Goal: Task Accomplishment & Management: Use online tool/utility

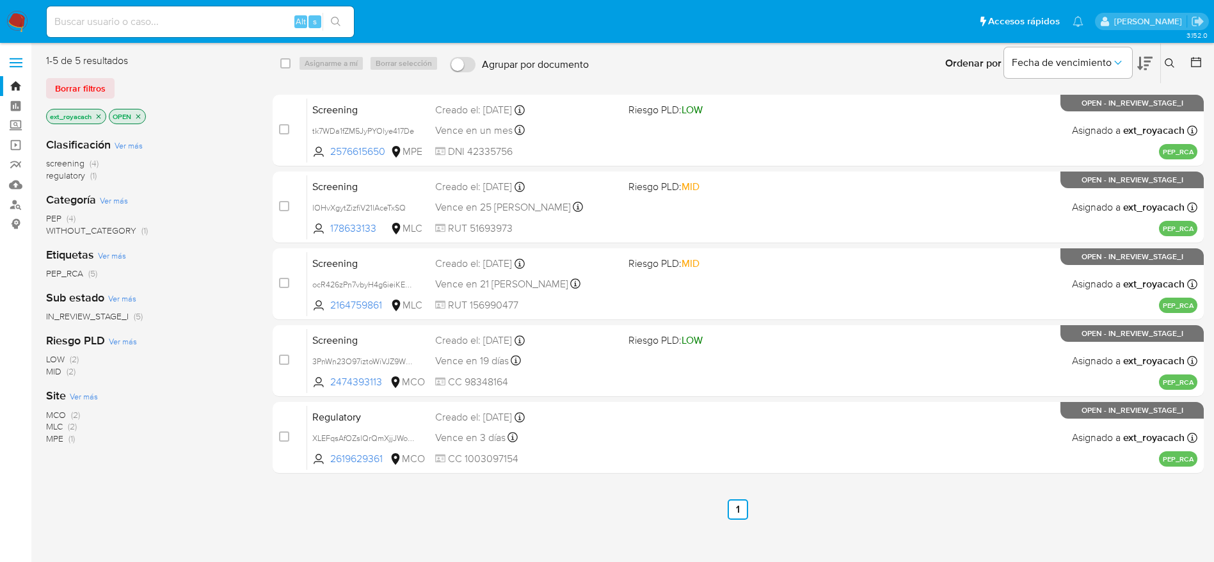
click at [58, 177] on span "regulatory" at bounding box center [65, 175] width 39 height 13
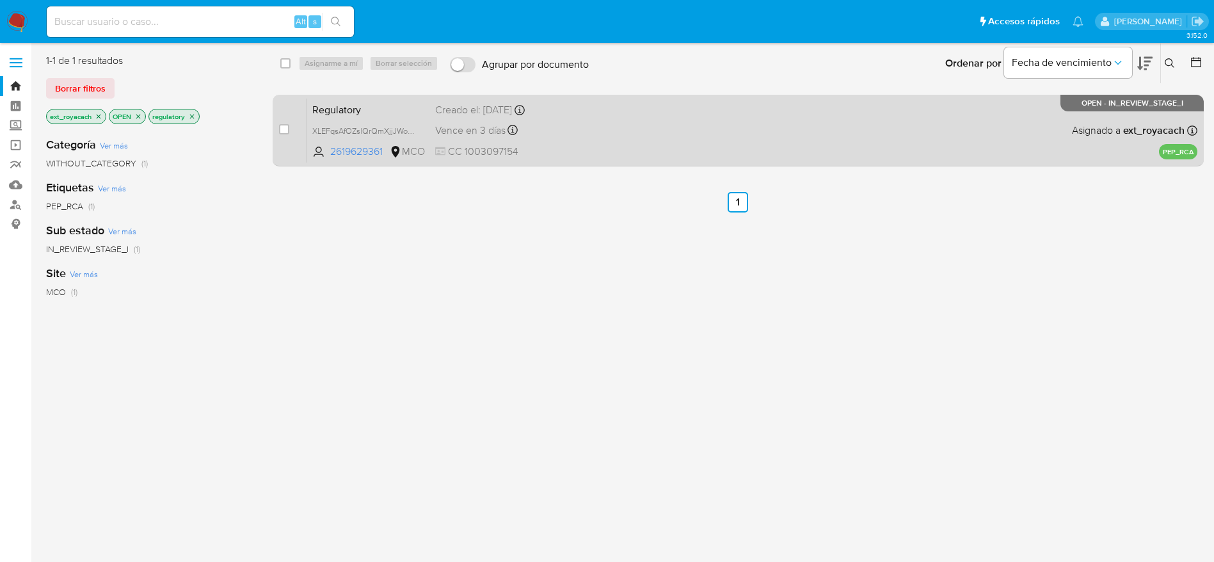
click at [506, 116] on div "Creado el: 12/08/2025 Creado el: 12/08/2025 12:41:36" at bounding box center [526, 110] width 183 height 14
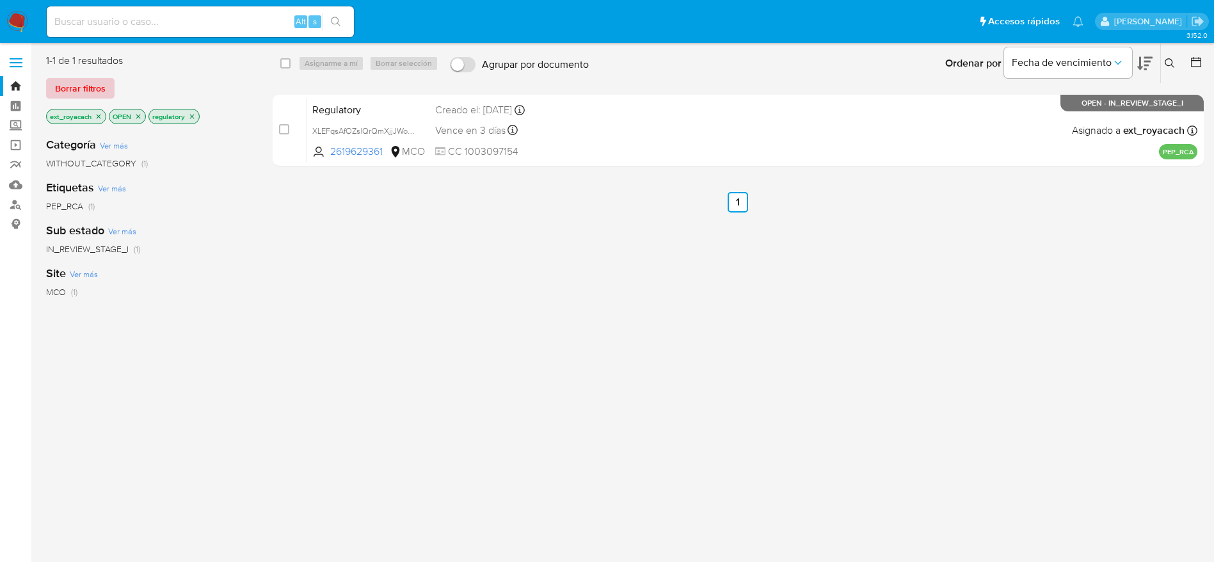
click at [59, 91] on span "Borrar filtros" at bounding box center [80, 88] width 51 height 18
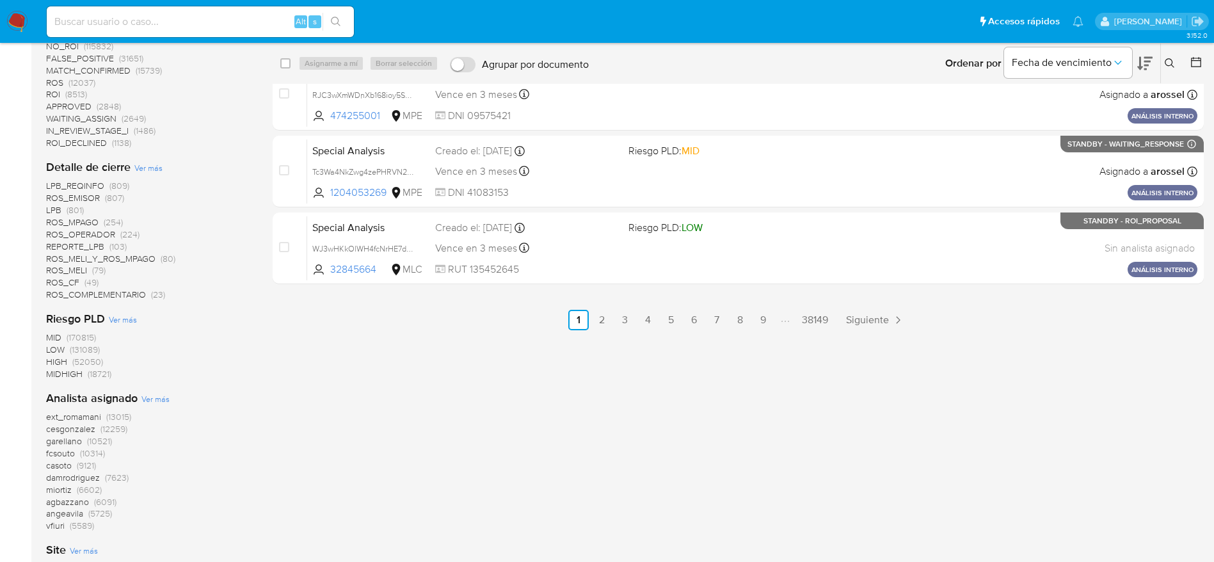
scroll to position [576, 0]
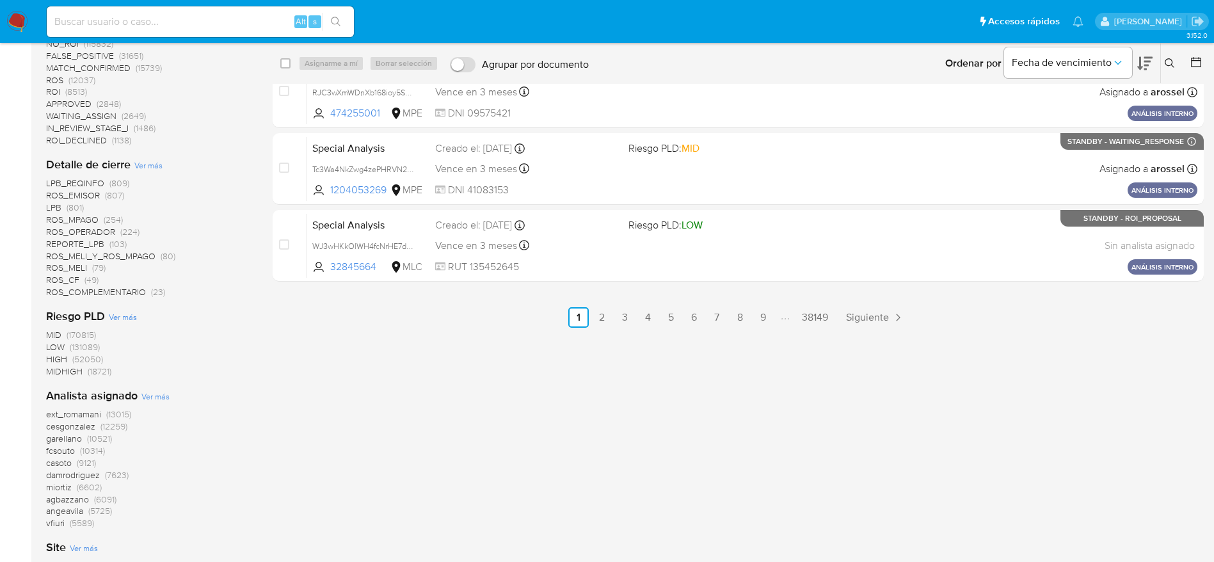
click at [145, 398] on span "Ver más" at bounding box center [155, 396] width 28 height 12
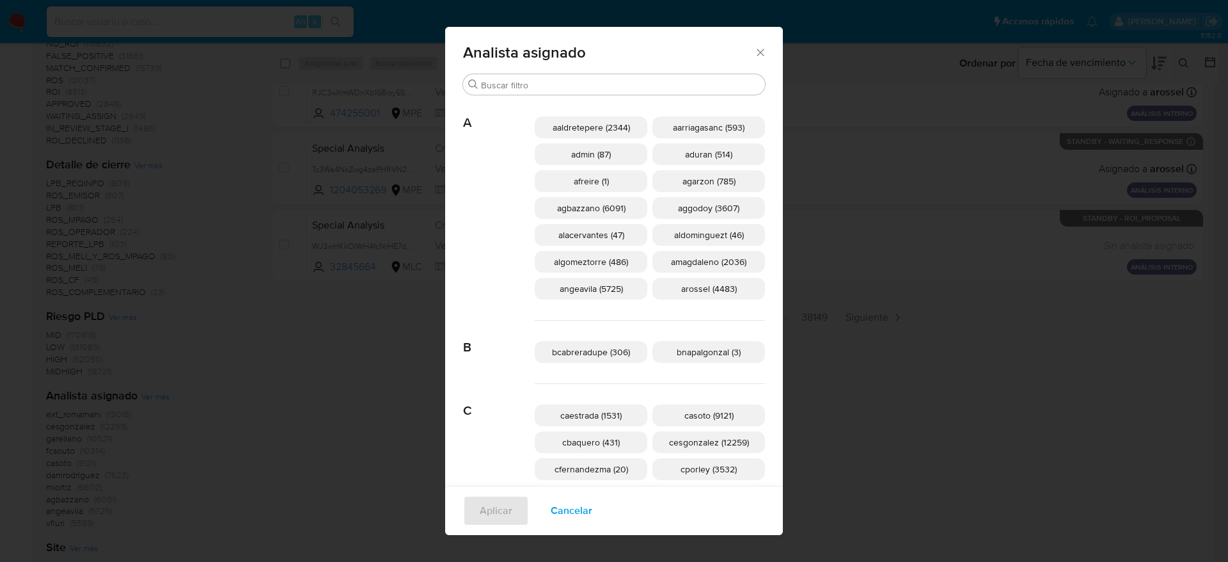
click at [139, 301] on div "Analista asignado Buscar A aaldretepere (2344) aarriagasanc (593) admin (87) ad…" at bounding box center [614, 281] width 1228 height 562
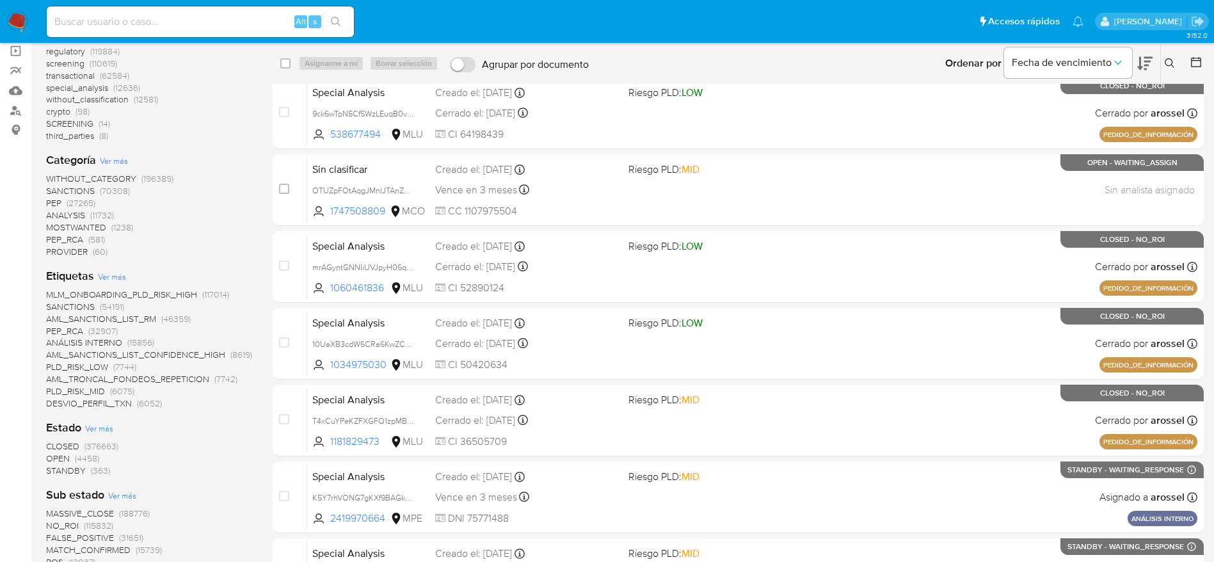
scroll to position [96, 0]
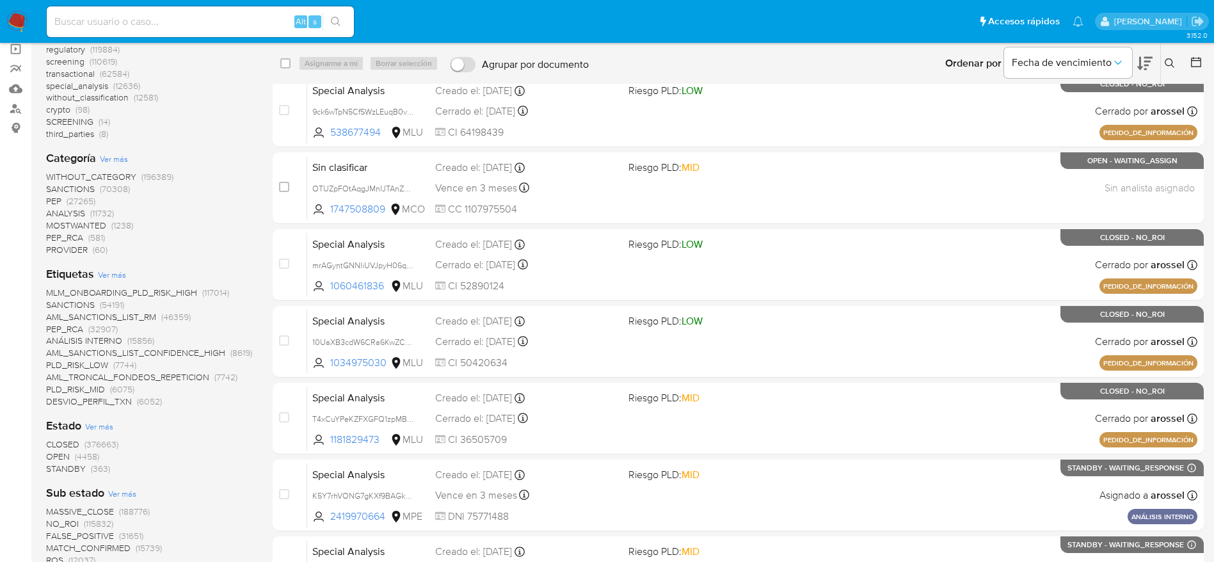
click at [77, 459] on span "(4458)" at bounding box center [87, 456] width 24 height 13
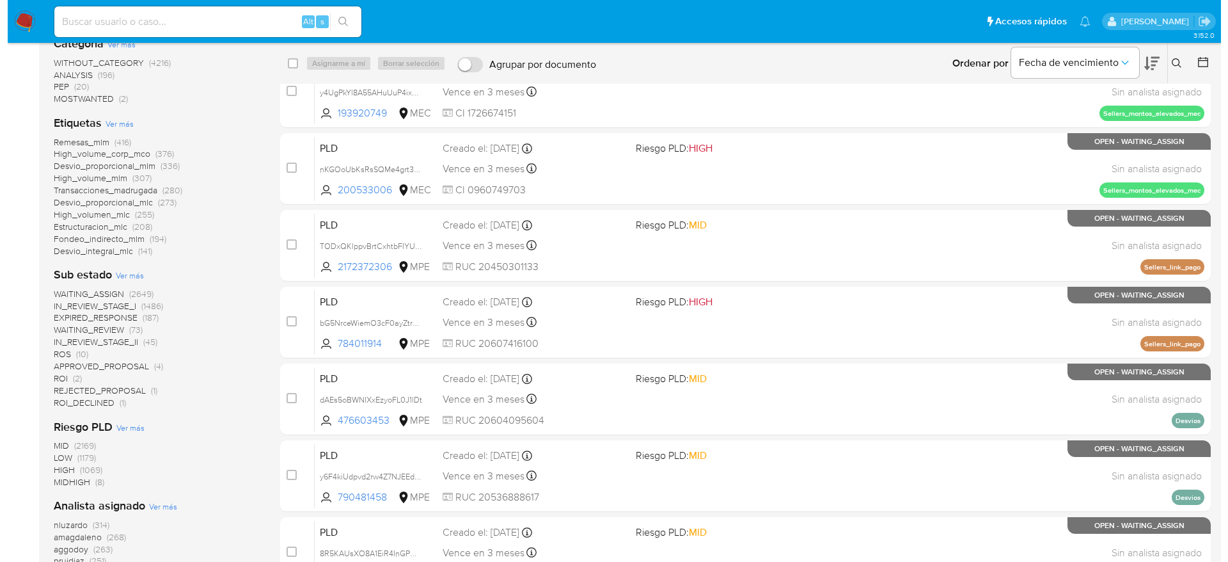
scroll to position [288, 0]
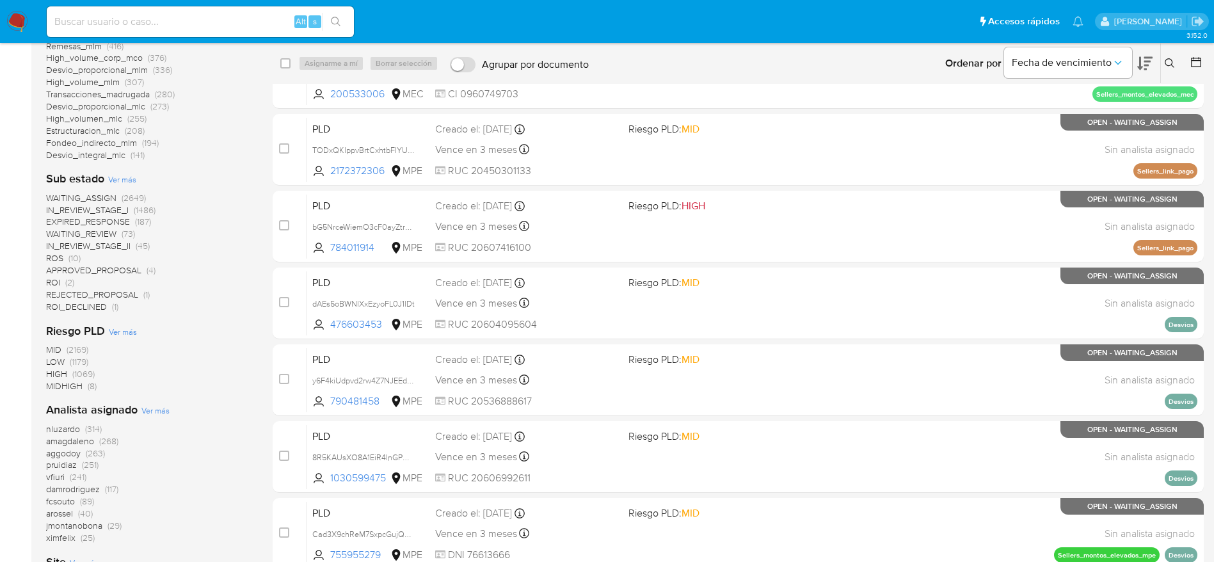
click at [166, 413] on span "Ver más" at bounding box center [155, 410] width 28 height 12
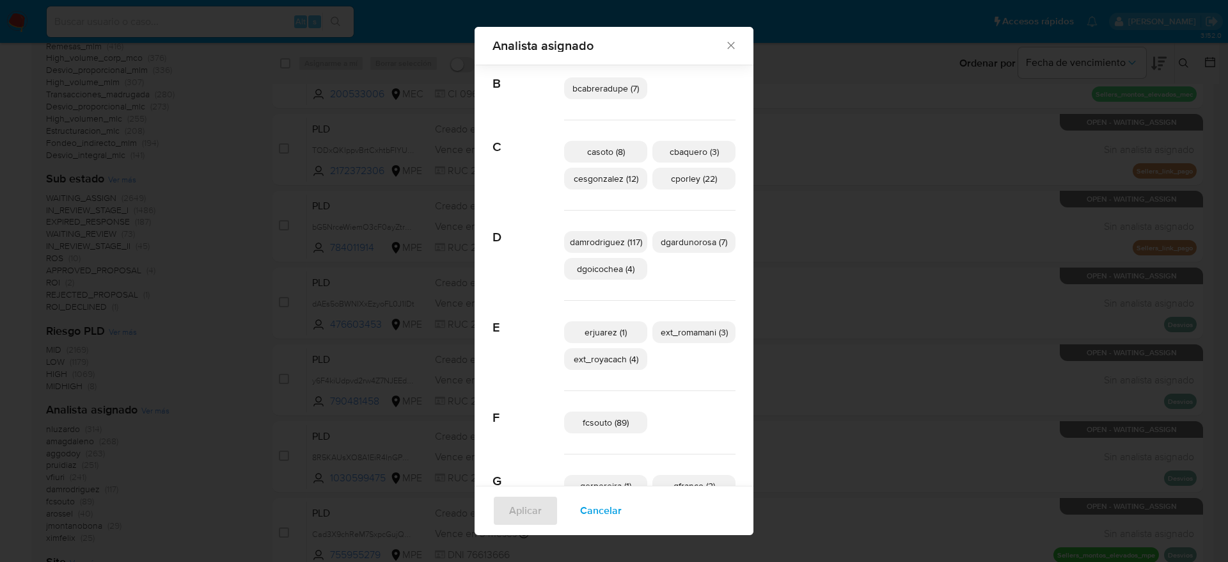
scroll to position [182, 0]
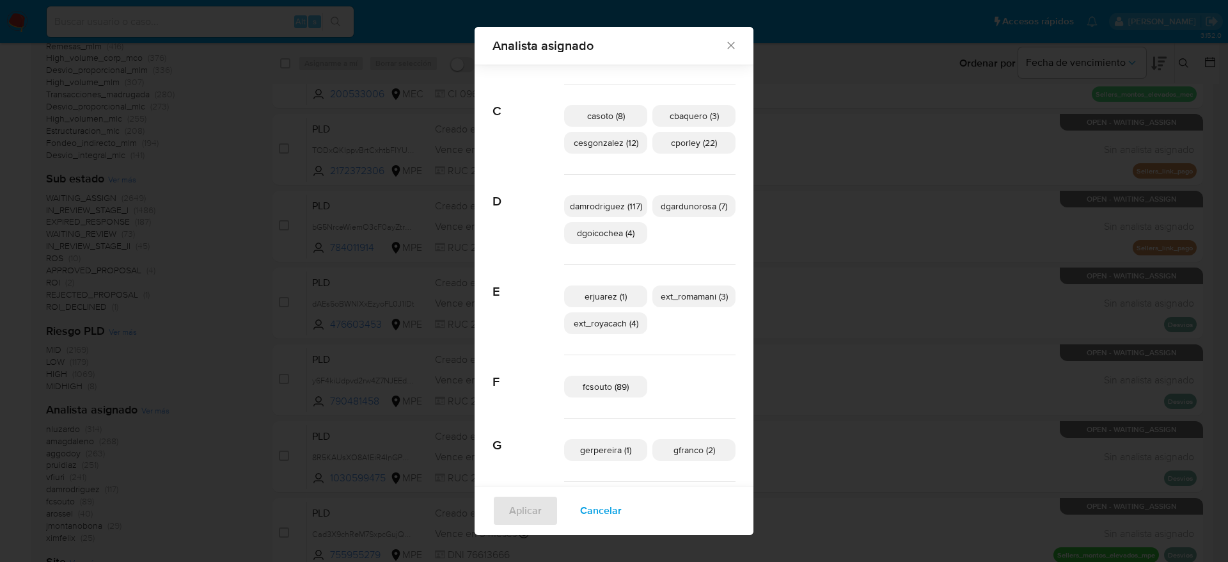
click at [583, 492] on div "Aplicar Cancelar" at bounding box center [614, 510] width 279 height 49
click at [583, 502] on span "Cancelar" at bounding box center [601, 510] width 42 height 28
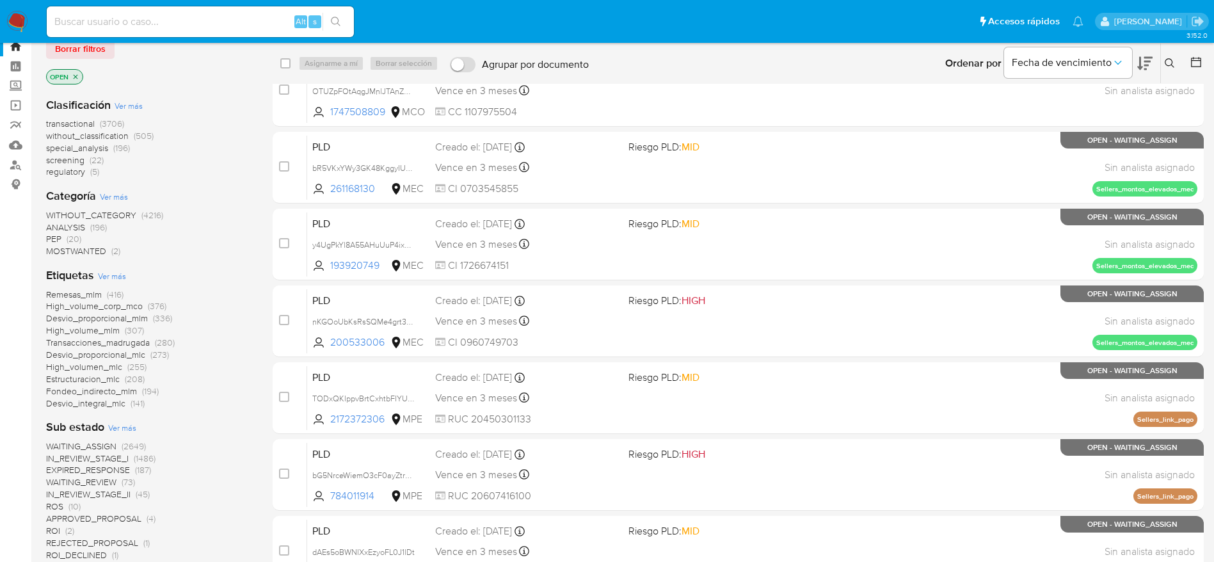
scroll to position [0, 0]
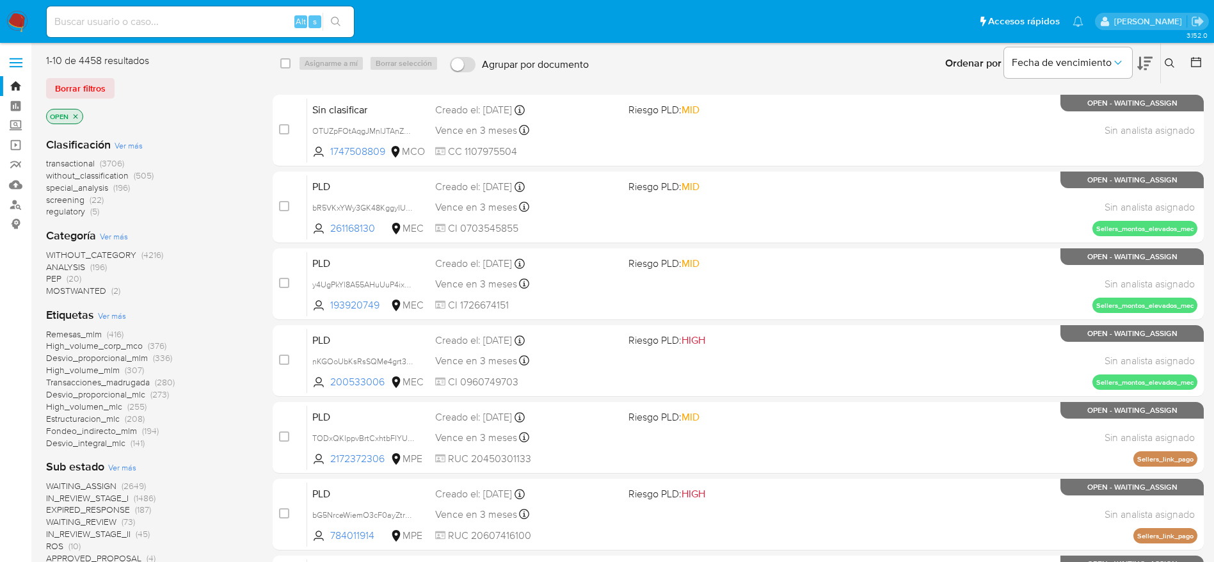
click at [77, 212] on span "regulatory" at bounding box center [65, 211] width 39 height 13
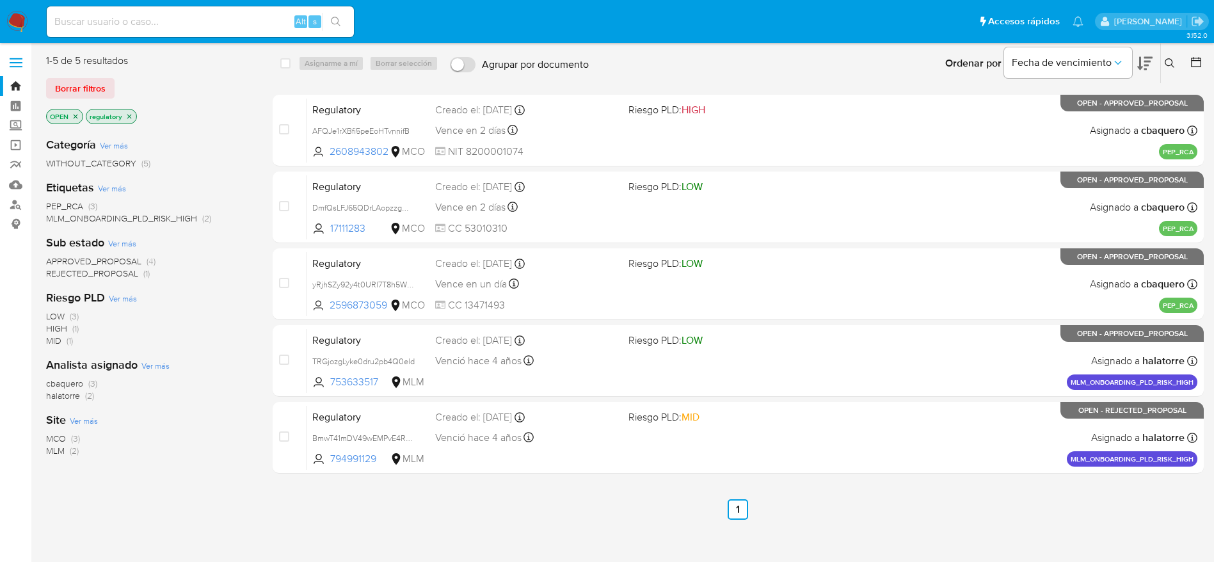
click at [17, 12] on img at bounding box center [17, 22] width 22 height 22
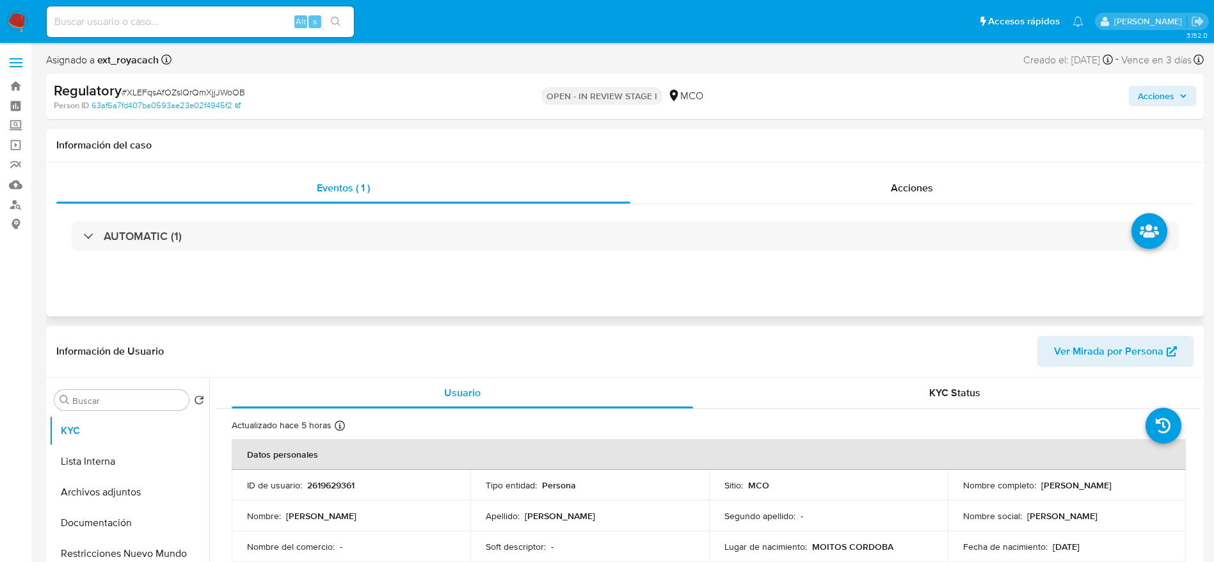
select select "10"
click at [225, 87] on span "# XLEFqsAfOZslQrQmXjjJWoOB" at bounding box center [183, 92] width 123 height 13
click at [225, 86] on span "# XLEFqsAfOZslQrQmXjjJWoOB" at bounding box center [183, 92] width 123 height 13
copy span "XLEFqsAfOZslQrQmXjjJWoOB"
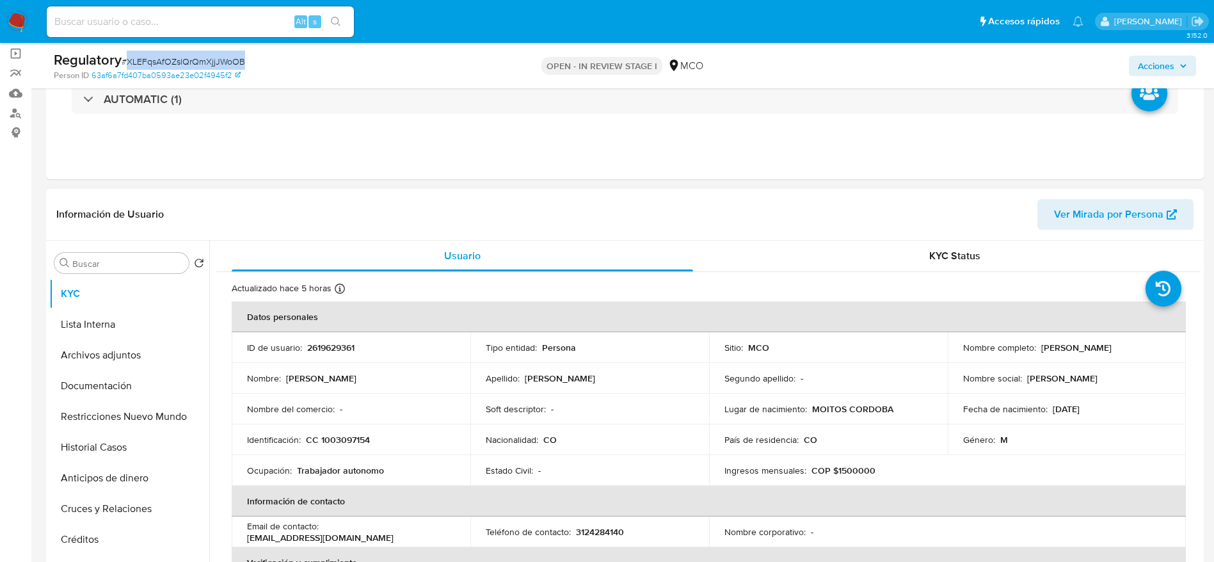
scroll to position [192, 0]
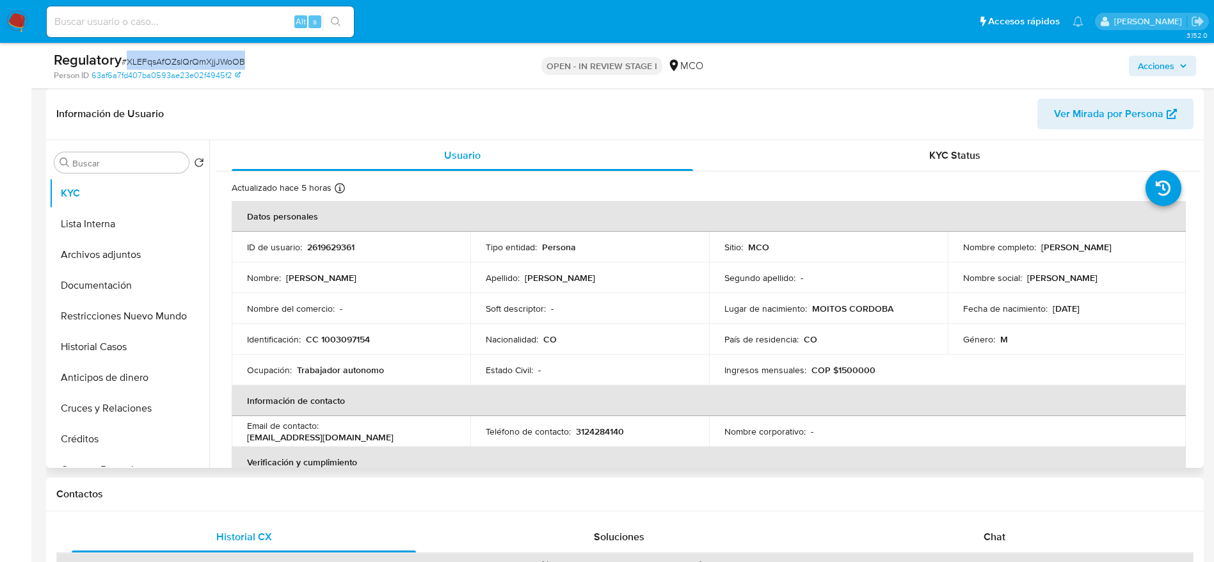
drag, startPoint x: 1036, startPoint y: 246, endPoint x: 1164, endPoint y: 253, distance: 127.5
click at [1164, 253] on td "Nombre completo : Jose Armando Conde Ruiz" at bounding box center [1066, 247] width 239 height 31
copy p "Jose Armando Conde Ruiz"
click at [354, 338] on p "CC 1003097154" at bounding box center [338, 339] width 64 height 12
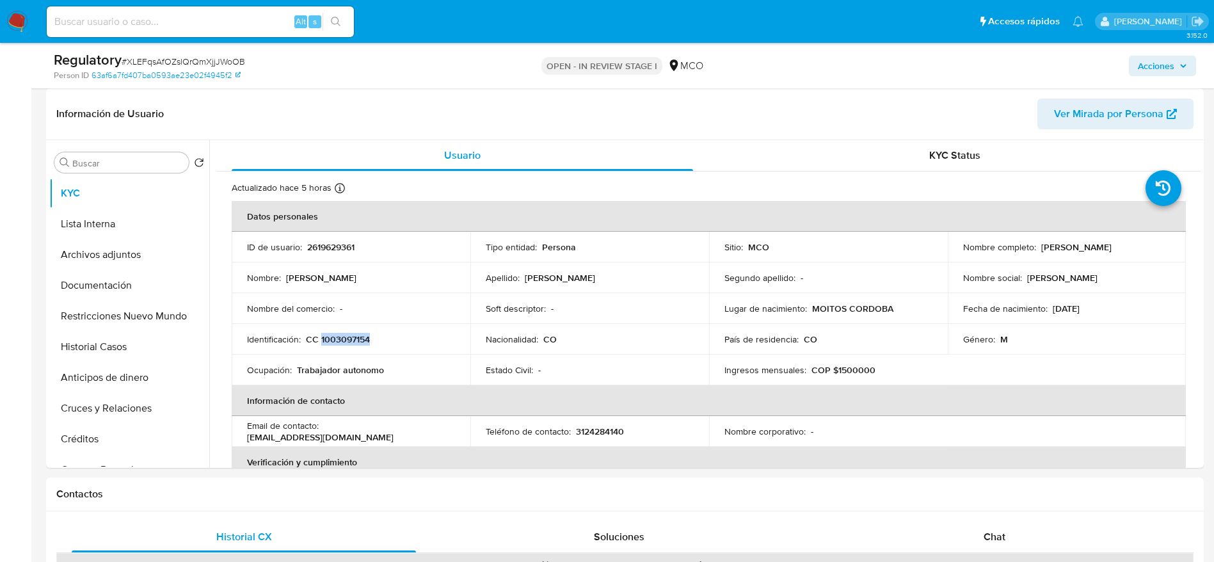
copy p "1003097154"
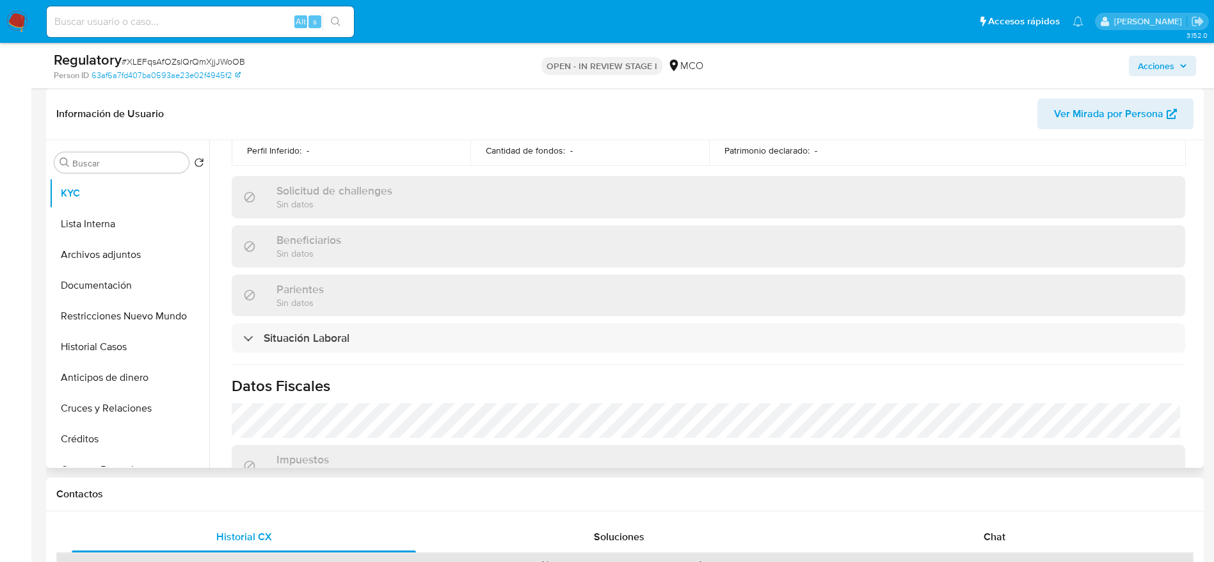
scroll to position [576, 0]
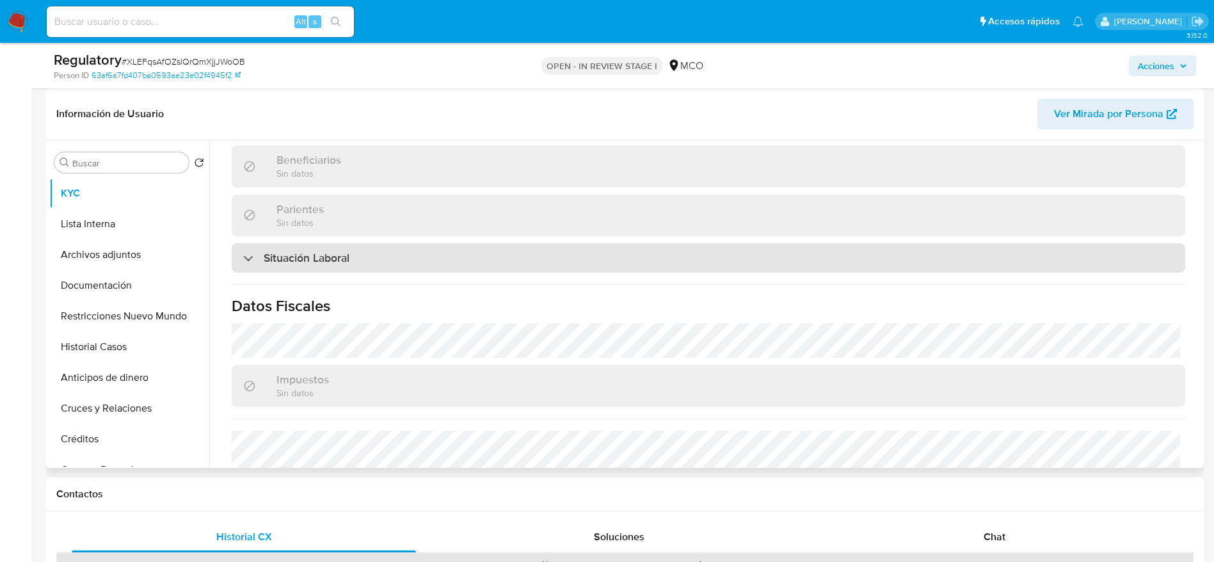
click at [338, 260] on h3 "Situación Laboral" at bounding box center [307, 258] width 86 height 14
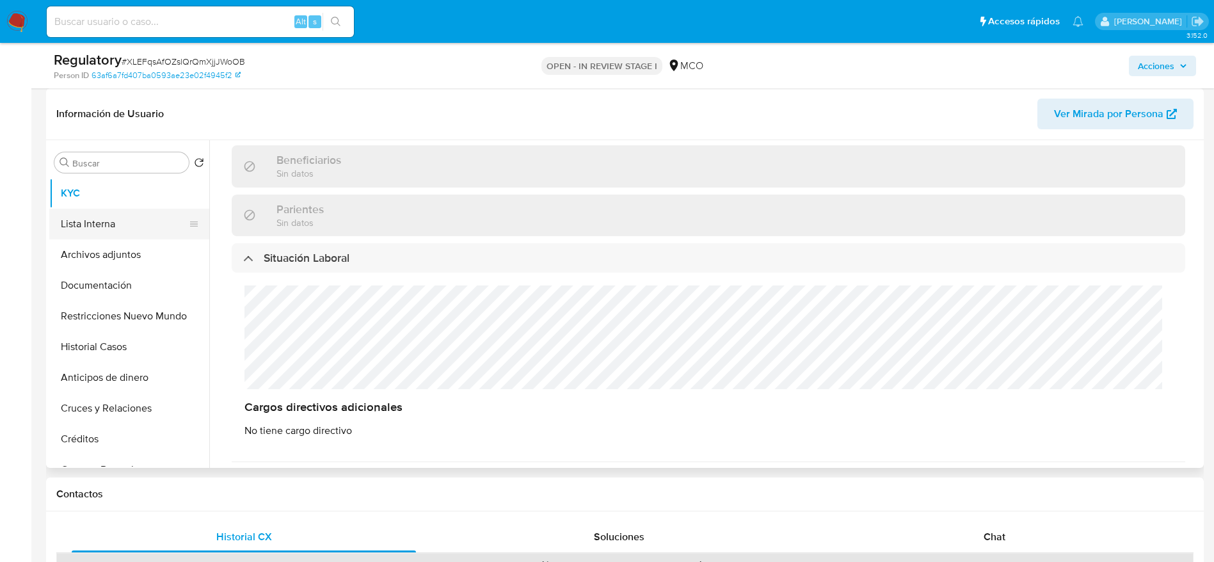
click at [78, 232] on button "Lista Interna" at bounding box center [124, 224] width 150 height 31
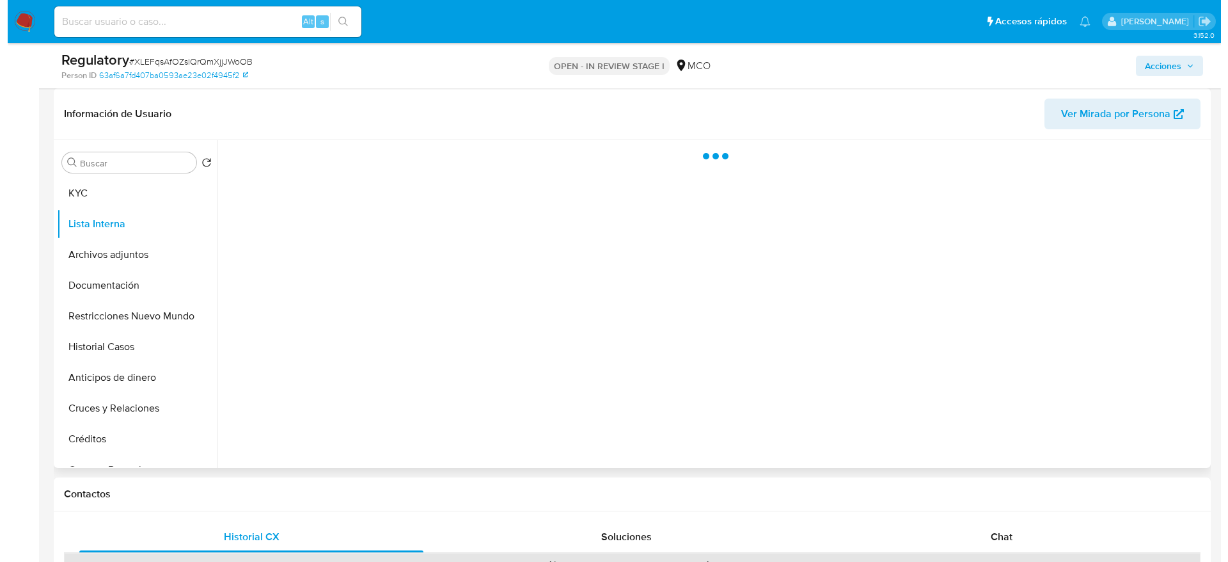
scroll to position [0, 0]
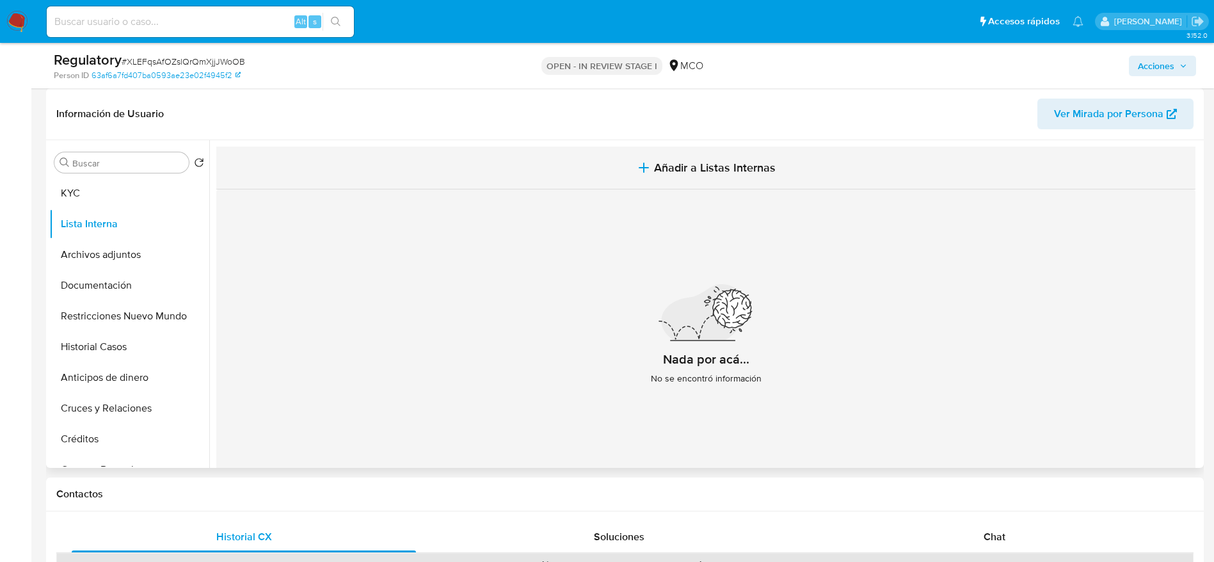
click at [531, 178] on button "Añadir a Listas Internas" at bounding box center [705, 168] width 979 height 43
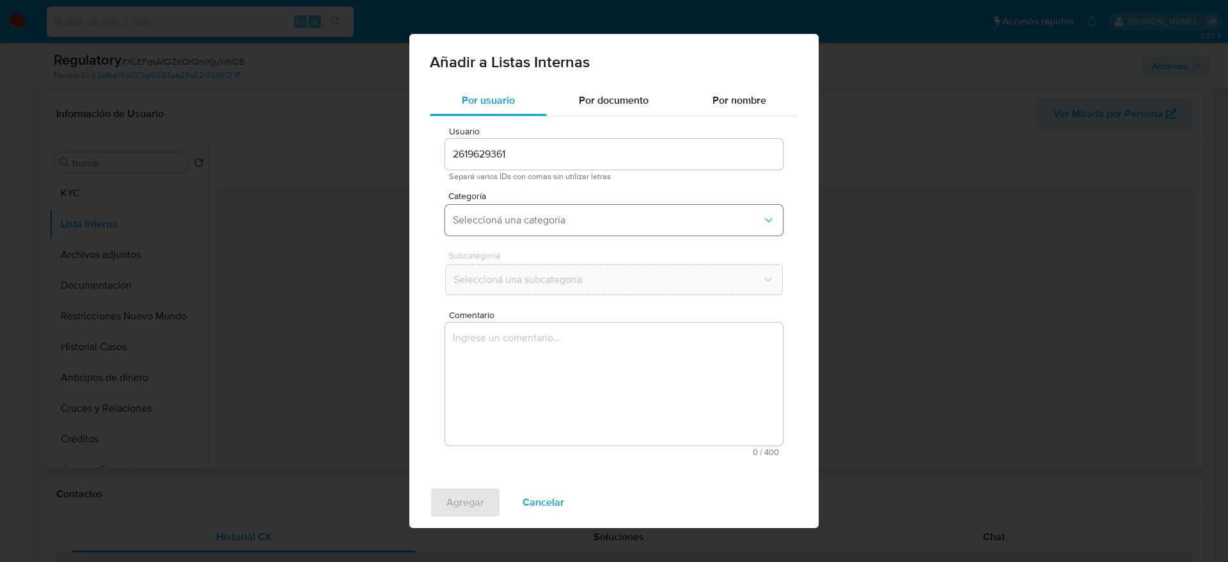
click at [569, 228] on button "Seleccioná una categoría" at bounding box center [614, 220] width 338 height 31
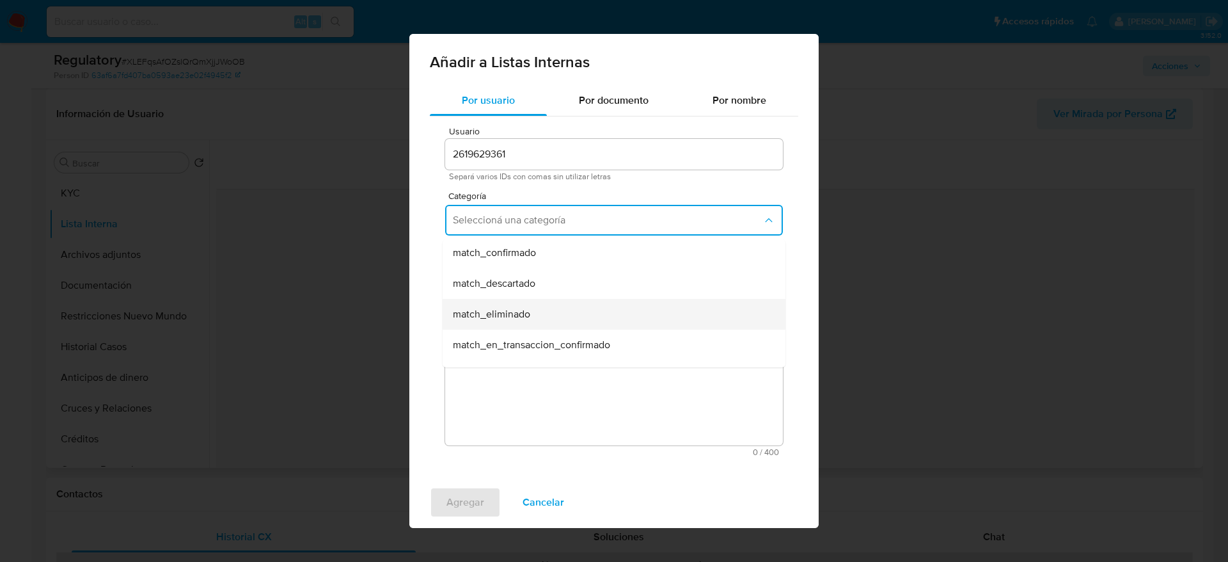
scroll to position [96, 0]
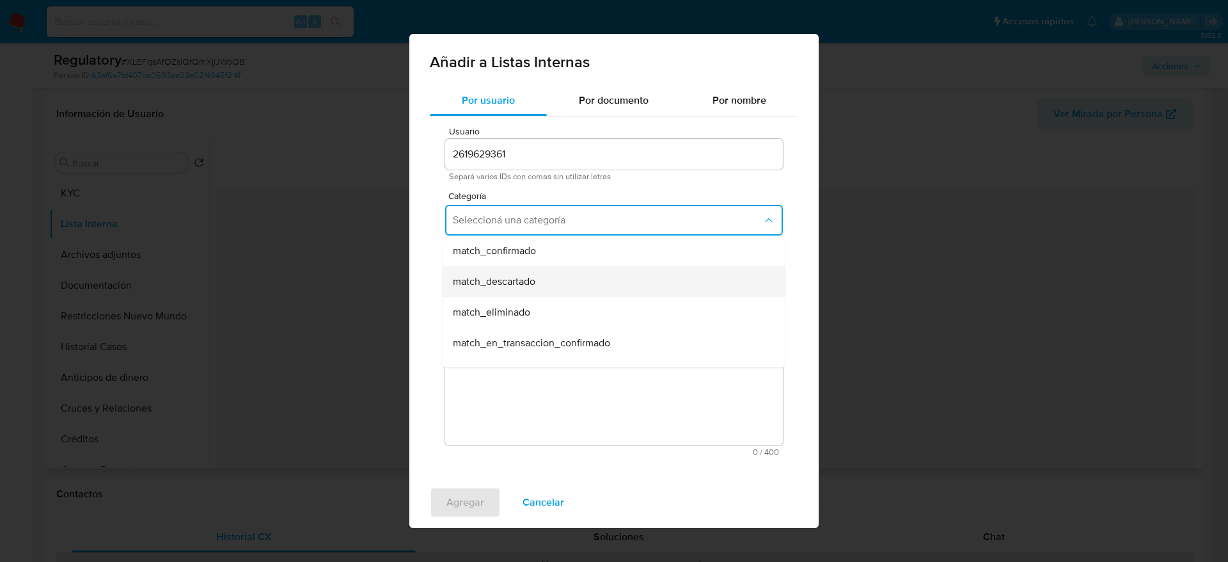
click at [524, 283] on span "match_descartado" at bounding box center [494, 281] width 83 height 13
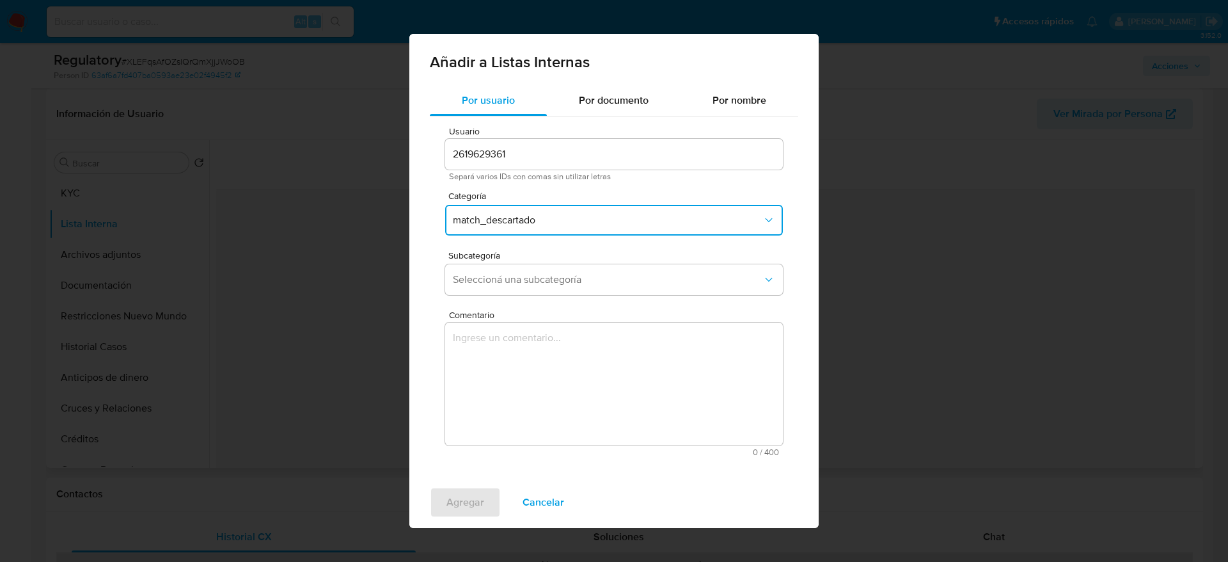
click at [524, 283] on span "Seleccioná una subcategoría" at bounding box center [608, 279] width 310 height 13
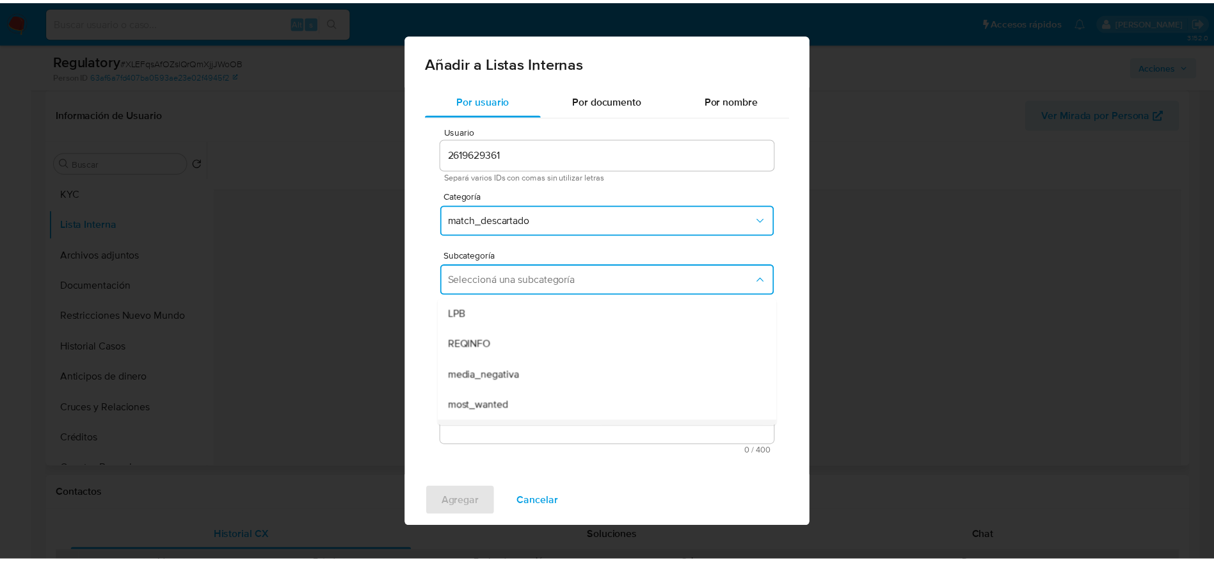
scroll to position [87, 0]
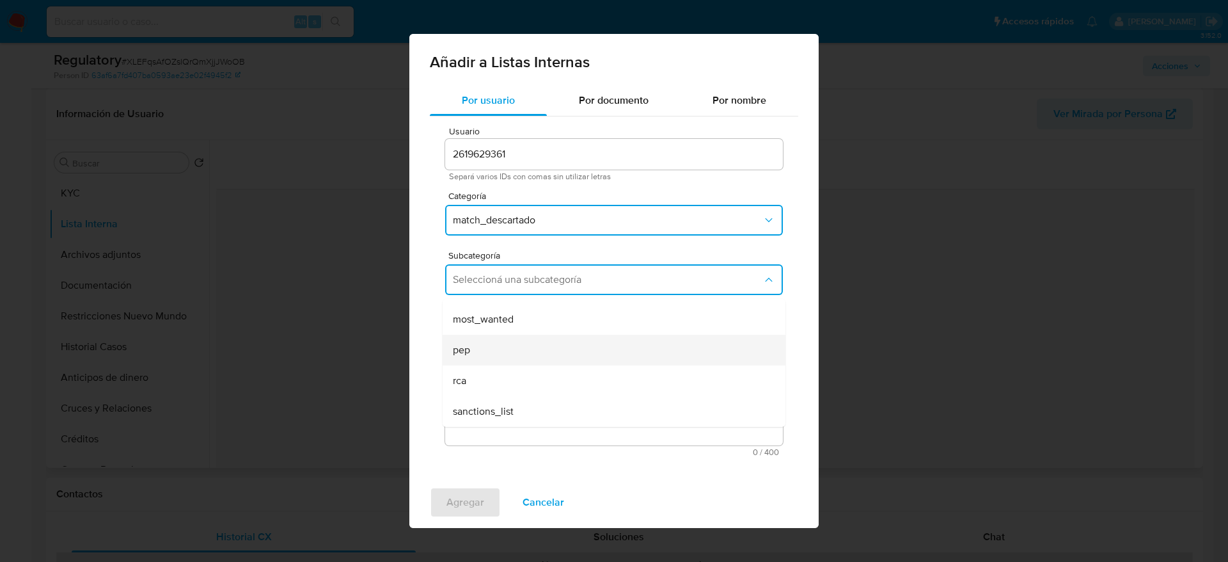
click at [492, 346] on div "pep" at bounding box center [610, 350] width 315 height 31
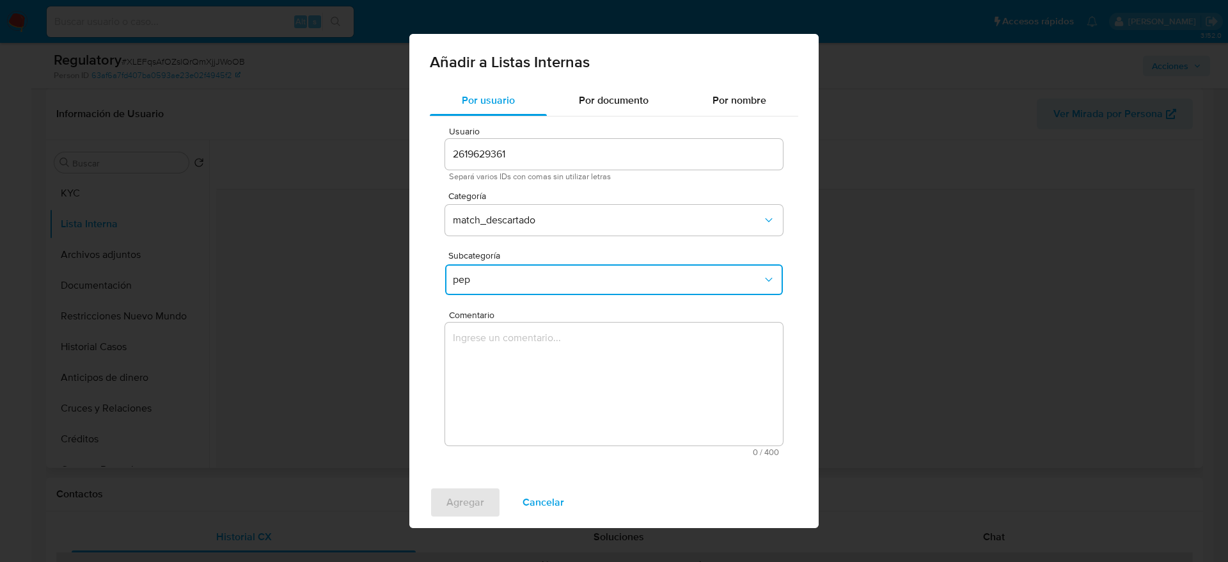
click at [493, 382] on textarea "Comentario" at bounding box center [614, 383] width 338 height 123
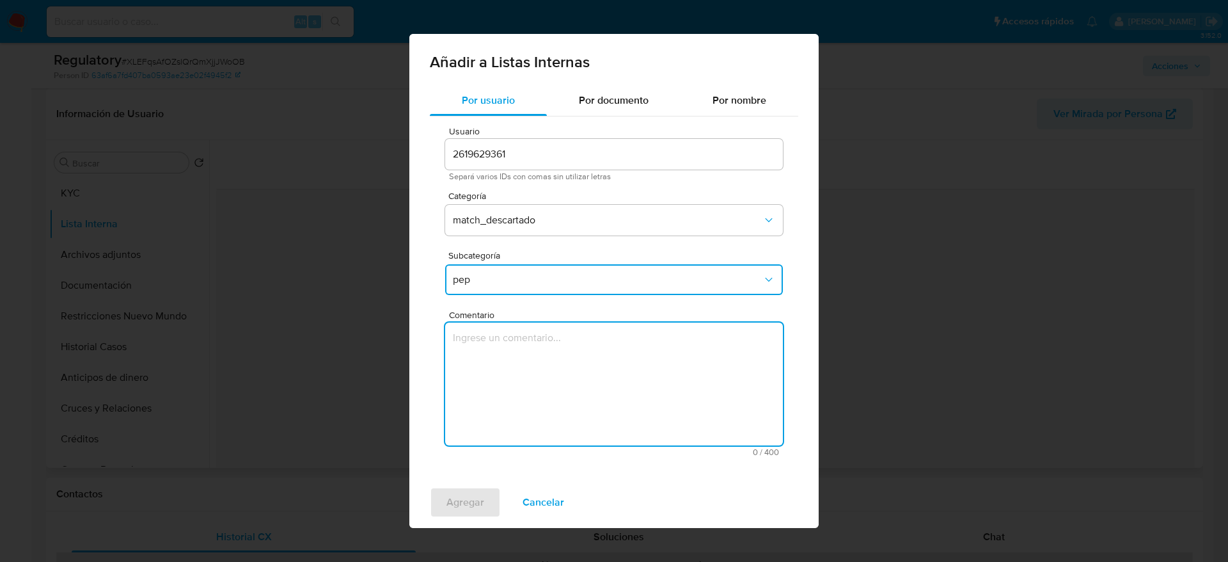
type textarea "Caso generado por autodeclaración. El usuario Jose Armando Conde Ruiz,CC 100309…"
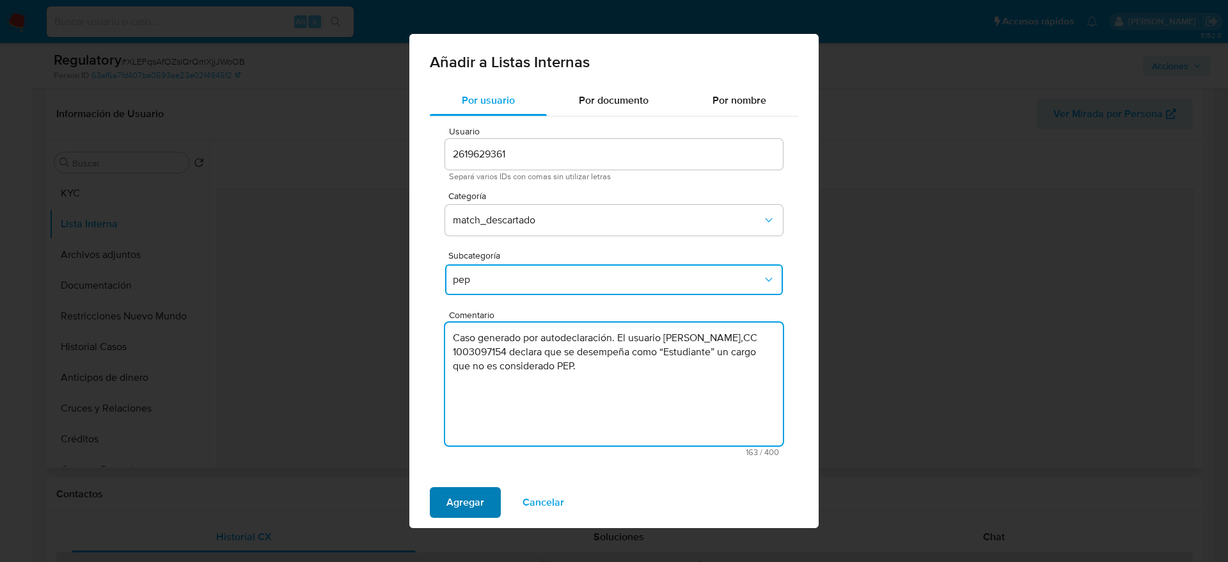
click at [465, 498] on span "Agregar" at bounding box center [466, 502] width 38 height 28
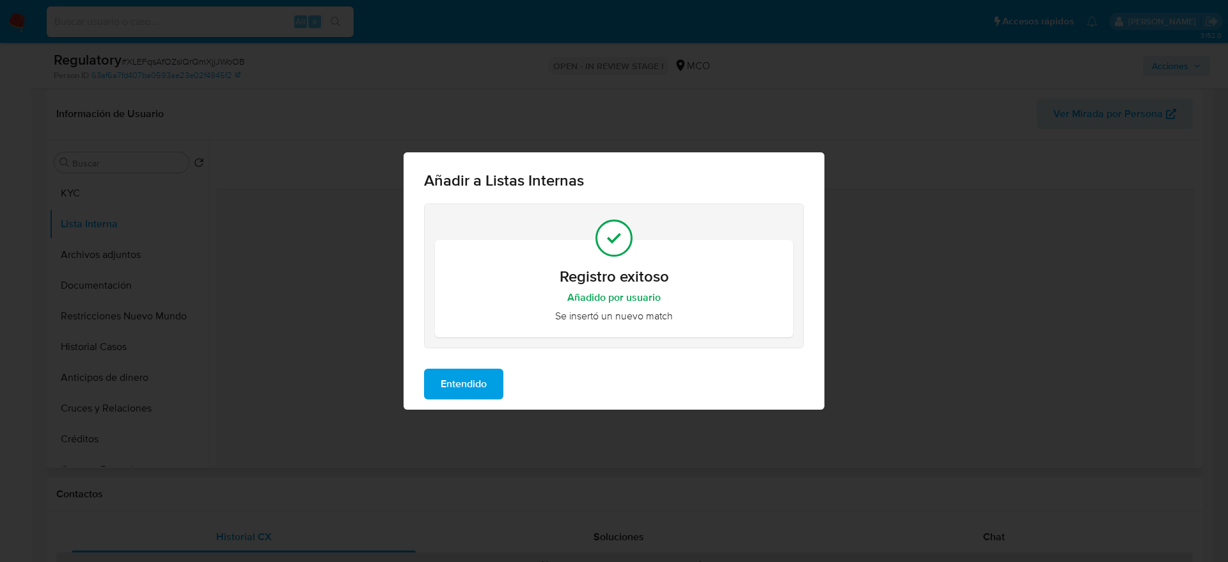
click at [490, 383] on button "Entendido" at bounding box center [463, 383] width 79 height 31
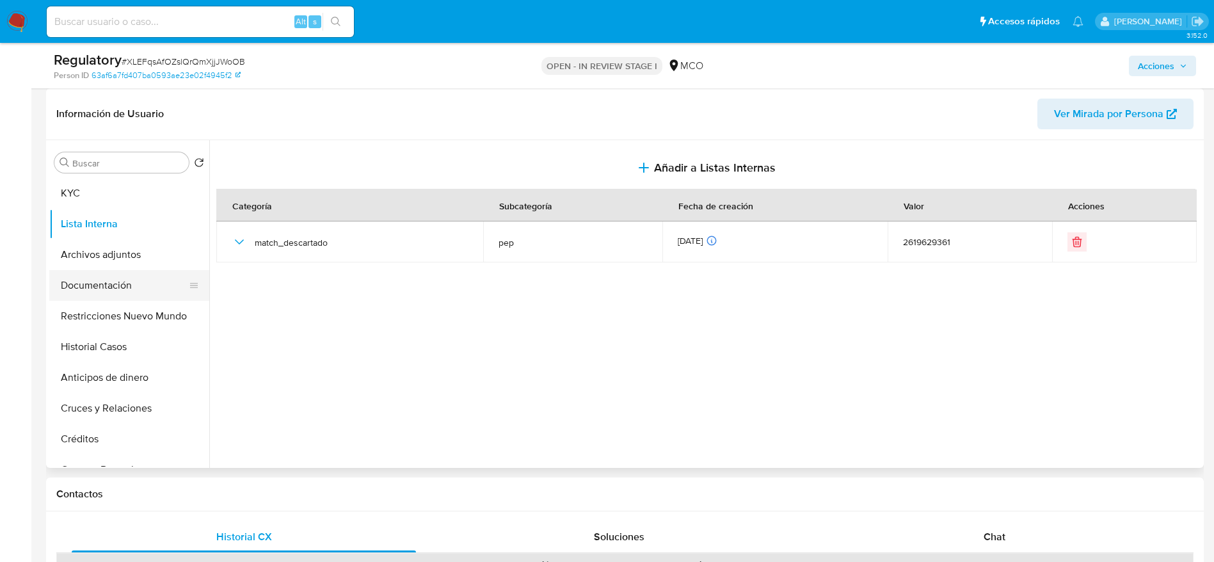
click at [147, 274] on button "Documentación" at bounding box center [124, 285] width 150 height 31
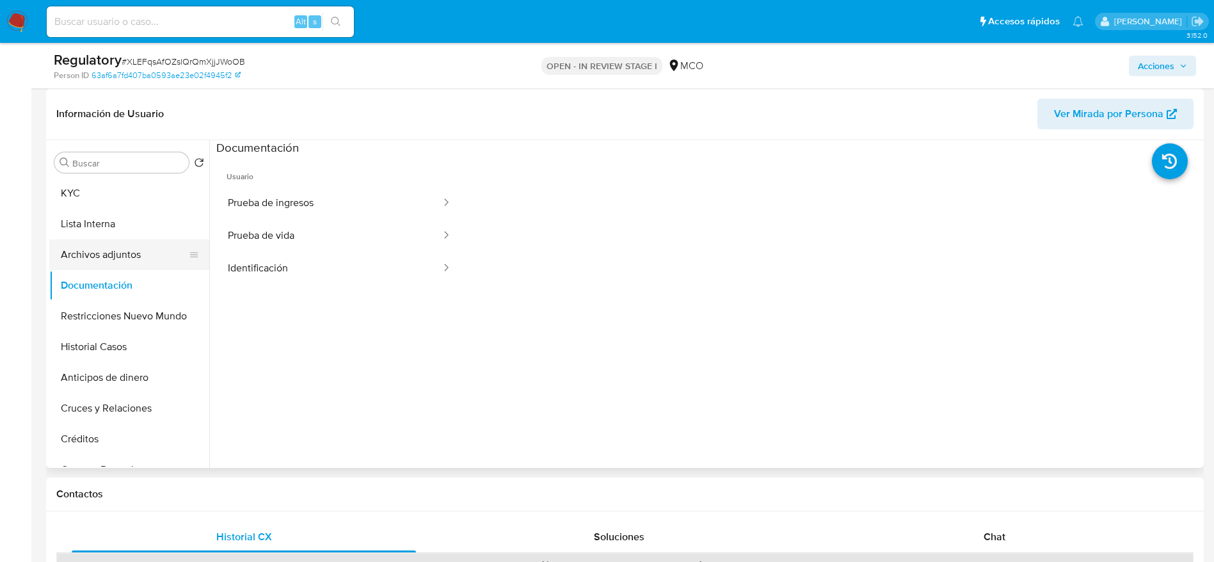
click at [148, 256] on button "Archivos adjuntos" at bounding box center [124, 254] width 150 height 31
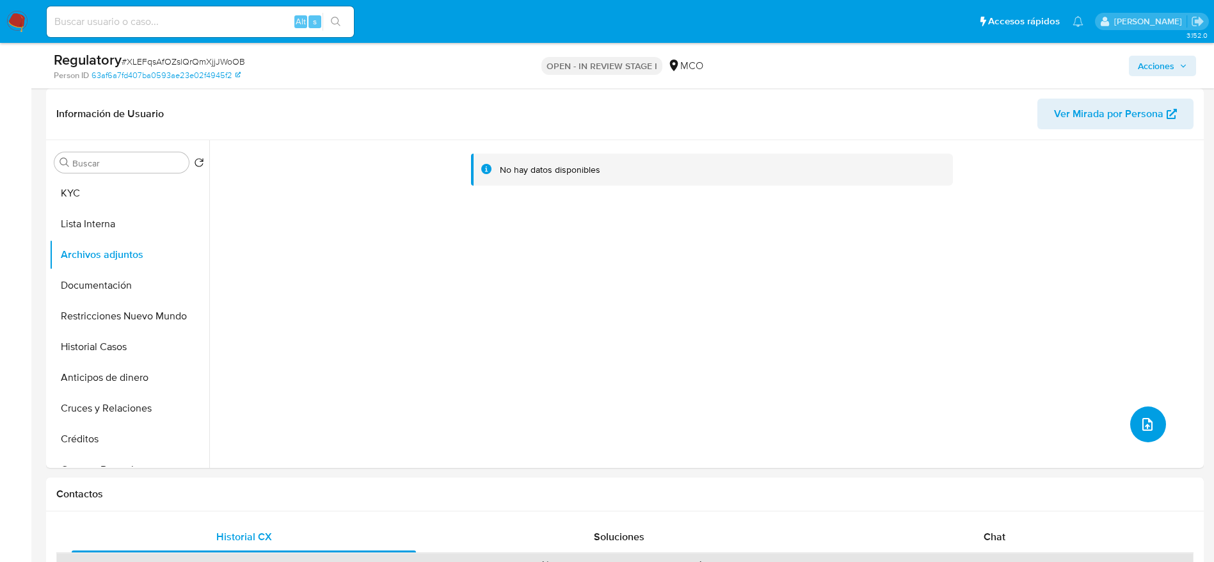
click at [1142, 424] on icon "upload-file" at bounding box center [1147, 424] width 10 height 13
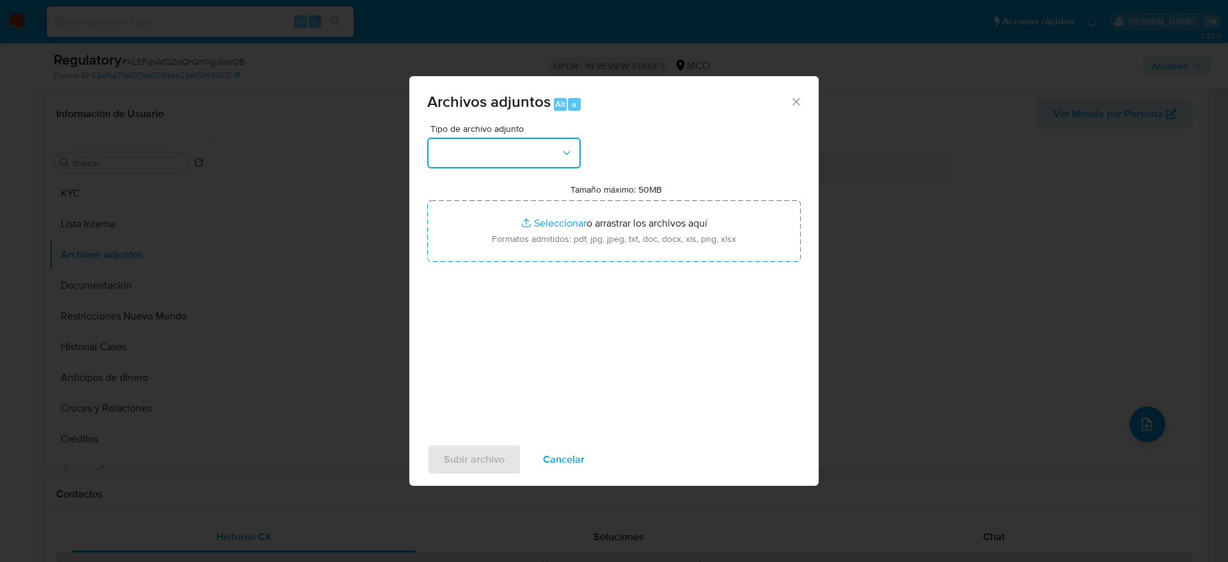
click at [556, 159] on button "button" at bounding box center [504, 153] width 154 height 31
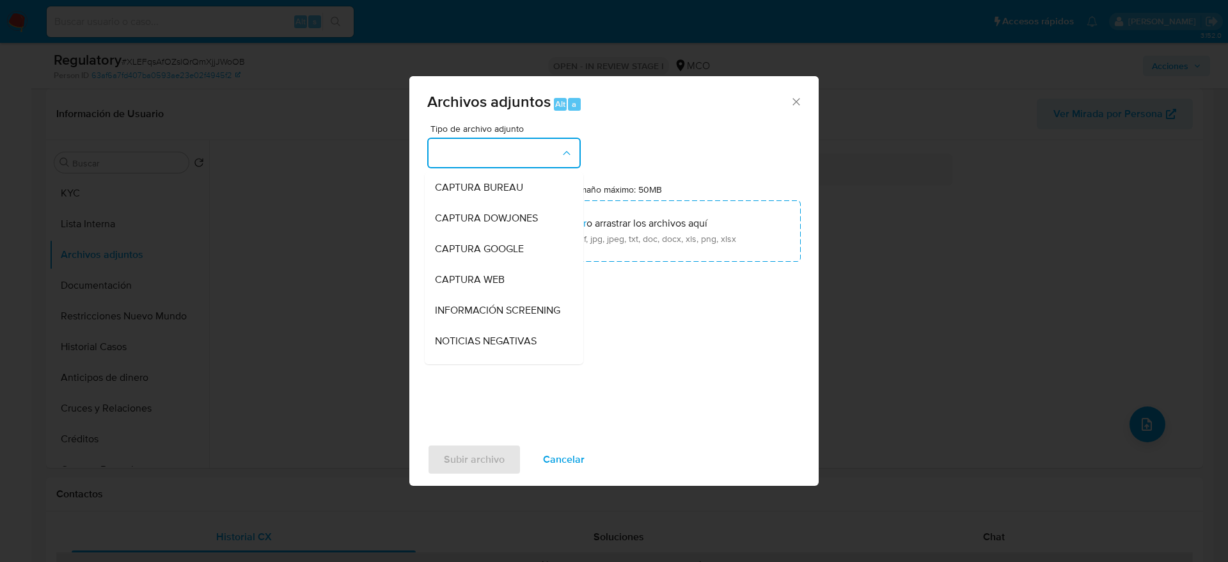
click at [559, 148] on button "button" at bounding box center [504, 153] width 154 height 31
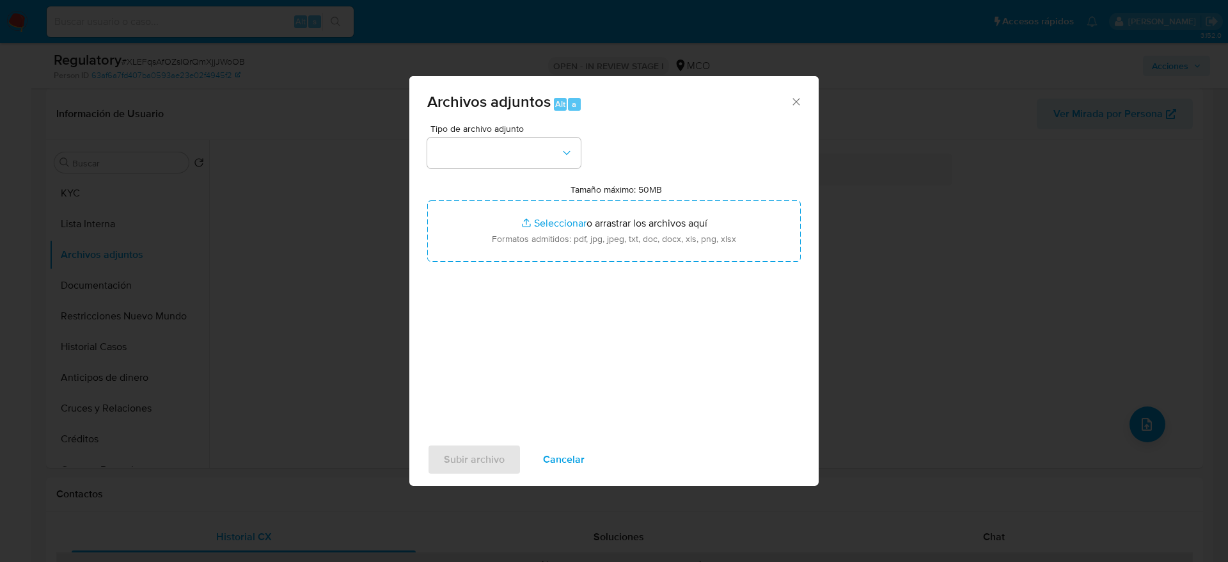
click at [551, 193] on div "Tamaño máximo: 50MB Seleccionar archivos Seleccionar o arrastrar los archivos a…" at bounding box center [614, 223] width 374 height 78
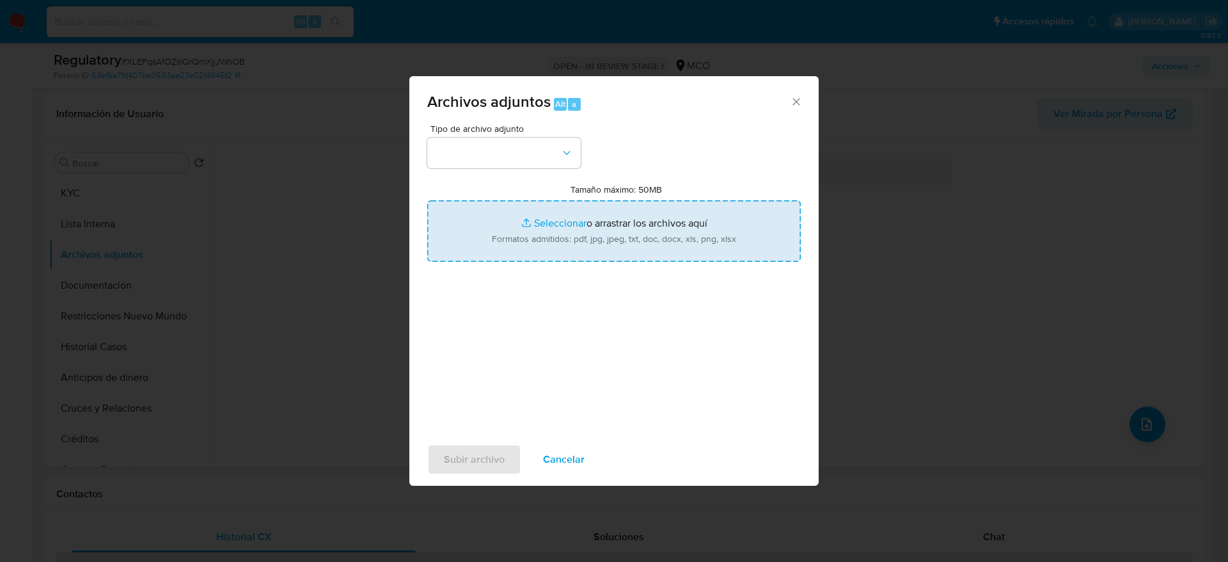
click at [551, 213] on input "Tamaño máximo: 50MB Seleccionar archivos" at bounding box center [614, 230] width 374 height 61
type input "C:\fakepath\_Jose Armando Conde Ruiz_ - Buscar con Google.pdf"
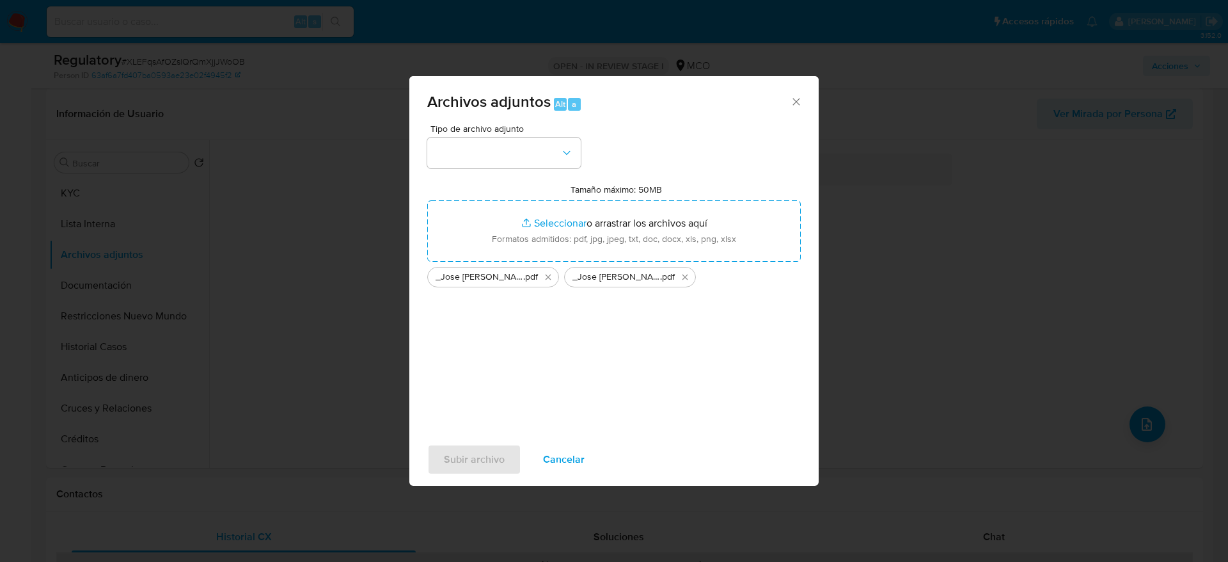
click at [498, 448] on div "Subir archivo Cancelar" at bounding box center [613, 459] width 409 height 49
click at [466, 487] on div "Archivos adjuntos Alt a Tipo de archivo adjunto Tamaño máximo: 50MB Seleccionar…" at bounding box center [614, 281] width 1228 height 562
click at [534, 138] on button "button" at bounding box center [504, 153] width 154 height 31
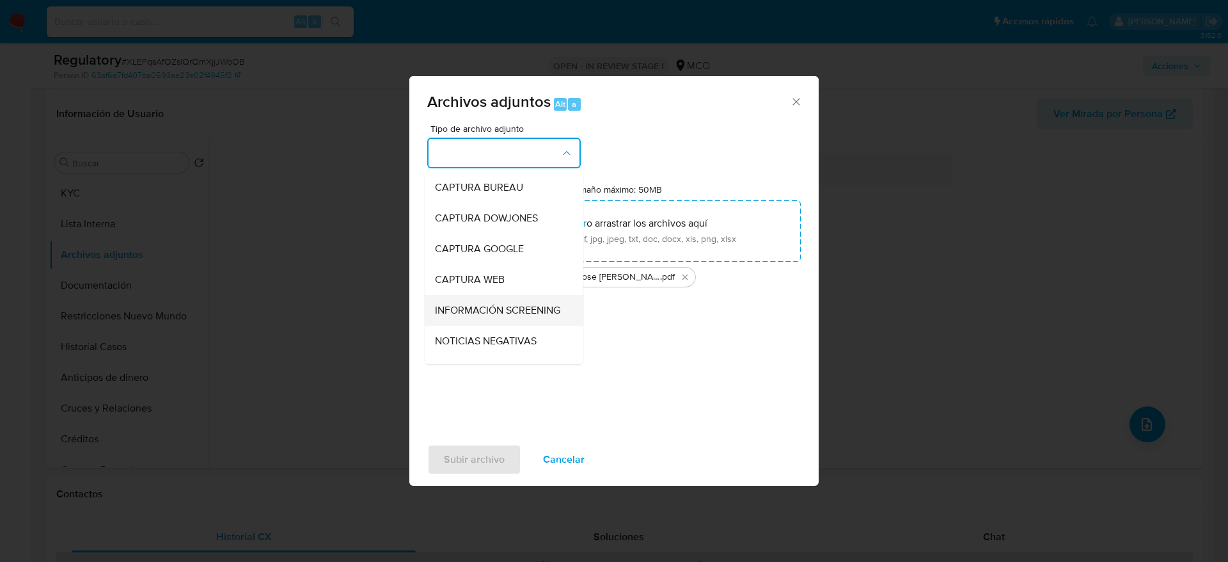
click at [498, 317] on span "INFORMACIÓN SCREENING" at bounding box center [497, 310] width 125 height 13
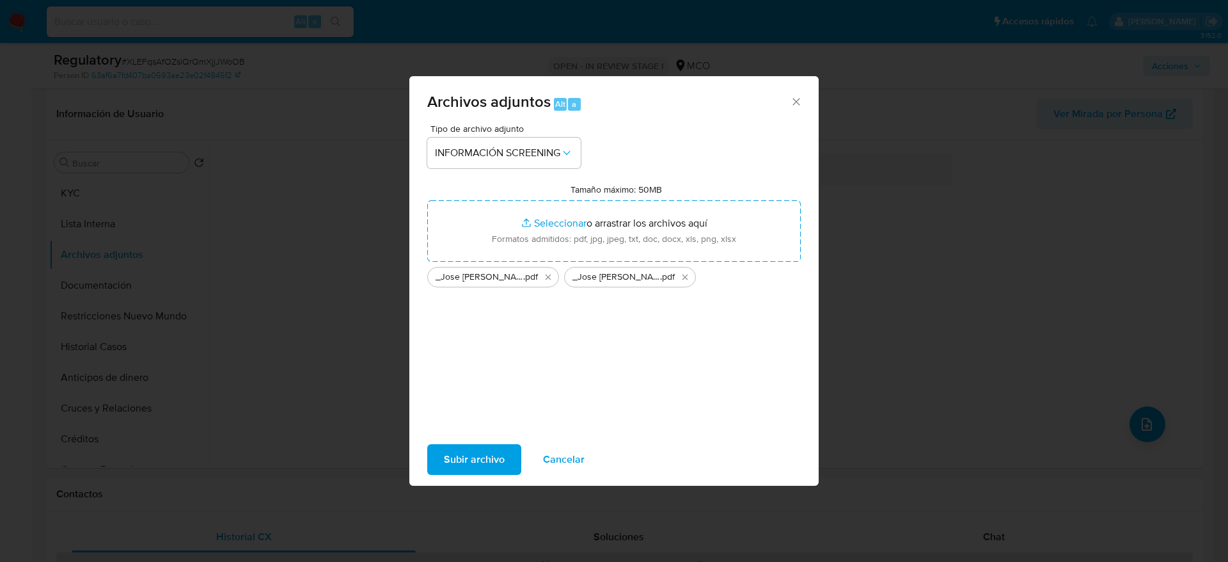
click at [471, 469] on span "Subir archivo" at bounding box center [474, 459] width 61 height 28
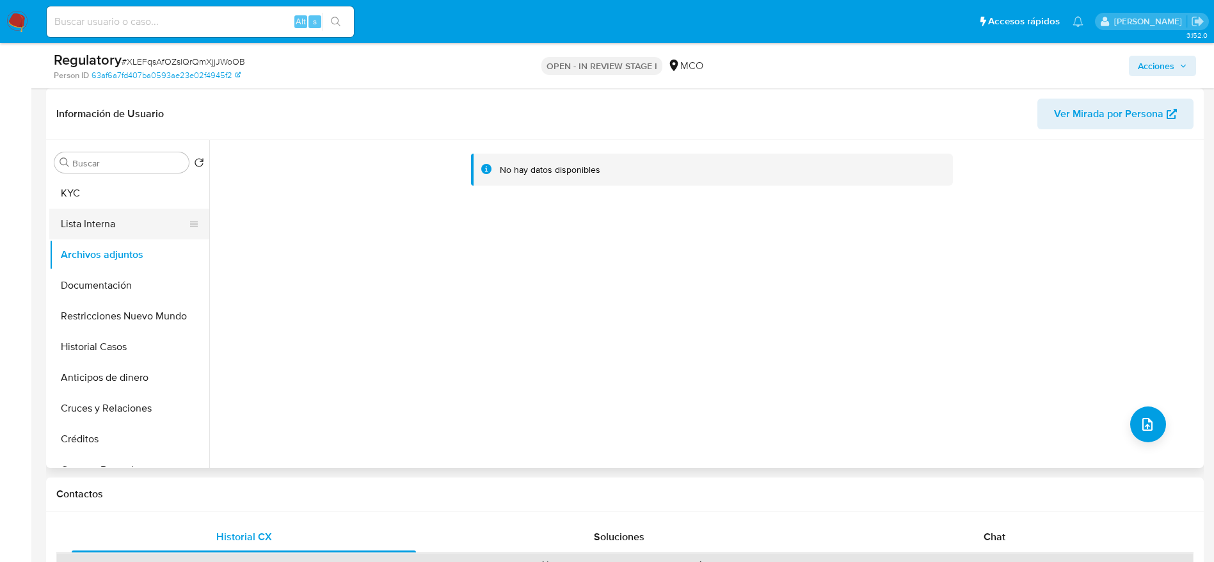
click at [89, 216] on button "Lista Interna" at bounding box center [124, 224] width 150 height 31
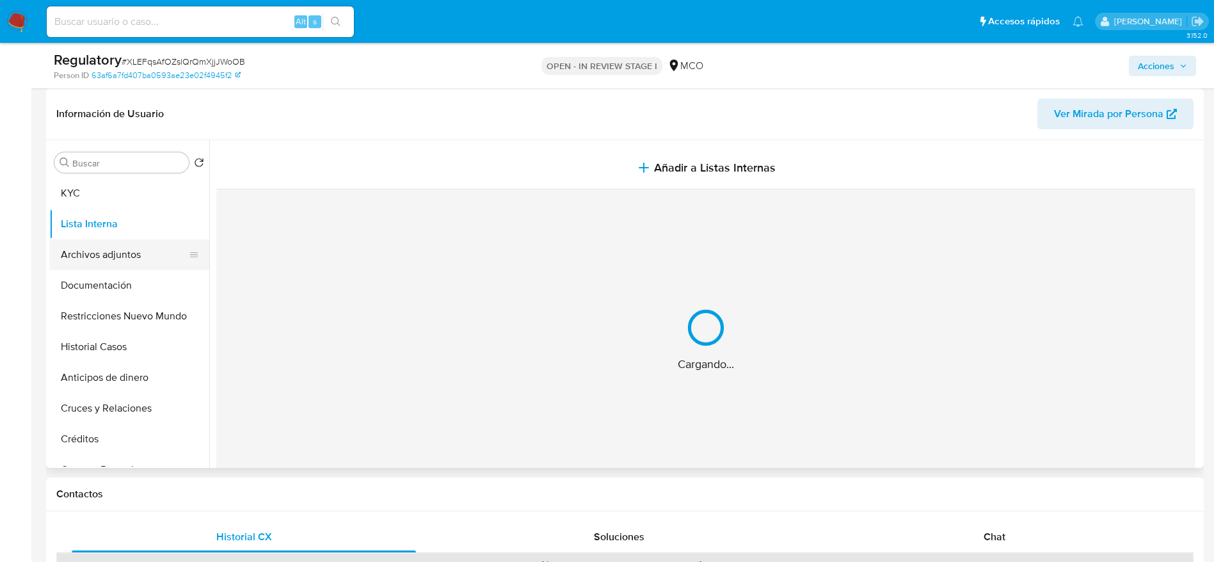
click at [84, 248] on button "Archivos adjuntos" at bounding box center [124, 254] width 150 height 31
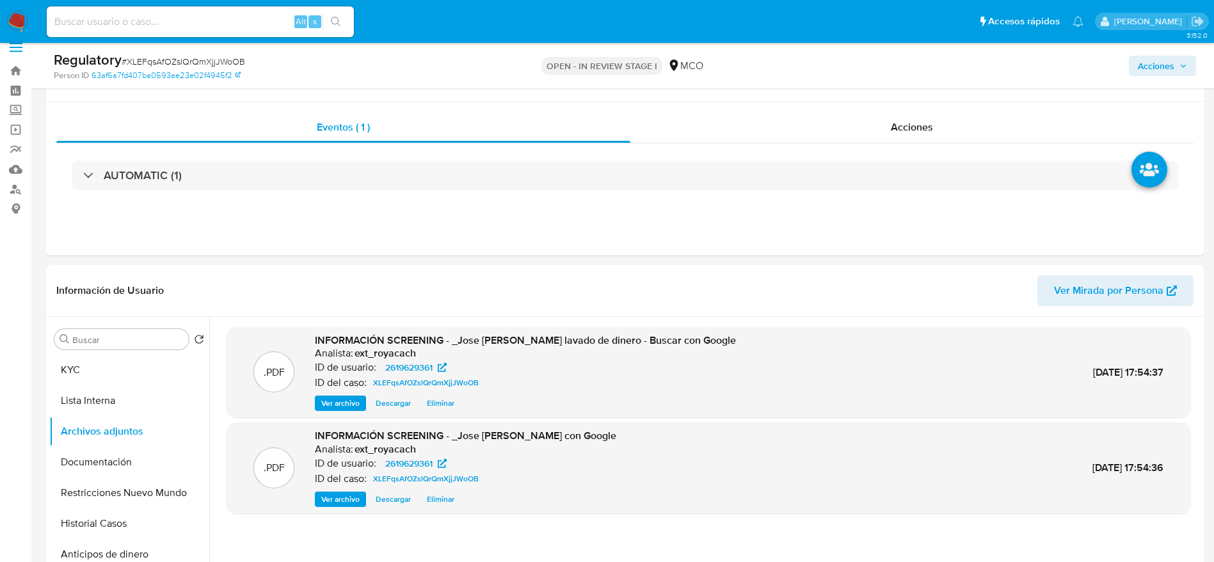
scroll to position [0, 0]
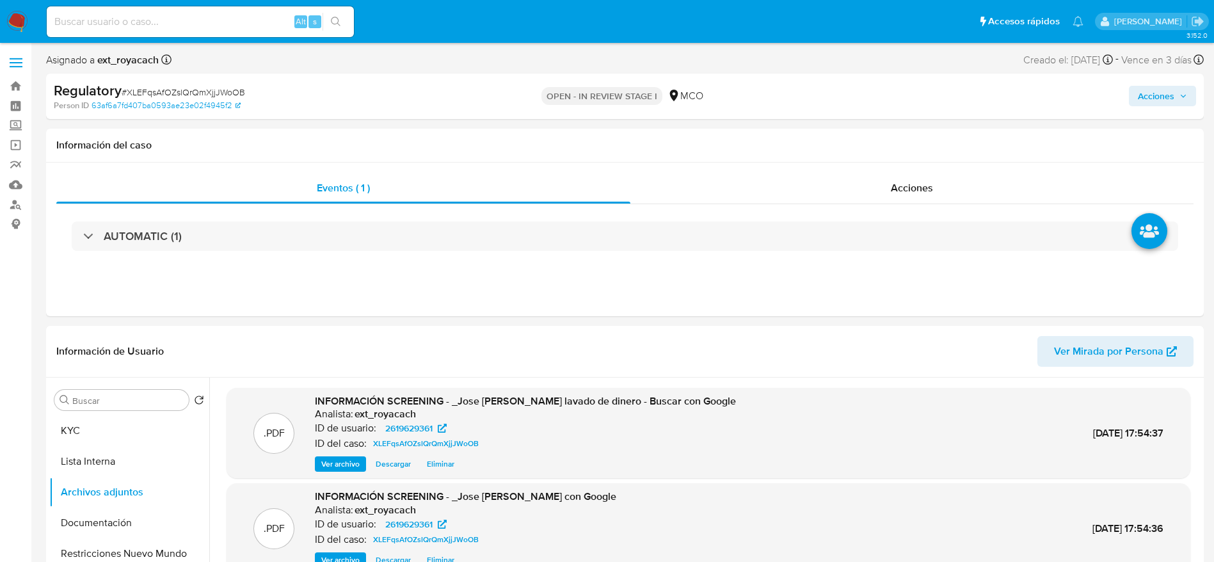
click at [1130, 96] on button "Acciones" at bounding box center [1161, 96] width 67 height 20
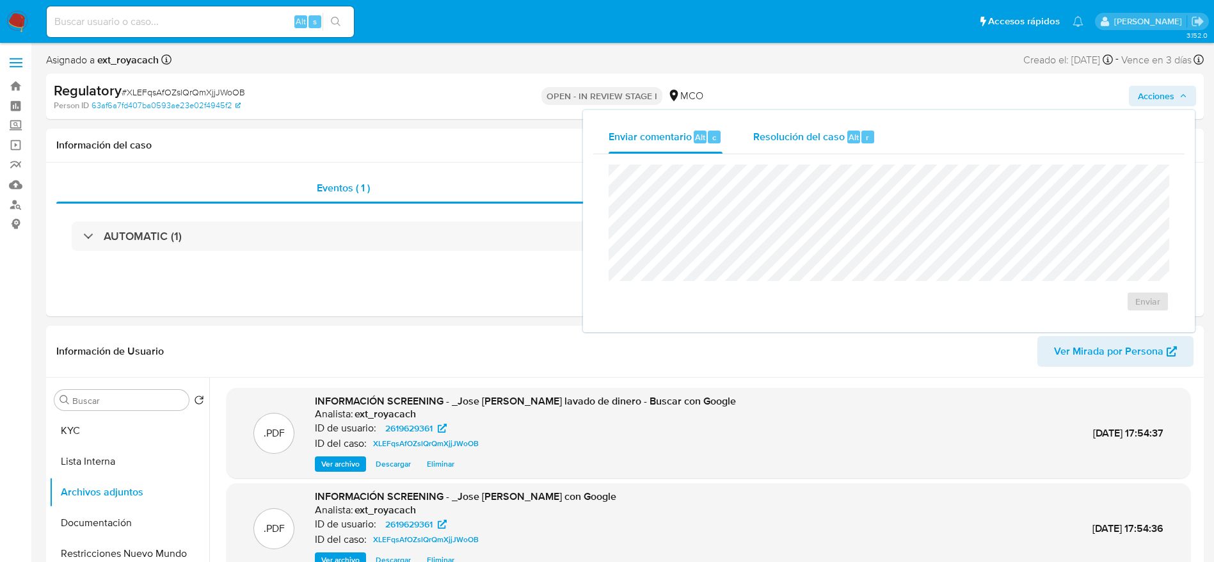
click at [810, 144] on div "Resolución del caso Alt r" at bounding box center [814, 136] width 122 height 33
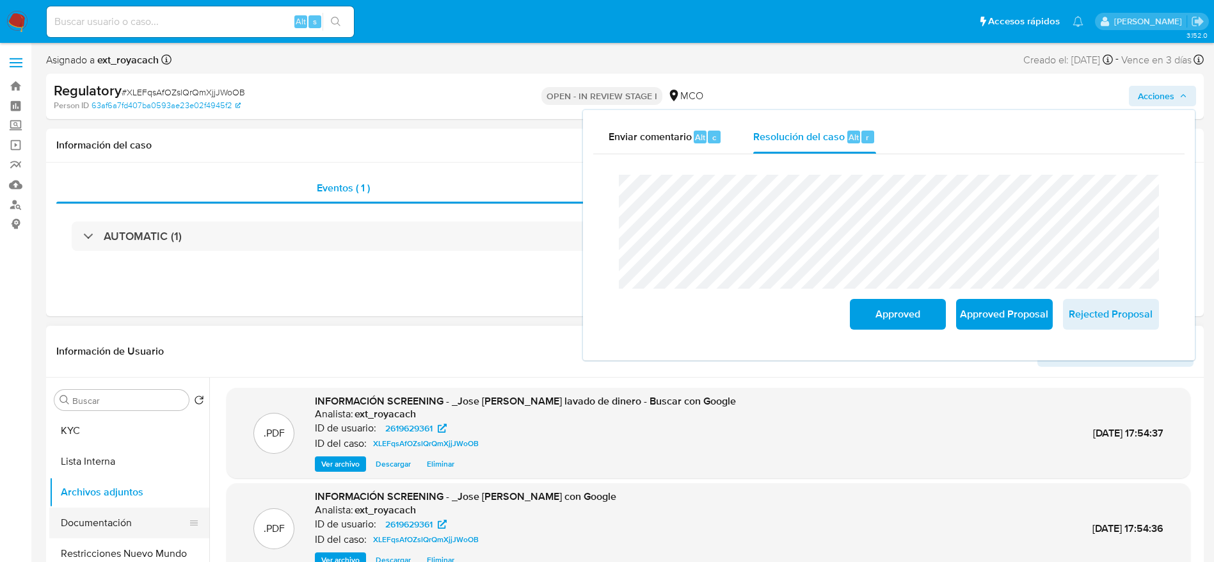
click at [140, 516] on button "Documentación" at bounding box center [124, 522] width 150 height 31
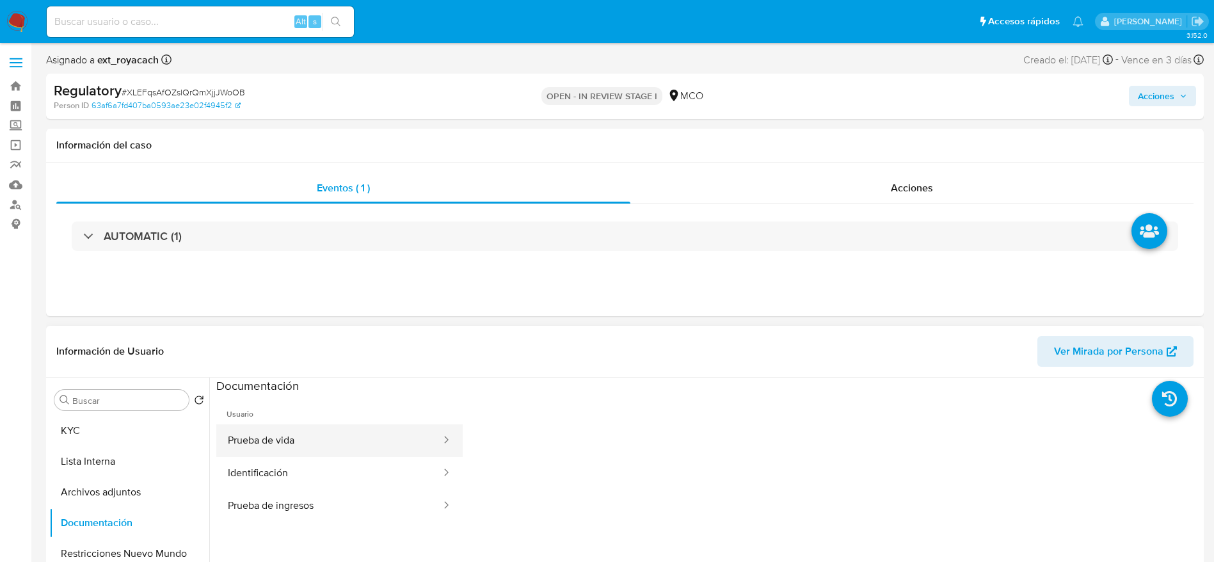
click at [296, 429] on button "Prueba de vida" at bounding box center [329, 440] width 226 height 33
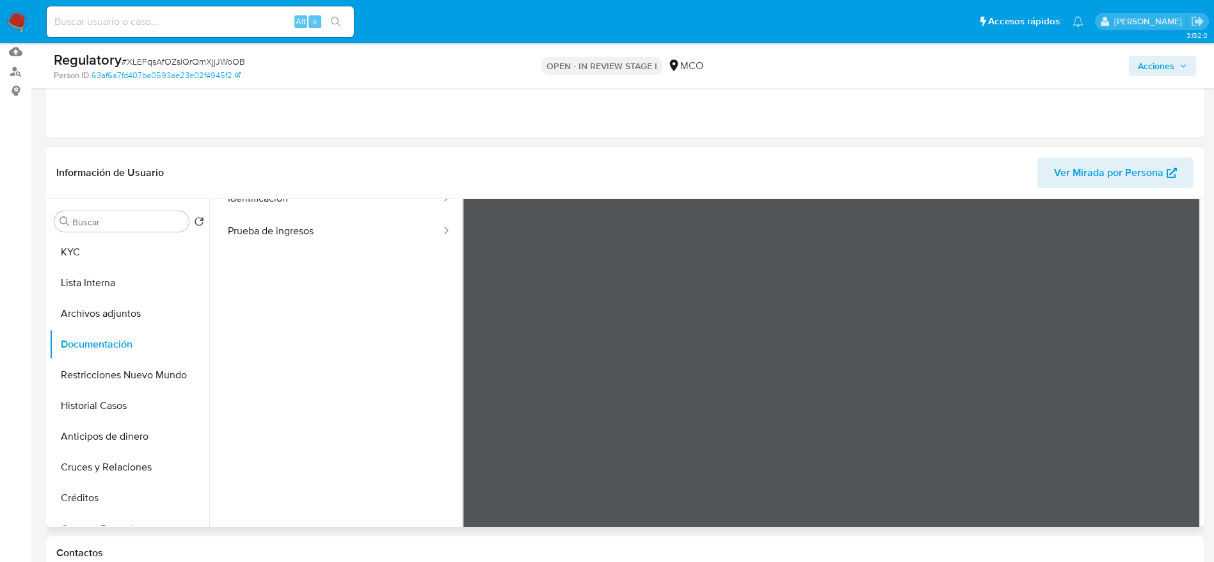
scroll to position [192, 0]
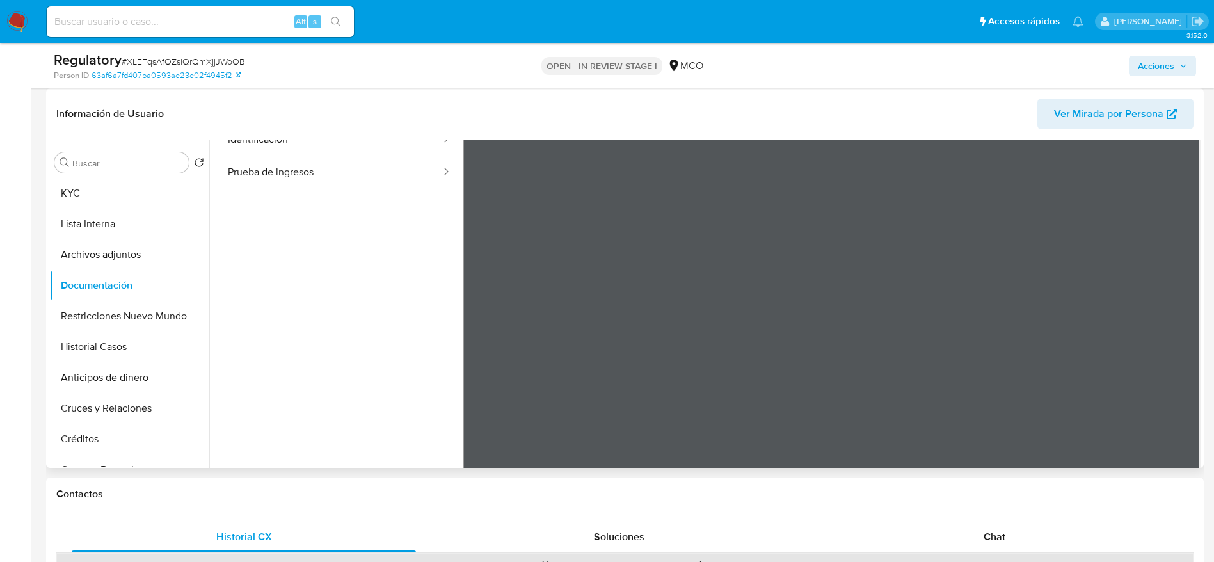
click at [394, 266] on ul "Usuario Prueba de vida Identificación Prueba de ingresos" at bounding box center [339, 244] width 246 height 368
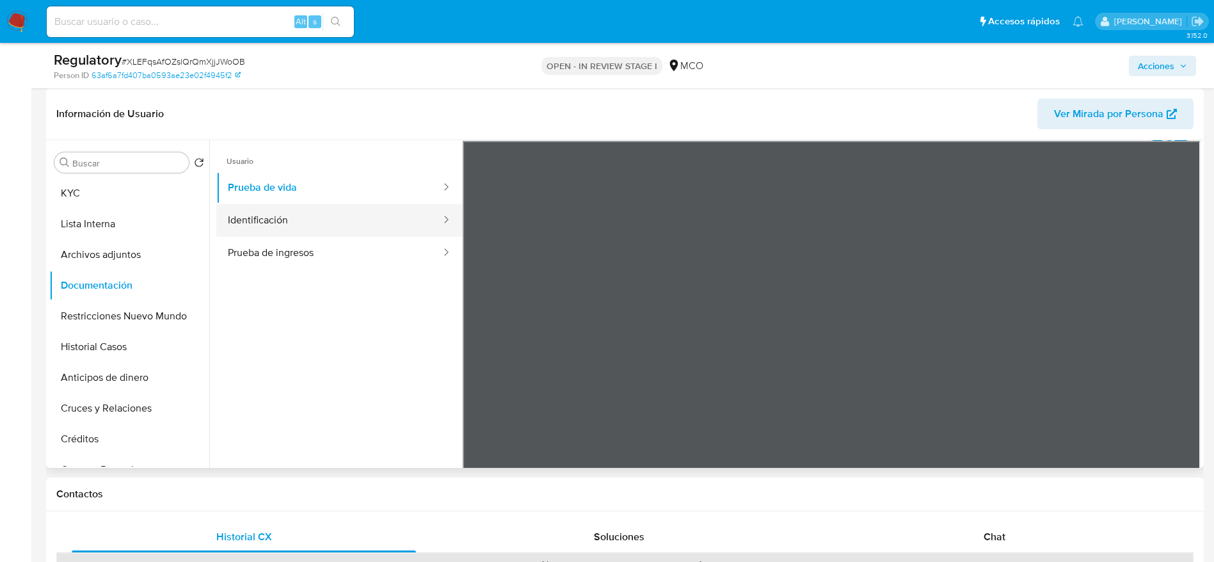
scroll to position [0, 0]
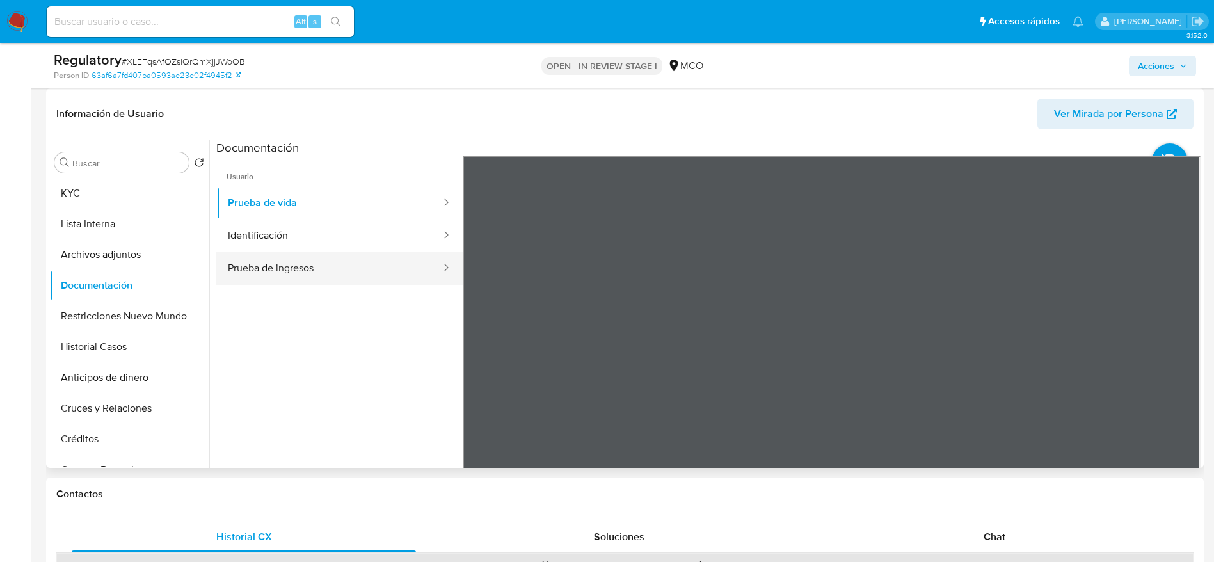
click at [331, 252] on button "Prueba de ingresos" at bounding box center [329, 268] width 226 height 33
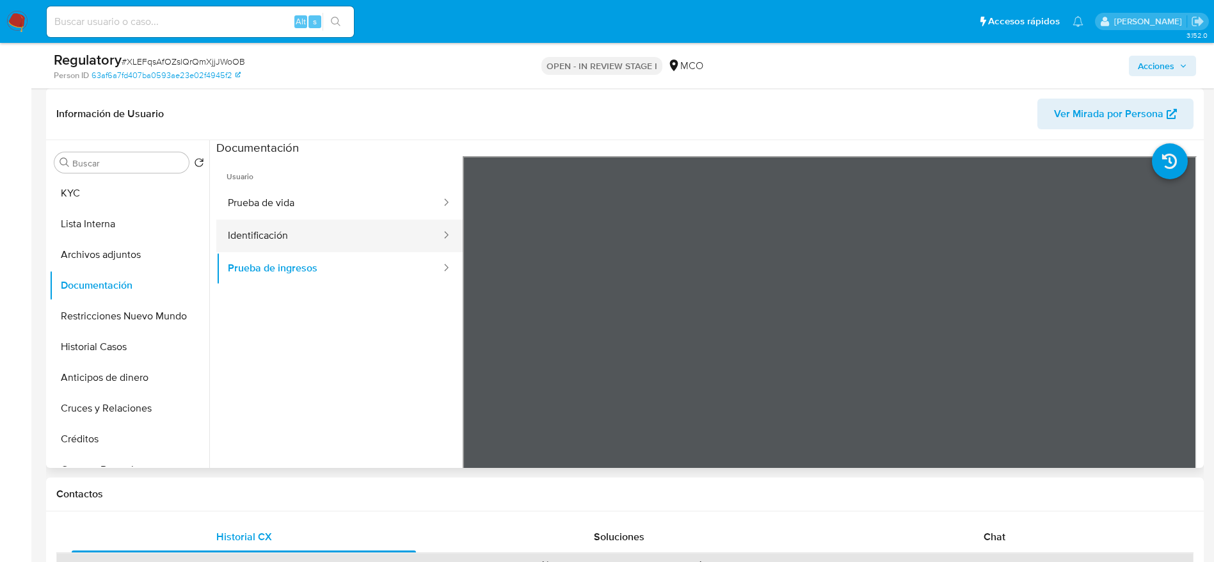
click at [334, 232] on button "Identificación" at bounding box center [329, 235] width 226 height 33
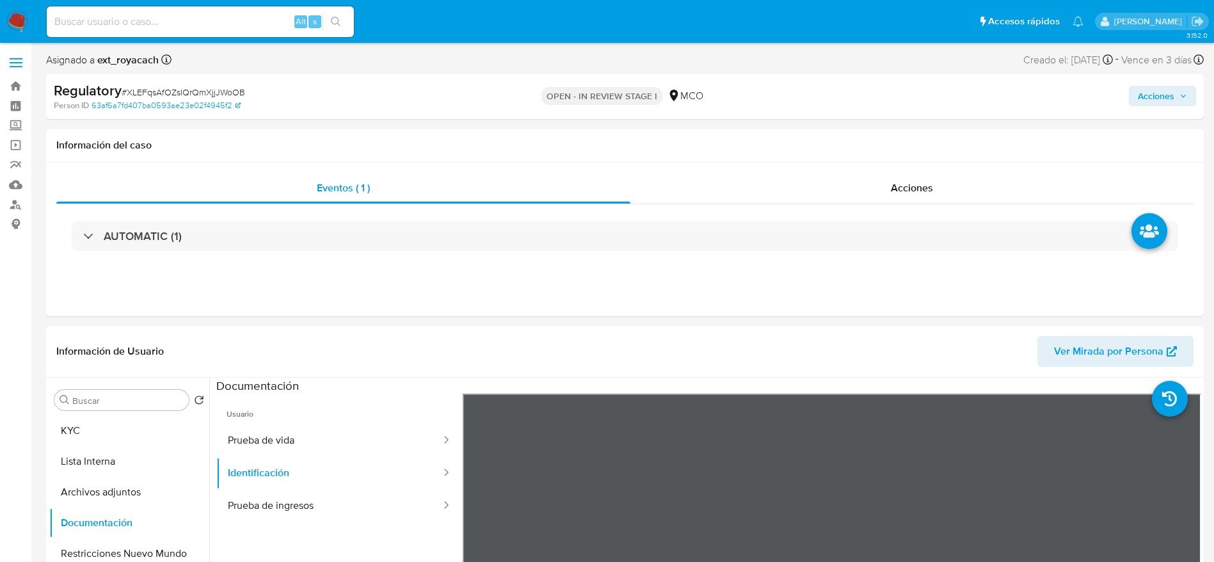
click at [1130, 86] on button "Acciones" at bounding box center [1161, 96] width 67 height 20
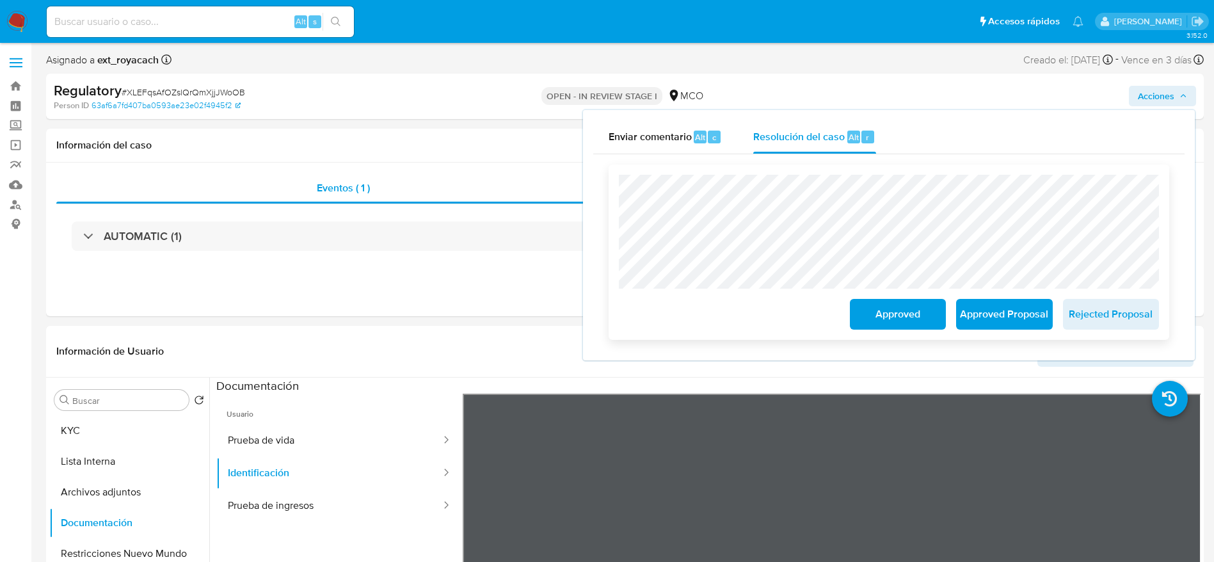
click at [903, 310] on span "Approved" at bounding box center [897, 314] width 63 height 28
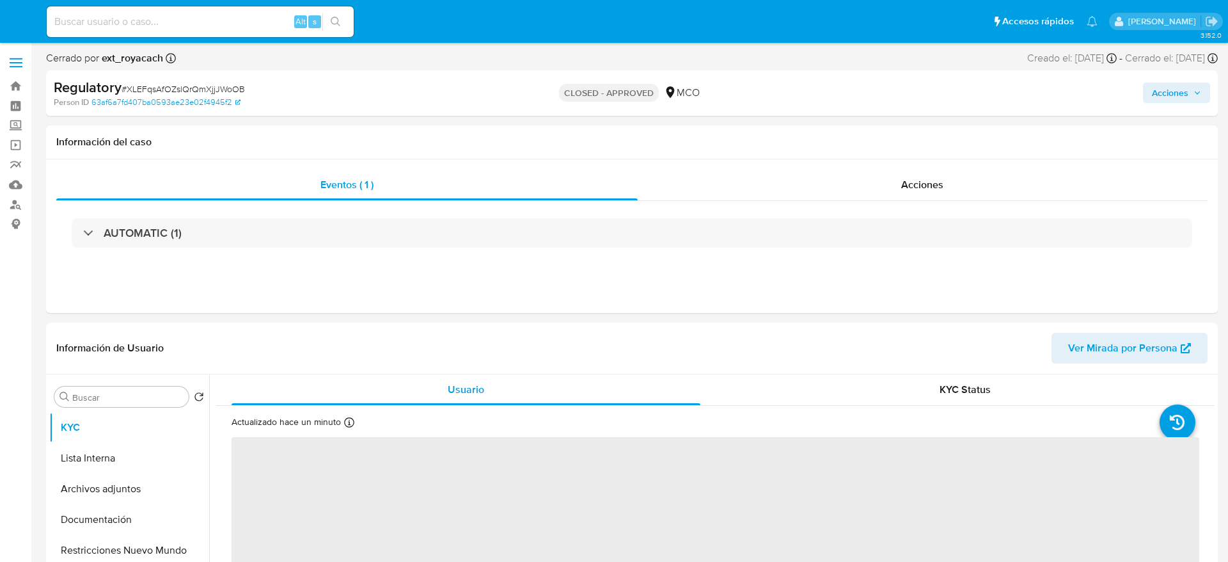
select select "10"
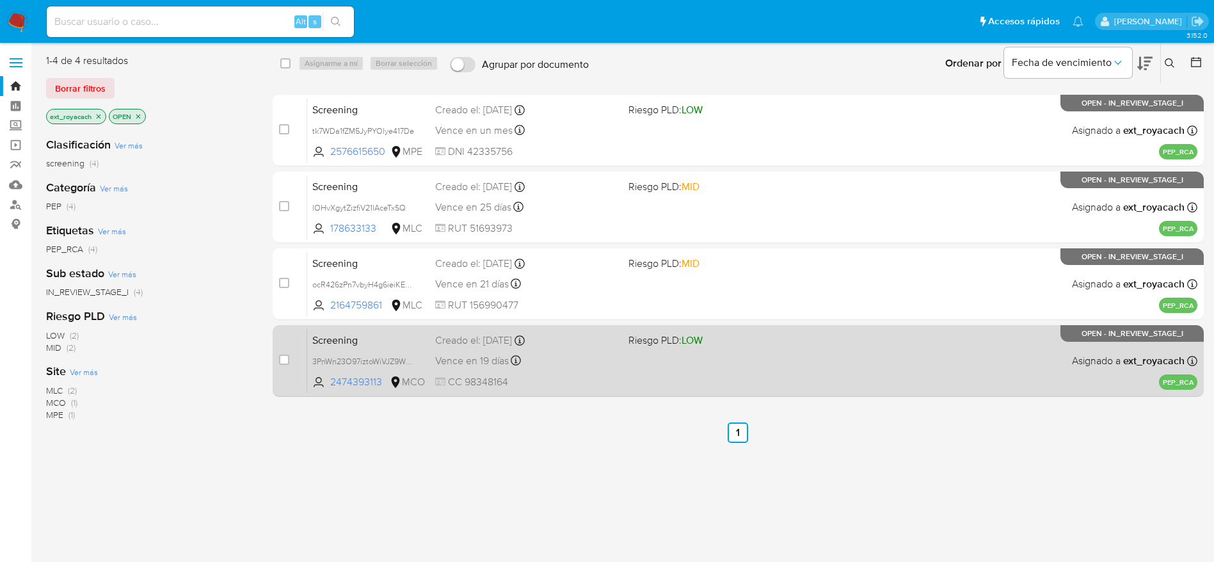
click at [765, 351] on div "Screening 3PnWn23O97iztoWiVJZ9WuBJ 2474393113 MCO Riesgo PLD: LOW Creado el: 01…" at bounding box center [752, 360] width 890 height 65
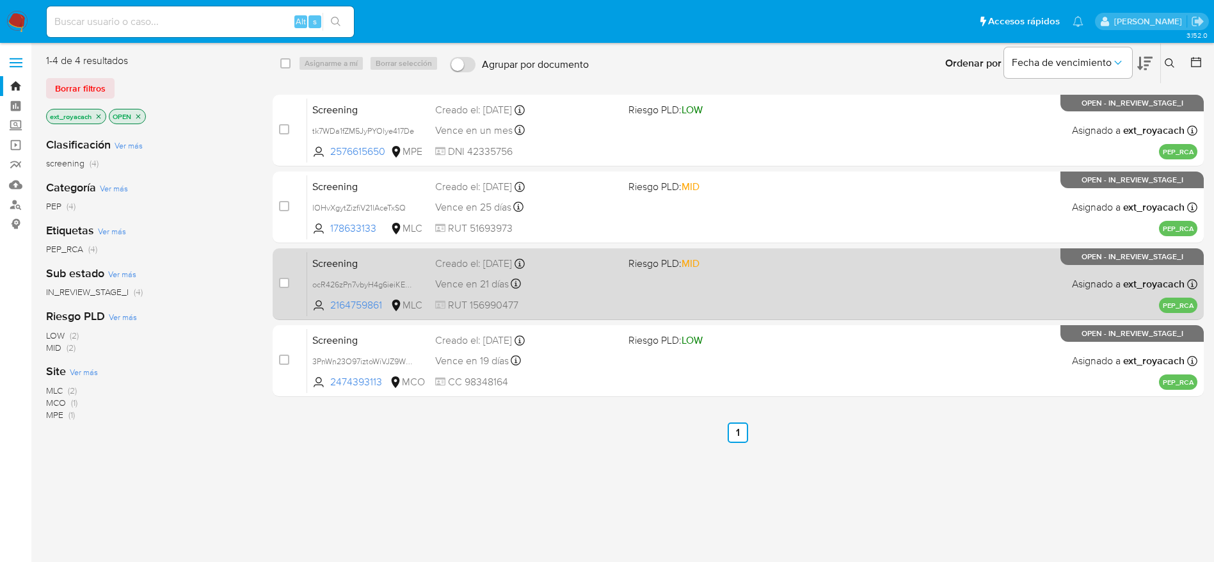
click at [548, 285] on div "Vence en 21 días Vence el 02/09/2025 07:05:58" at bounding box center [526, 283] width 183 height 17
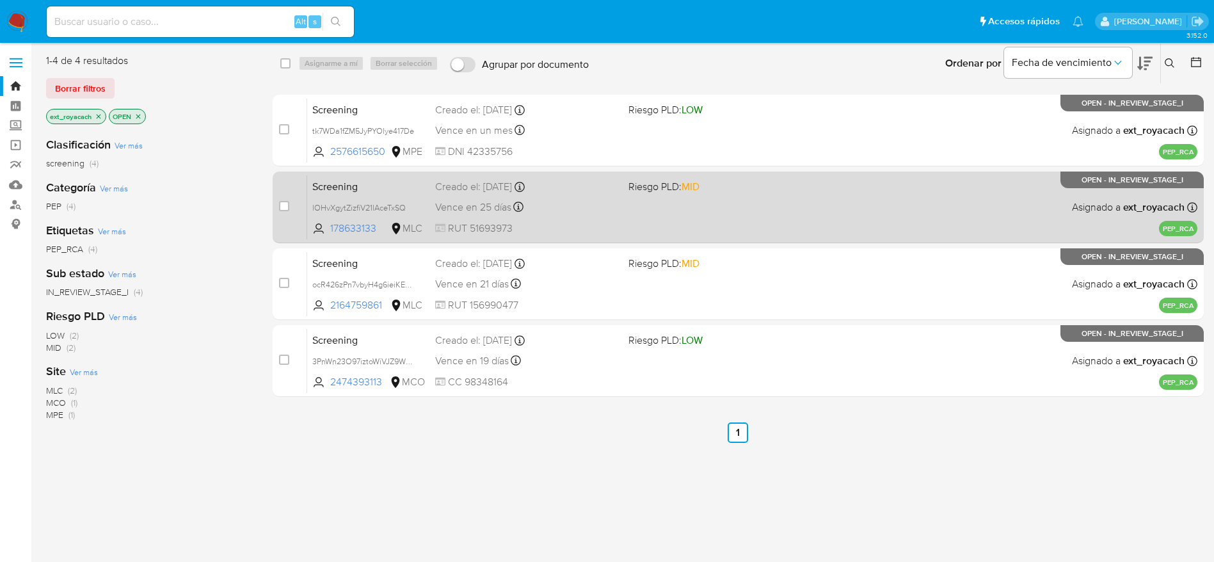
click at [525, 182] on icon at bounding box center [519, 187] width 10 height 10
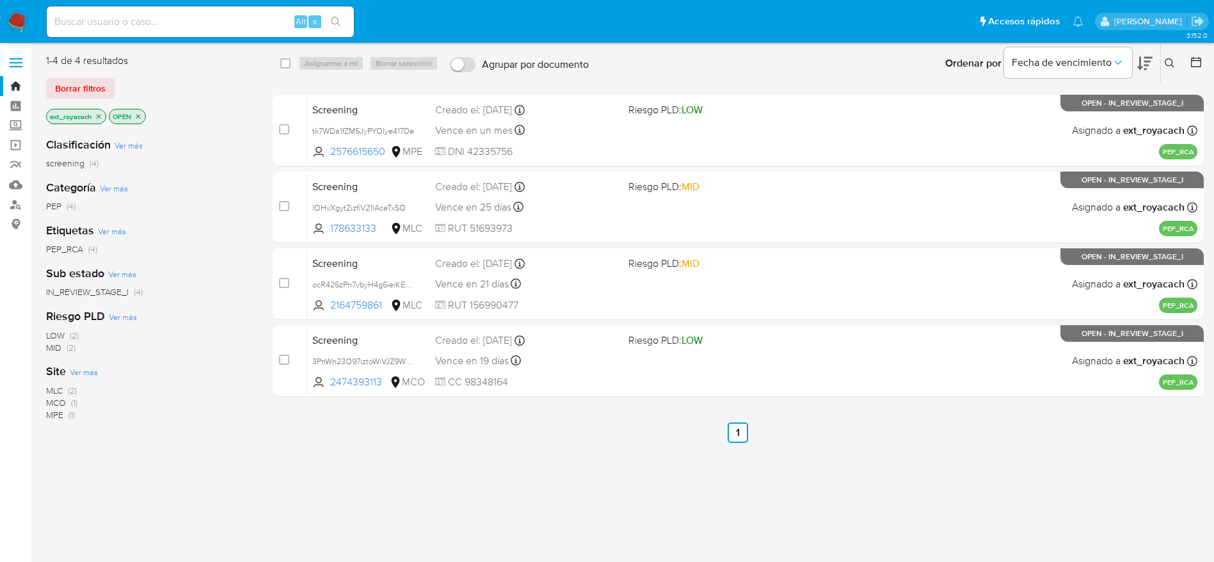
click at [102, 114] on icon "close-filter" at bounding box center [99, 117] width 8 height 8
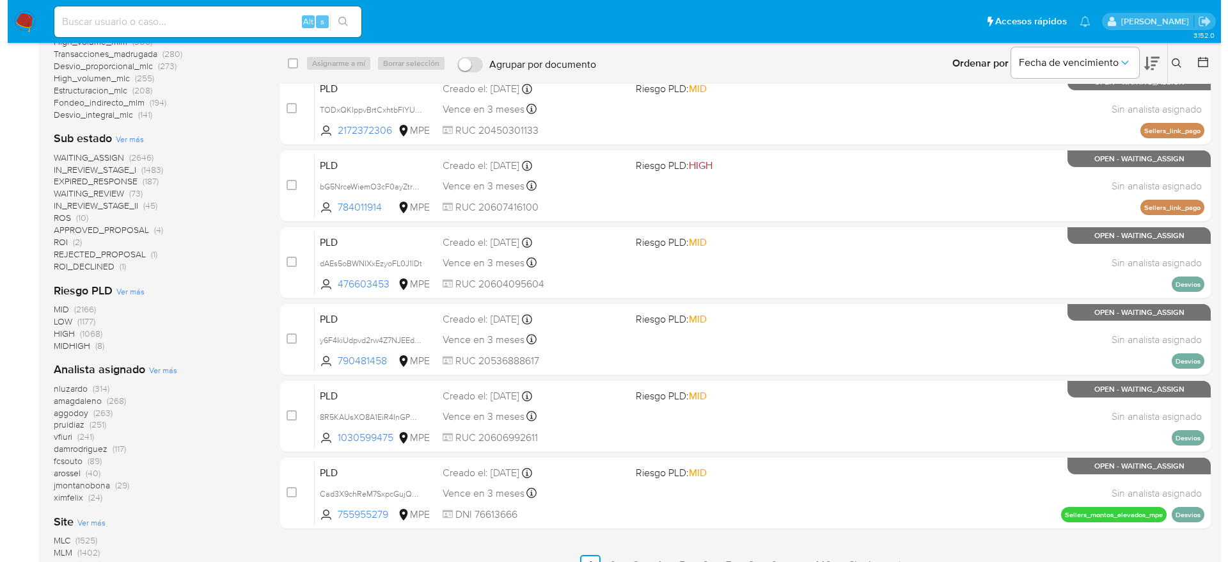
scroll to position [384, 0]
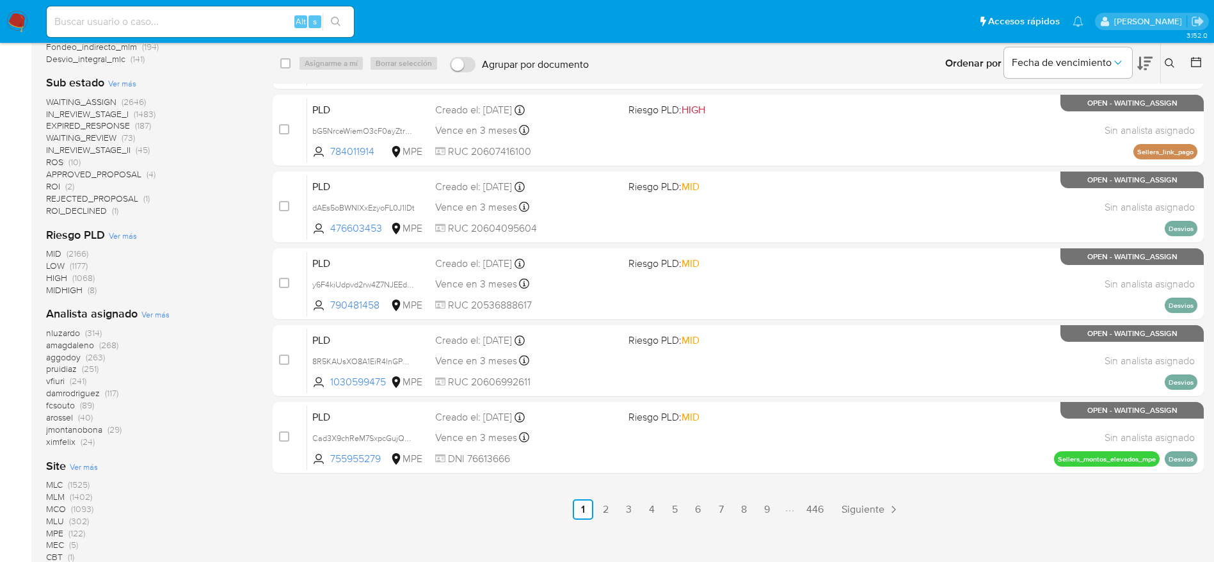
click at [159, 317] on span "Ver más" at bounding box center [155, 314] width 28 height 12
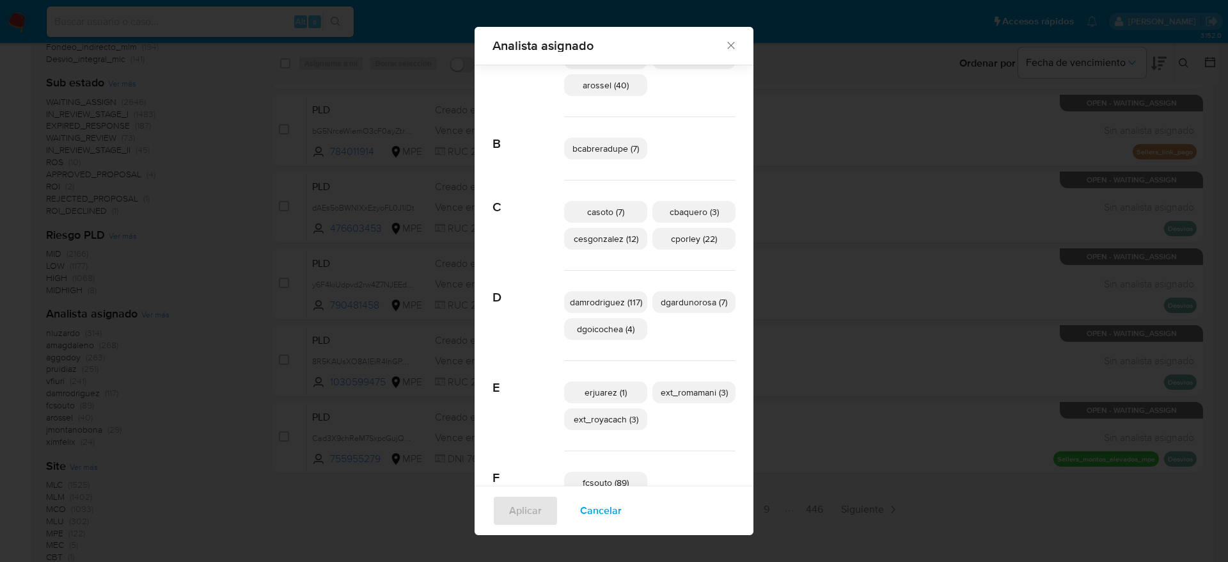
scroll to position [279, 0]
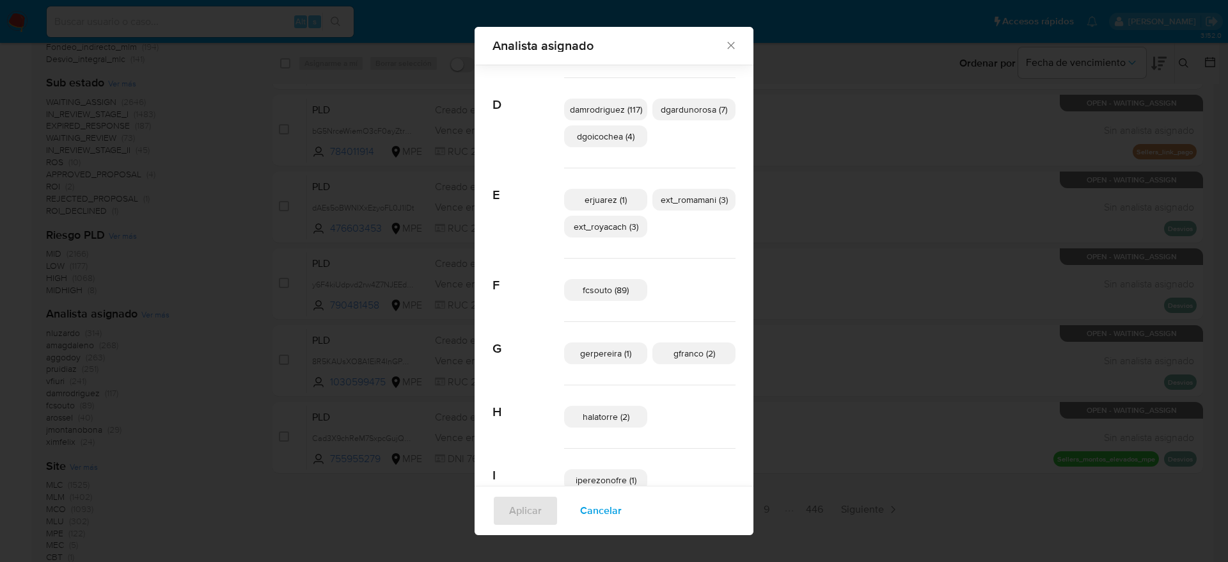
click at [693, 199] on span "ext_romamani (3)" at bounding box center [694, 199] width 67 height 13
click at [509, 500] on span "Aplicar" at bounding box center [525, 510] width 33 height 28
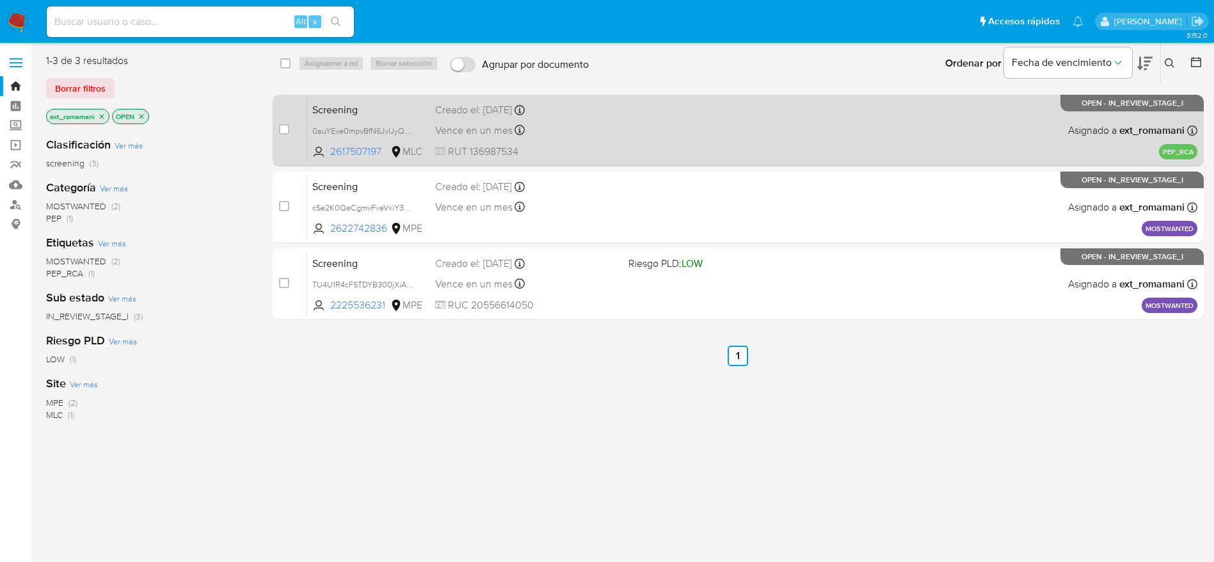
click at [581, 126] on div "Vence en un mes Vence el 10/09/2025 15:42:29" at bounding box center [526, 130] width 183 height 17
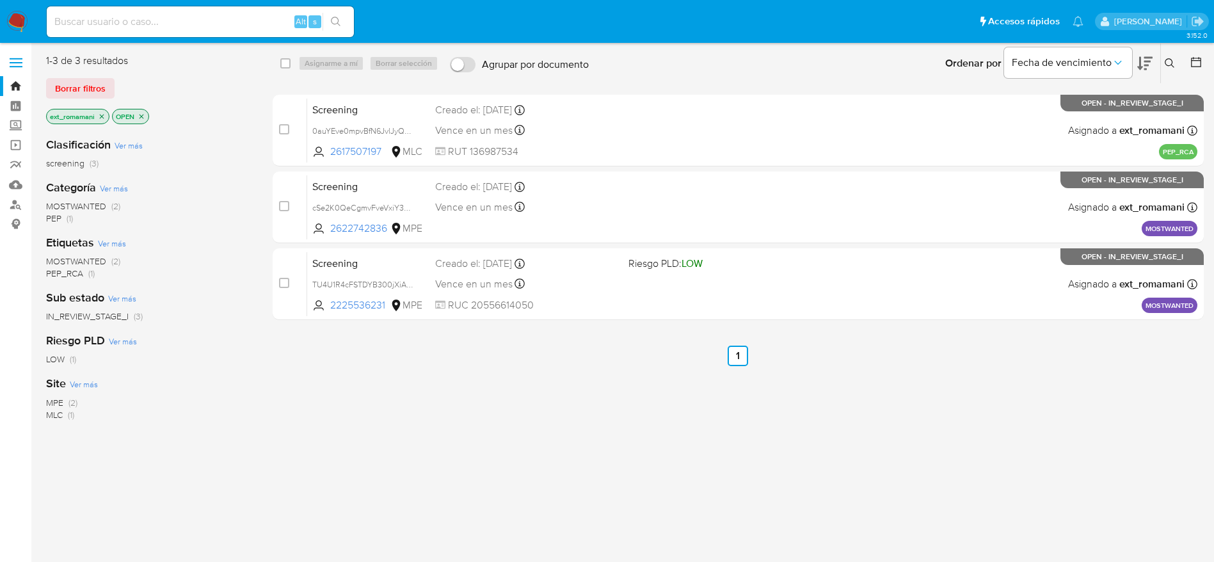
click at [21, 19] on img at bounding box center [17, 22] width 22 height 22
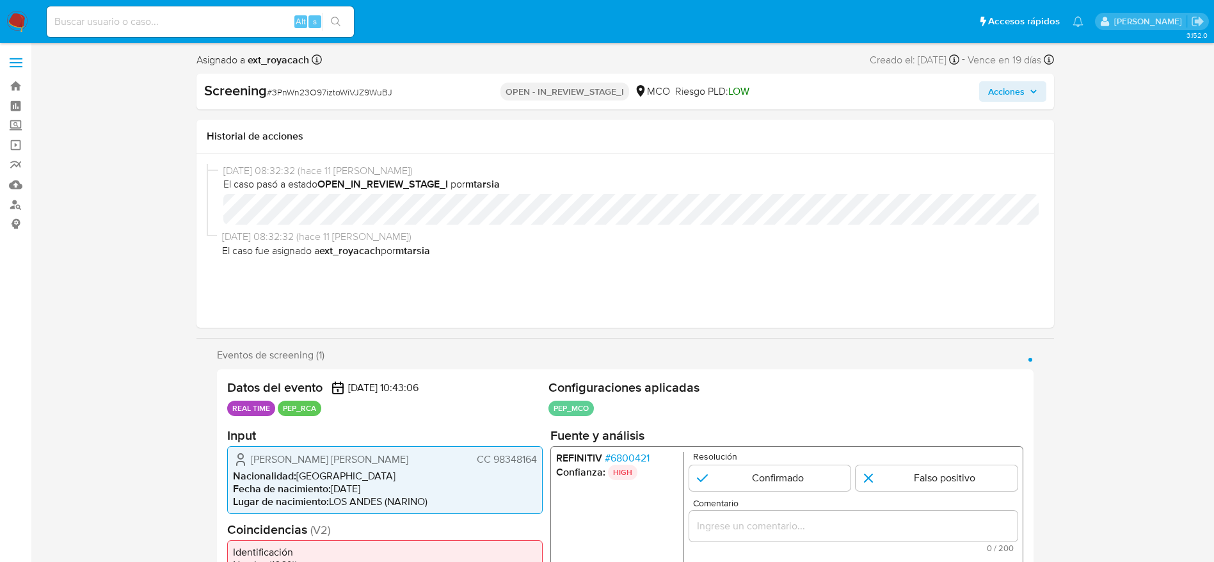
select select "10"
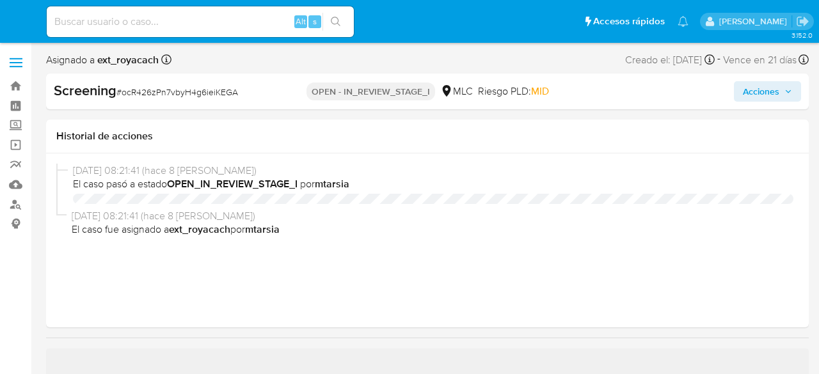
select select "10"
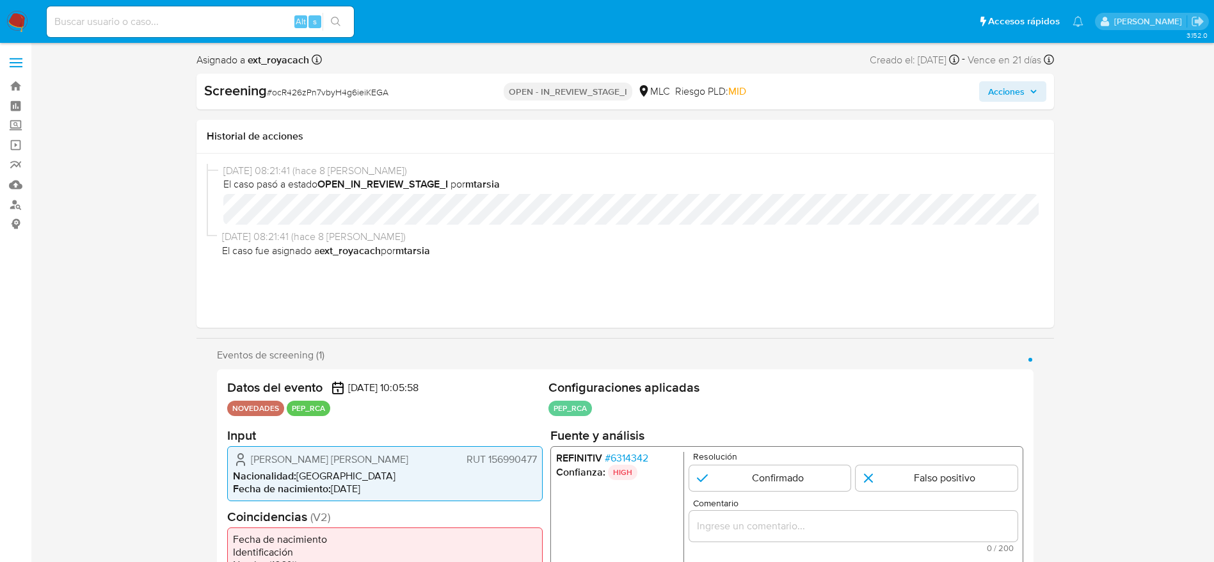
click at [615, 374] on span "# 6314342" at bounding box center [626, 457] width 44 height 13
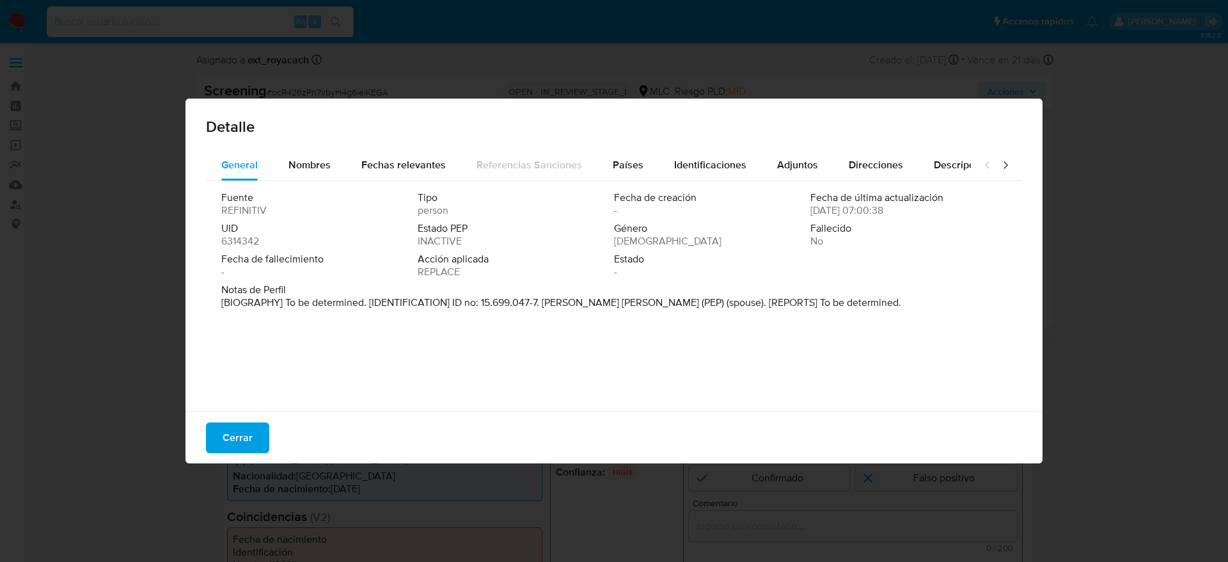
drag, startPoint x: 542, startPoint y: 301, endPoint x: 669, endPoint y: 305, distance: 126.1
click at [669, 305] on p "[BIOGRAPHY] To be determined. [IDENTIFICATION] ID no: 15.699.047-7. [PERSON_NAM…" at bounding box center [561, 302] width 680 height 13
click at [255, 374] on button "Cerrar" at bounding box center [237, 437] width 63 height 31
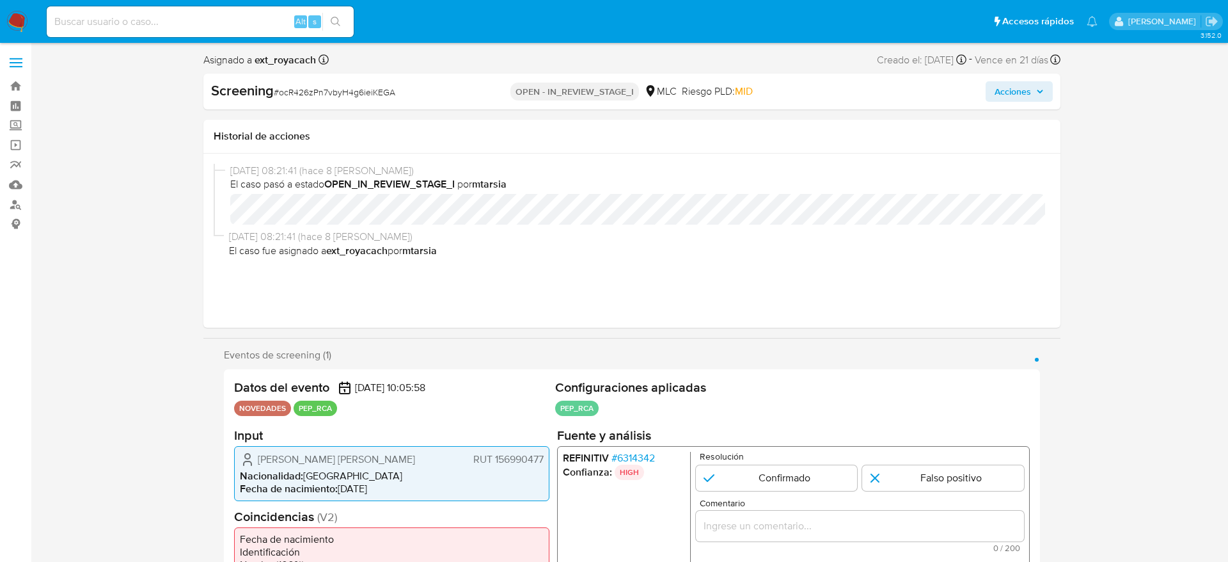
click at [253, 374] on h2 "Input" at bounding box center [391, 435] width 315 height 16
drag, startPoint x: 264, startPoint y: 447, endPoint x: 535, endPoint y: 461, distance: 272.3
click at [535, 374] on div "[PERSON_NAME] [PERSON_NAME] RUT 156990477 Nacionalidad : Chile Fecha de nacimie…" at bounding box center [384, 472] width 315 height 55
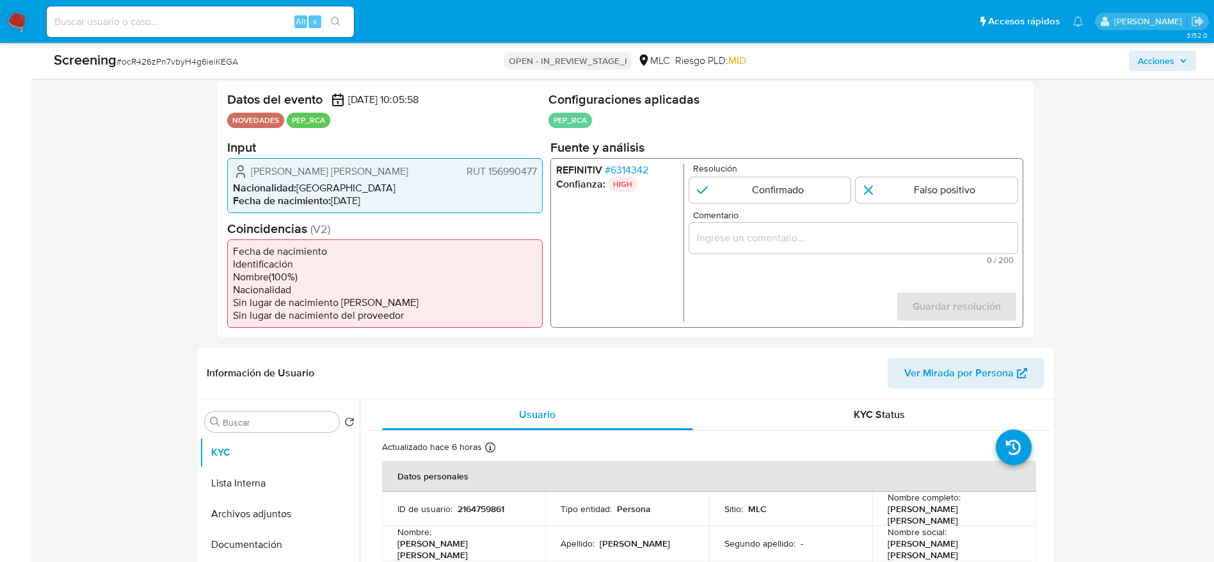
scroll to position [288, 0]
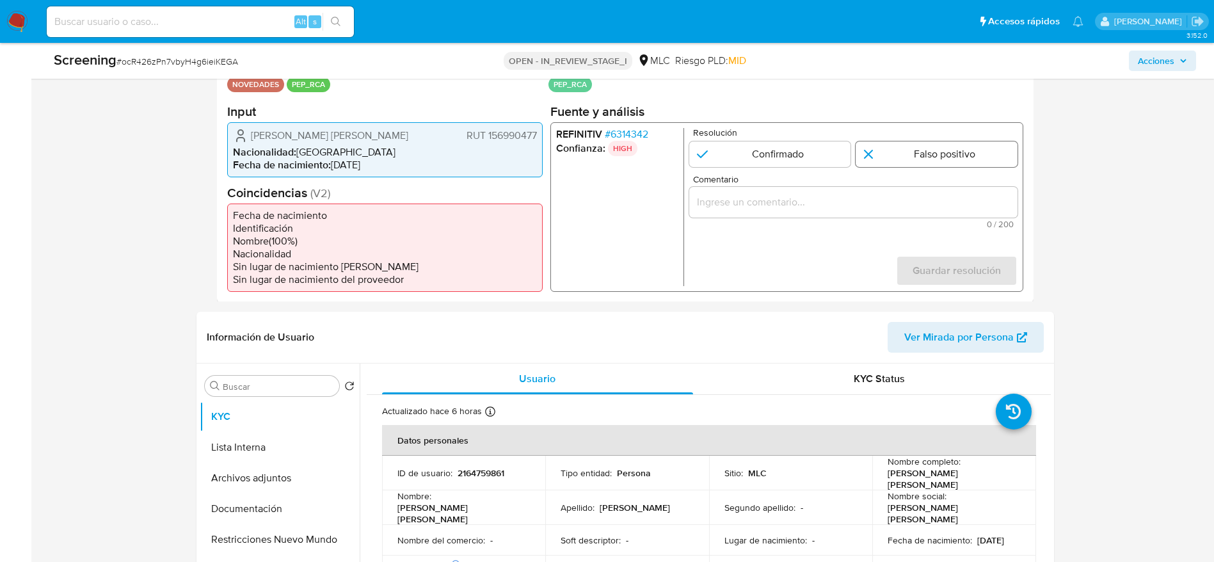
click at [818, 145] on input "1 de 1" at bounding box center [936, 154] width 162 height 26
radio input "true"
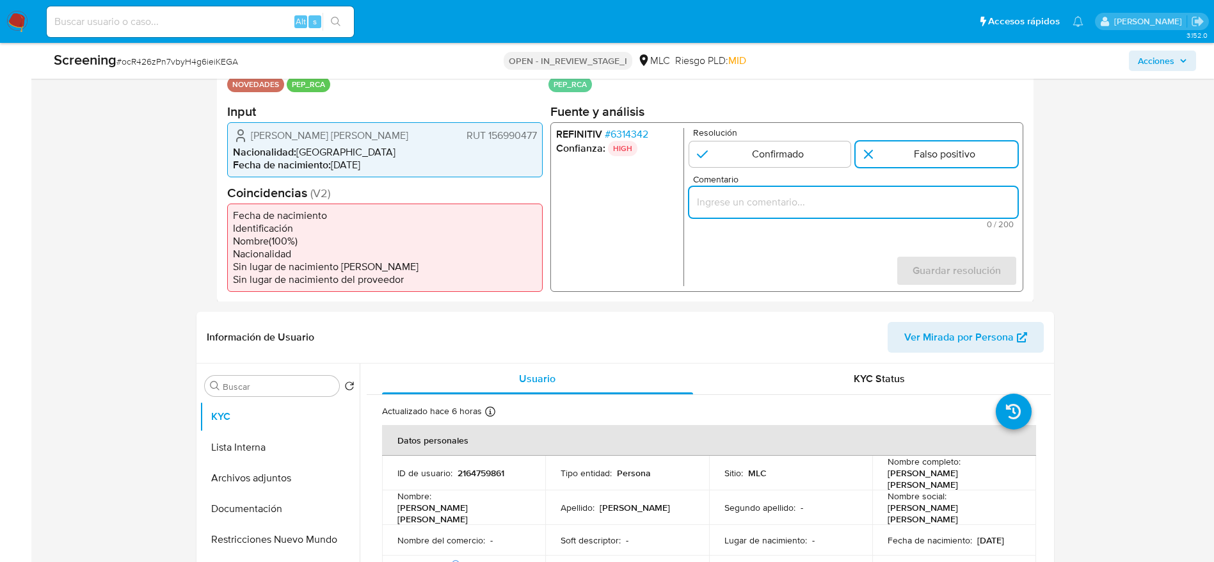
click at [818, 203] on input "Comentario" at bounding box center [852, 201] width 328 height 17
type input "Caso generado sobre el usuario [PERSON_NAME] [PERSON_NAME] RUT 156990477 por co…"
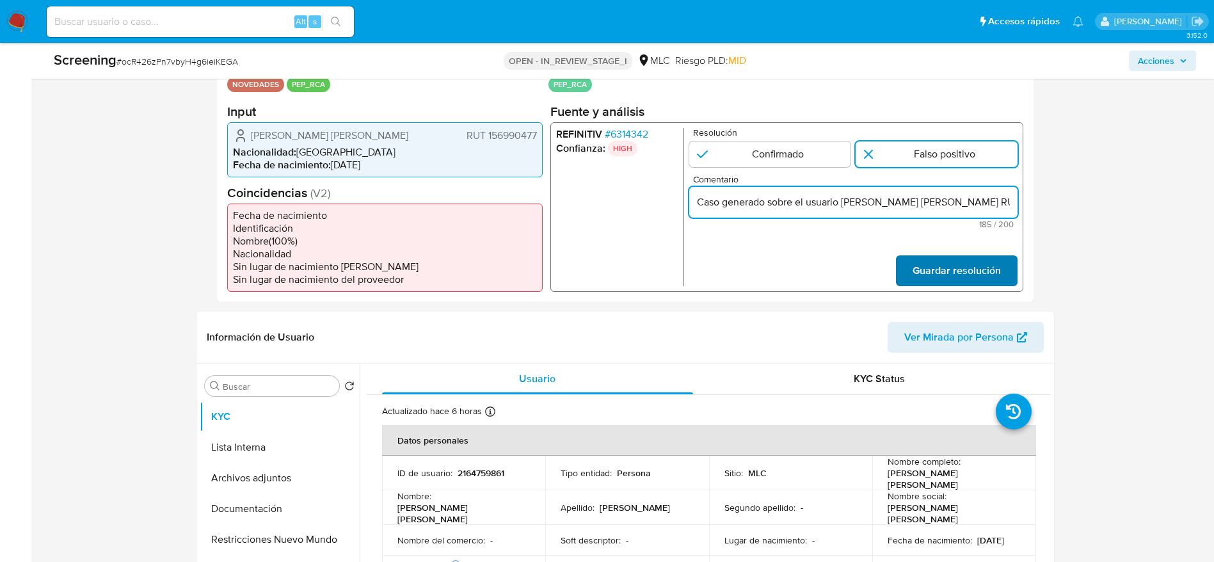
scroll to position [0, 0]
click at [818, 260] on span "Guardar resolución" at bounding box center [956, 270] width 88 height 28
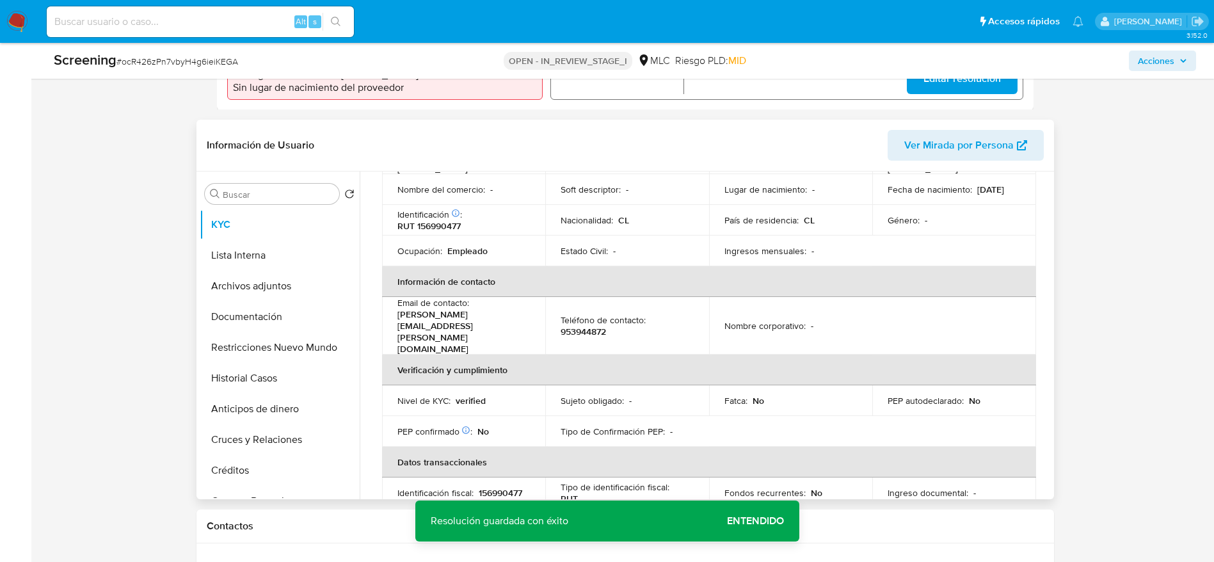
scroll to position [192, 0]
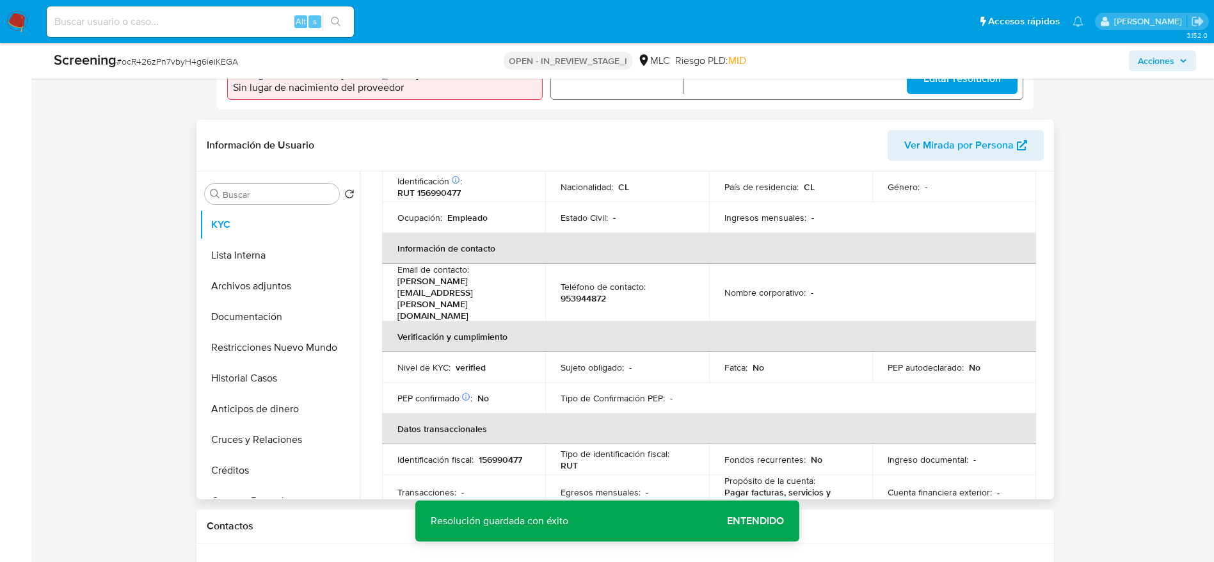
click at [298, 255] on button "Lista Interna" at bounding box center [280, 255] width 160 height 31
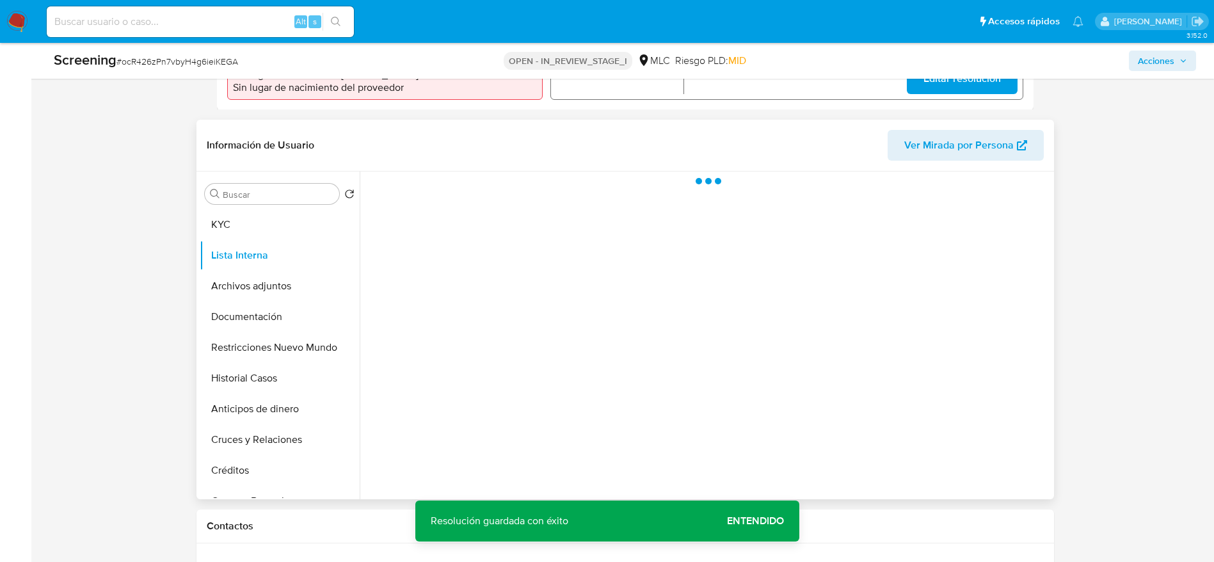
click at [519, 178] on div at bounding box center [709, 181] width 684 height 6
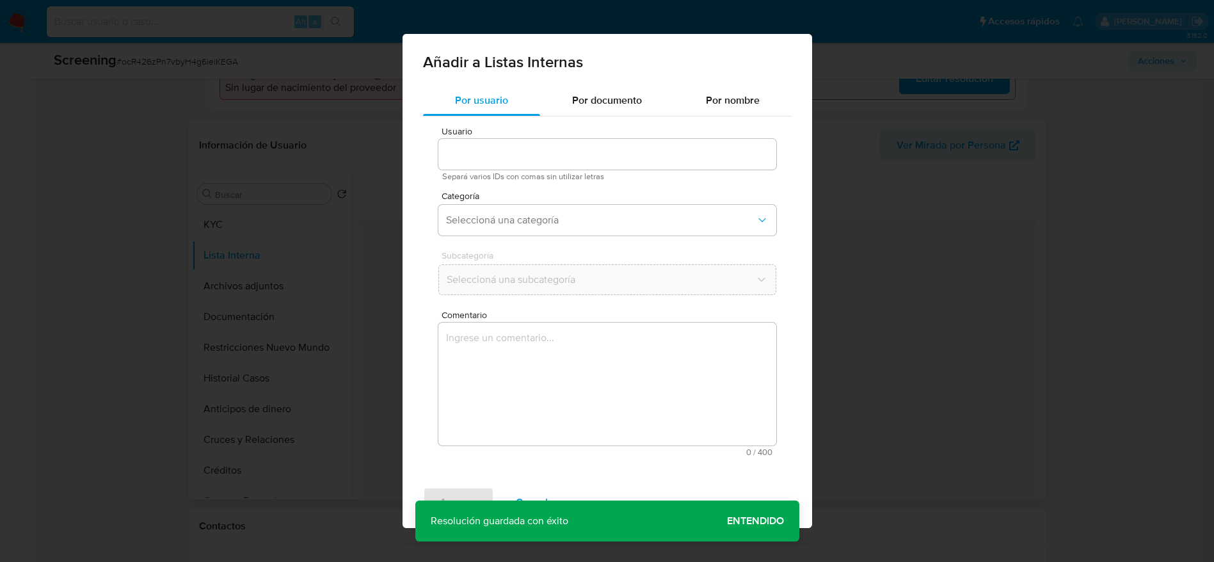
type input "2164759861"
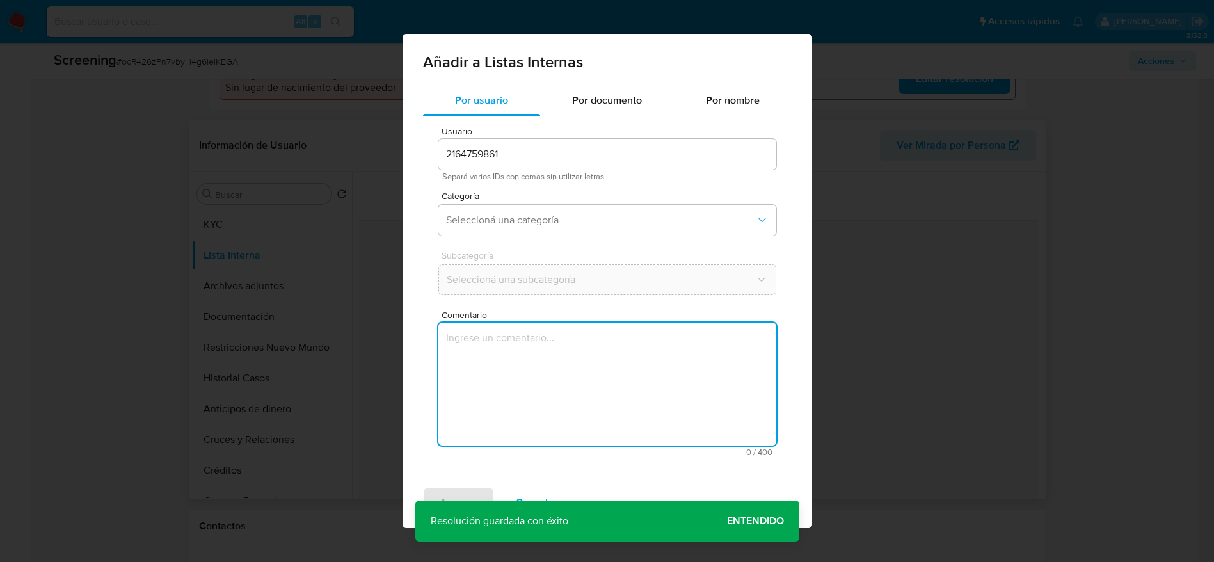
click at [566, 348] on textarea "Comentario" at bounding box center [607, 383] width 338 height 123
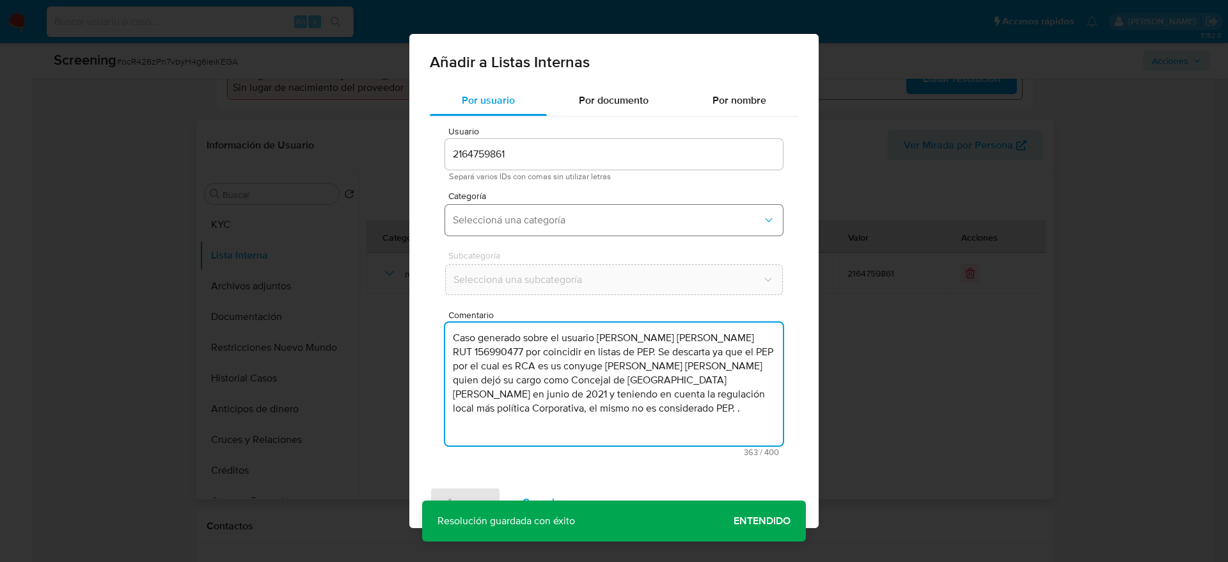
type textarea "Caso generado sobre el usuario [PERSON_NAME] [PERSON_NAME] RUT 156990477 por co…"
click at [537, 230] on button "Seleccioná una categoría" at bounding box center [614, 220] width 338 height 31
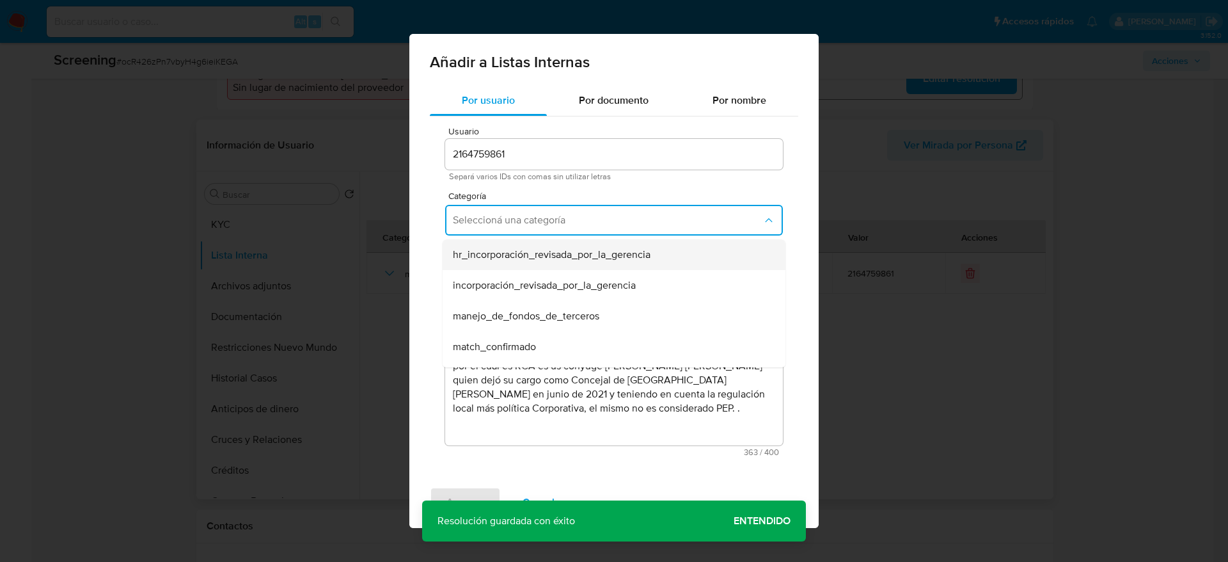
scroll to position [96, 0]
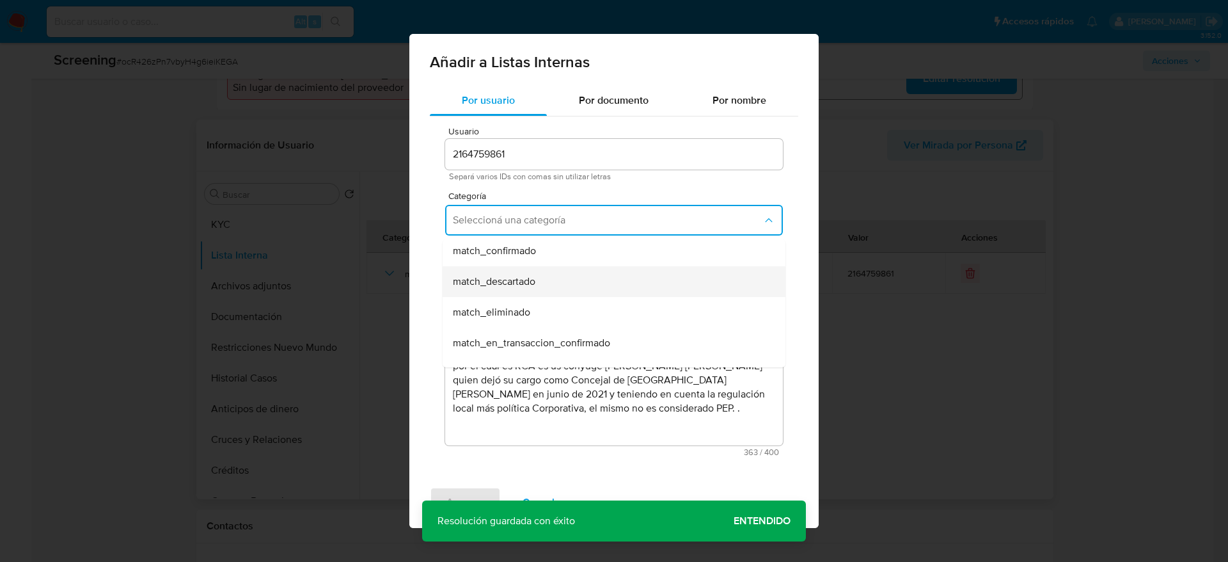
click at [534, 276] on span "match_descartado" at bounding box center [494, 281] width 83 height 13
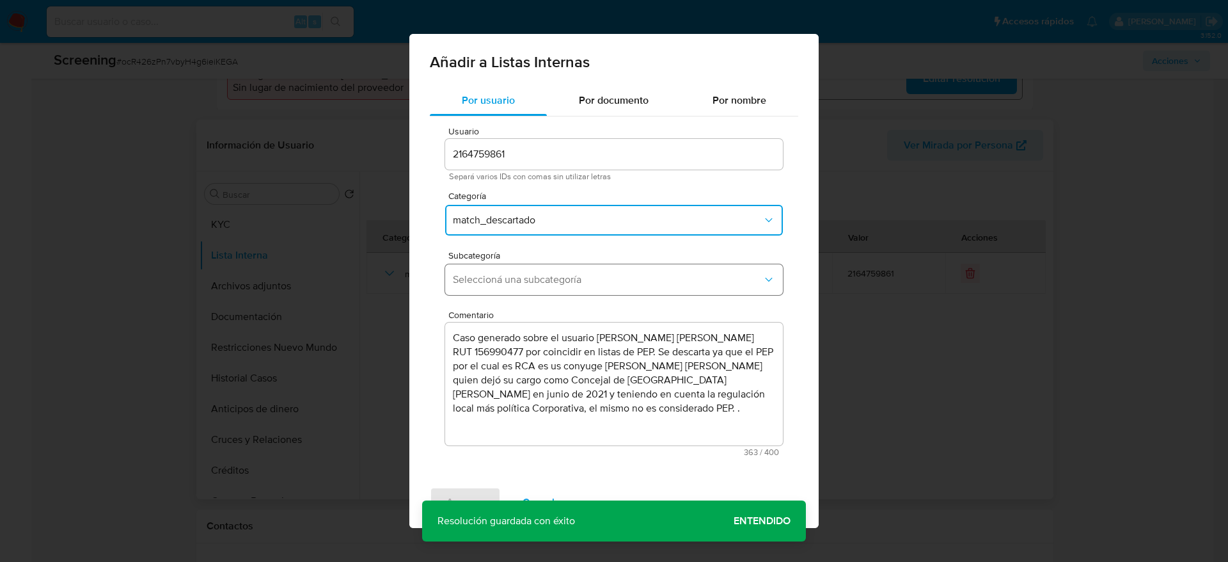
click at [534, 284] on span "Seleccioná una subcategoría" at bounding box center [608, 279] width 310 height 13
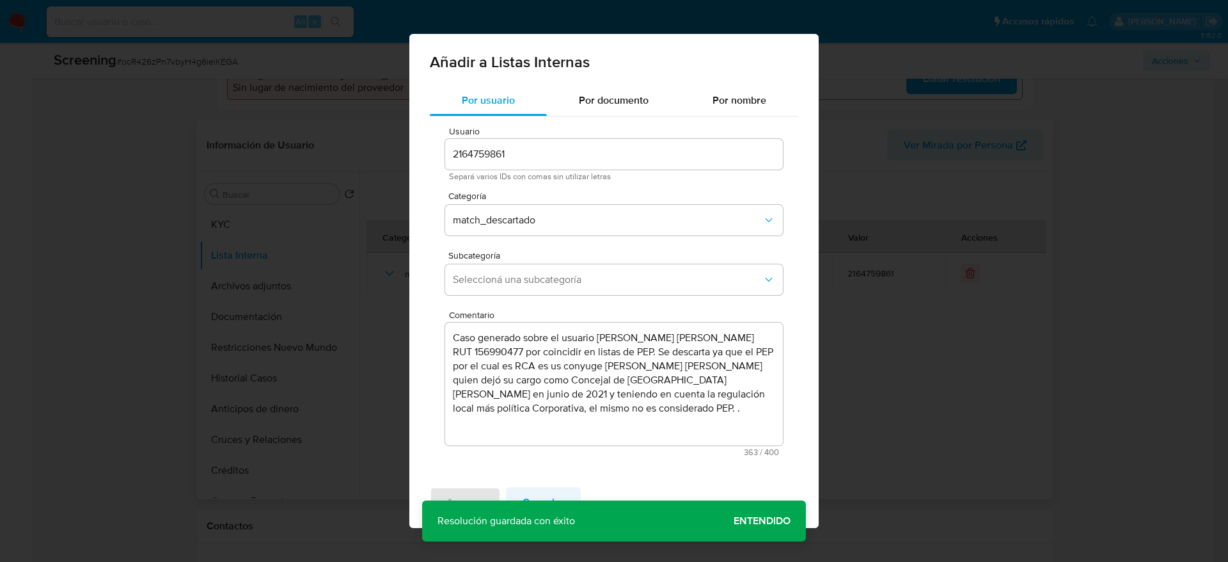
click at [542, 374] on span "Cancelar" at bounding box center [544, 502] width 42 height 28
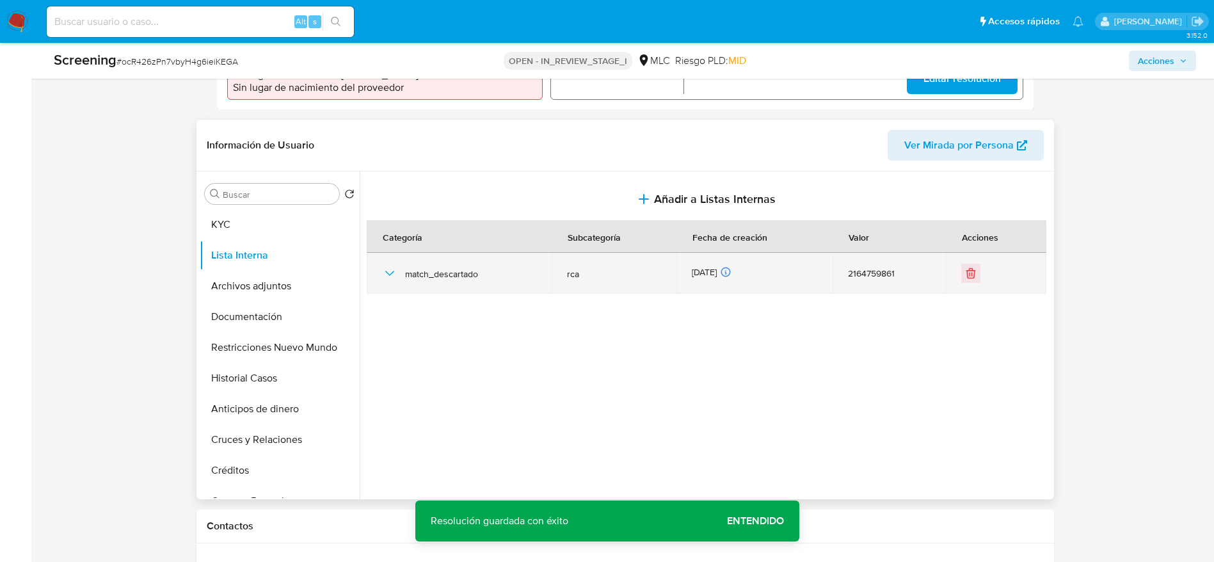
click at [383, 274] on icon "button" at bounding box center [389, 272] width 15 height 15
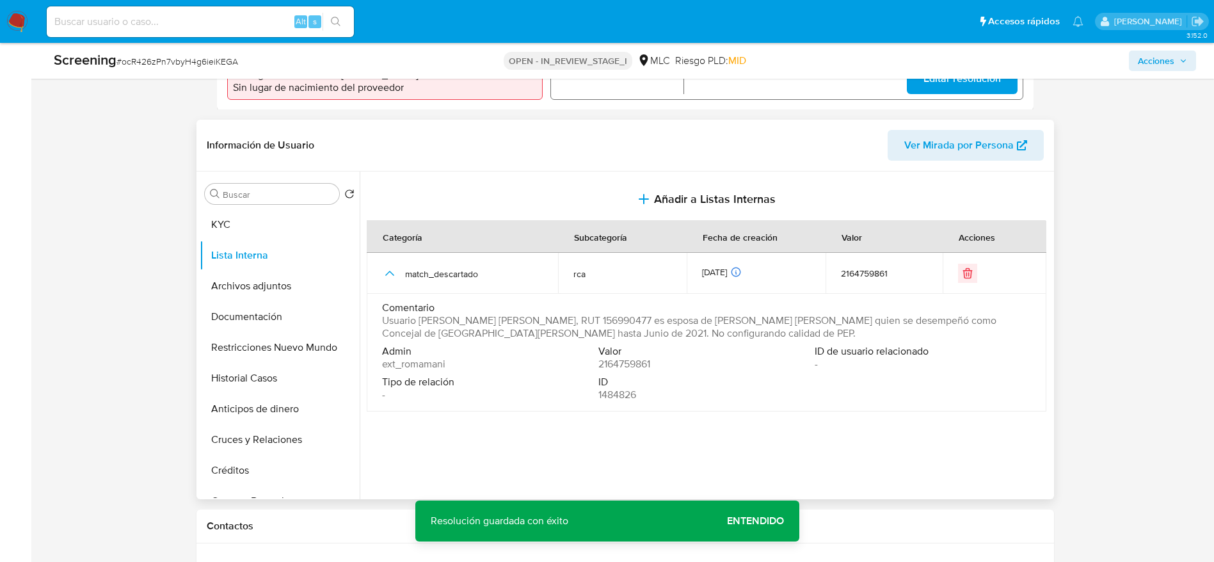
click at [641, 242] on th "Subcategoría" at bounding box center [622, 237] width 129 height 32
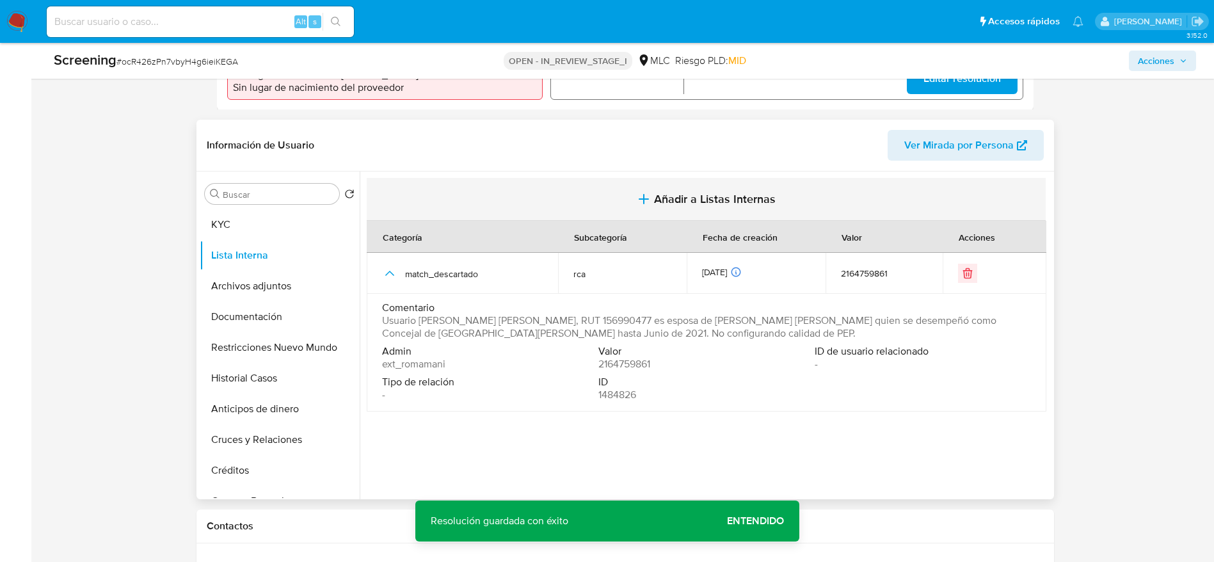
click at [651, 187] on button "Añadir a Listas Internas" at bounding box center [706, 199] width 679 height 43
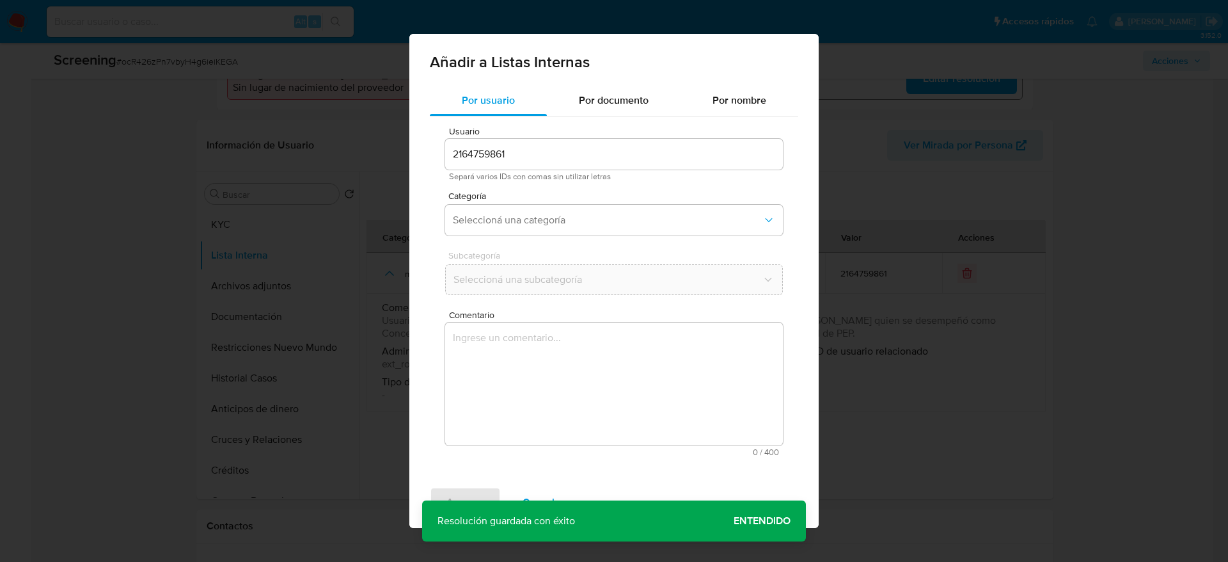
click at [582, 374] on textarea "Comentario" at bounding box center [614, 383] width 338 height 123
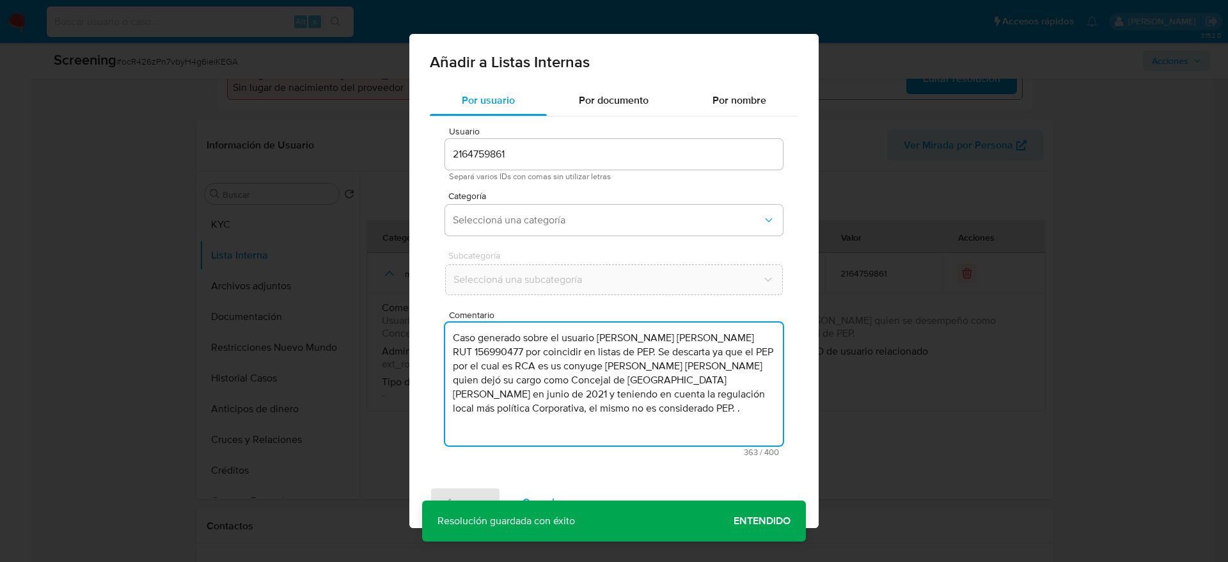
type textarea "Caso generado sobre el usuario [PERSON_NAME] [PERSON_NAME] RUT 156990477 por co…"
click at [533, 189] on div "Usuario 2164759861 Separá varios IDs con comas sin utilizar letras Categoría Se…" at bounding box center [614, 291] width 368 height 350
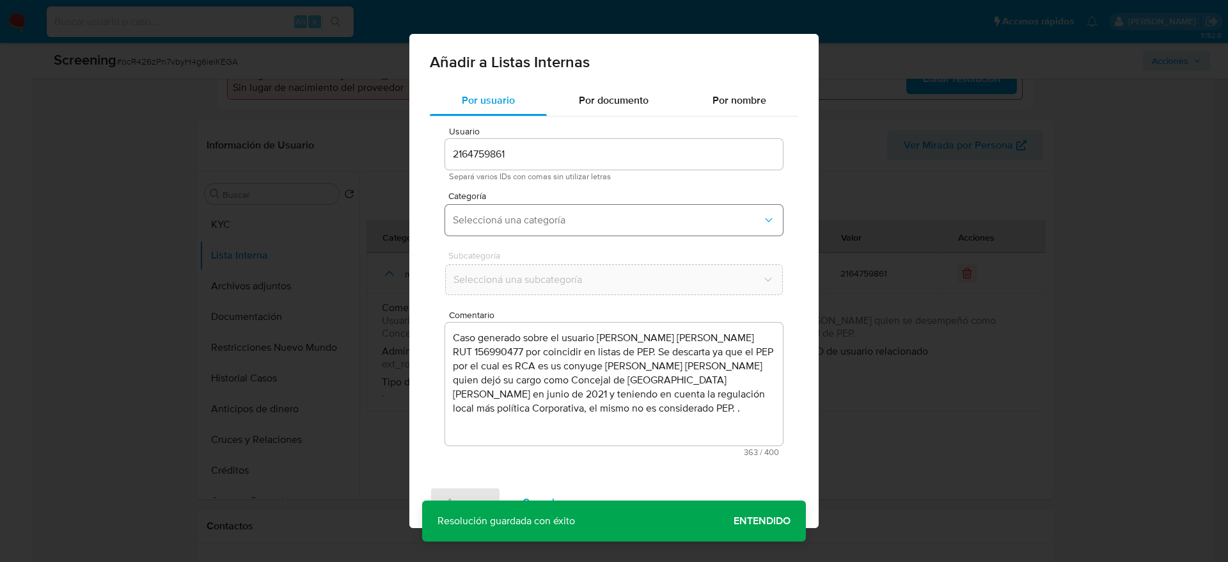
click at [551, 205] on button "Seleccioná una categoría" at bounding box center [614, 220] width 338 height 31
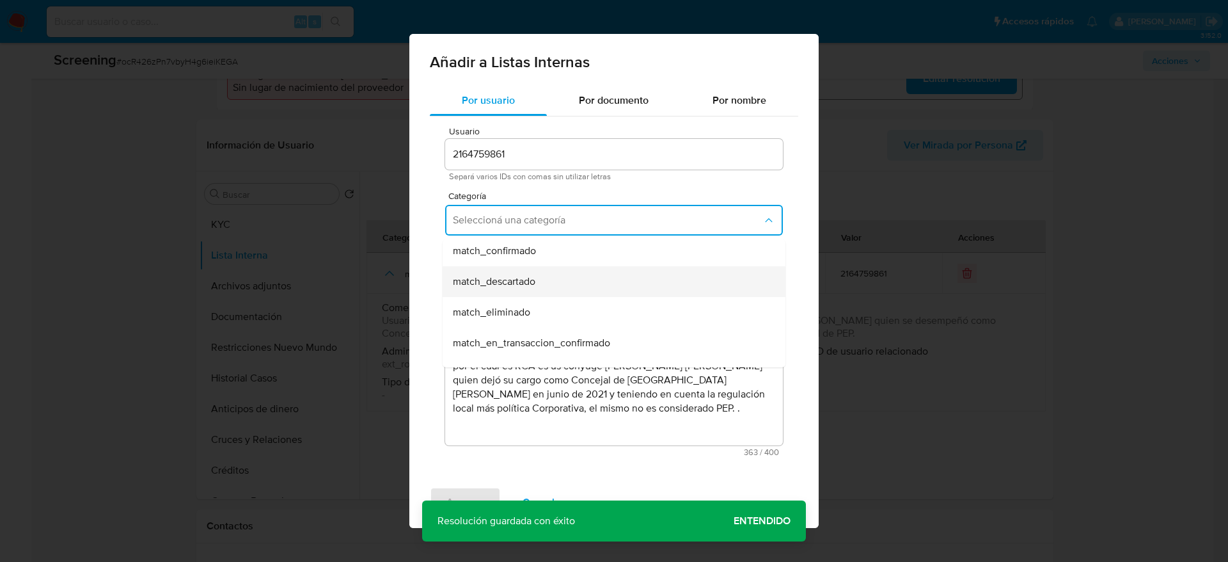
click at [541, 286] on div "match_descartado" at bounding box center [610, 281] width 315 height 31
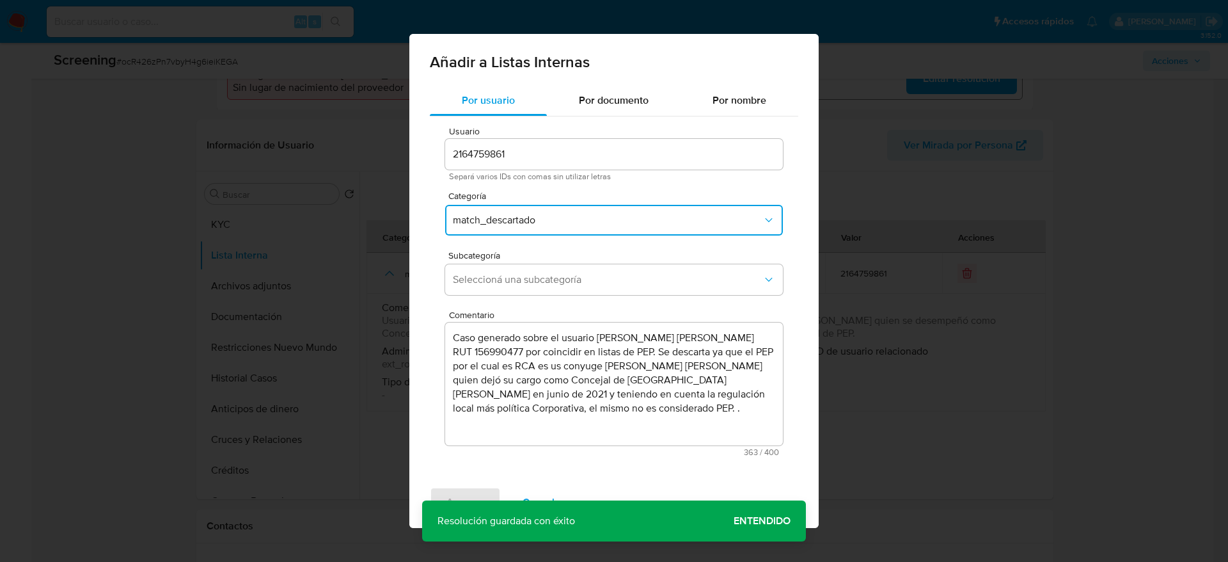
click at [541, 286] on button "Seleccioná una subcategoría" at bounding box center [614, 279] width 338 height 31
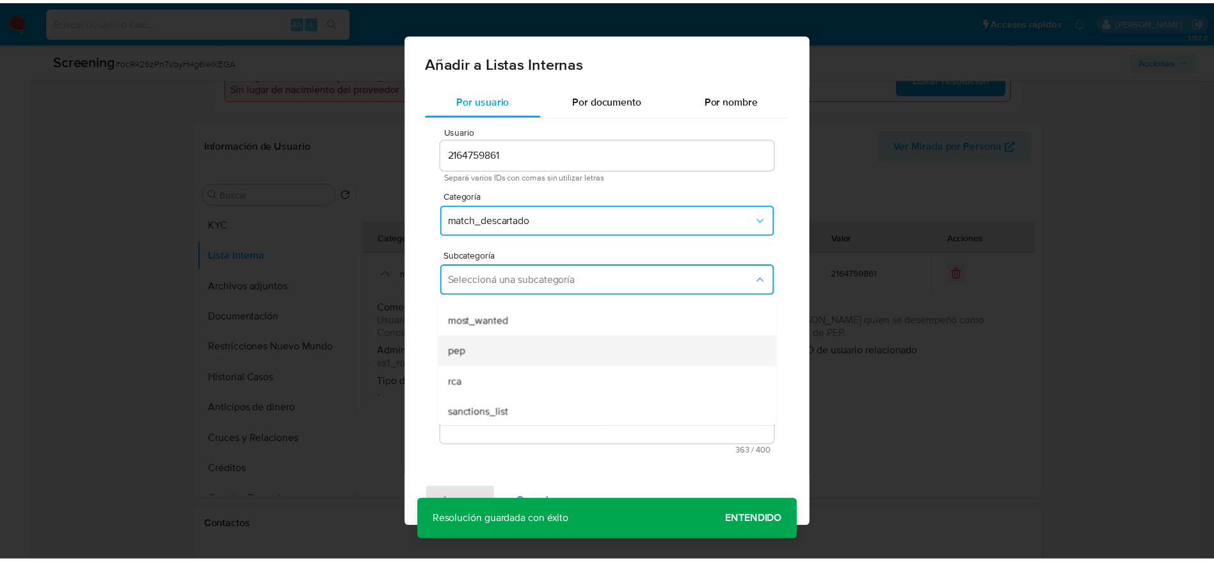
scroll to position [87, 0]
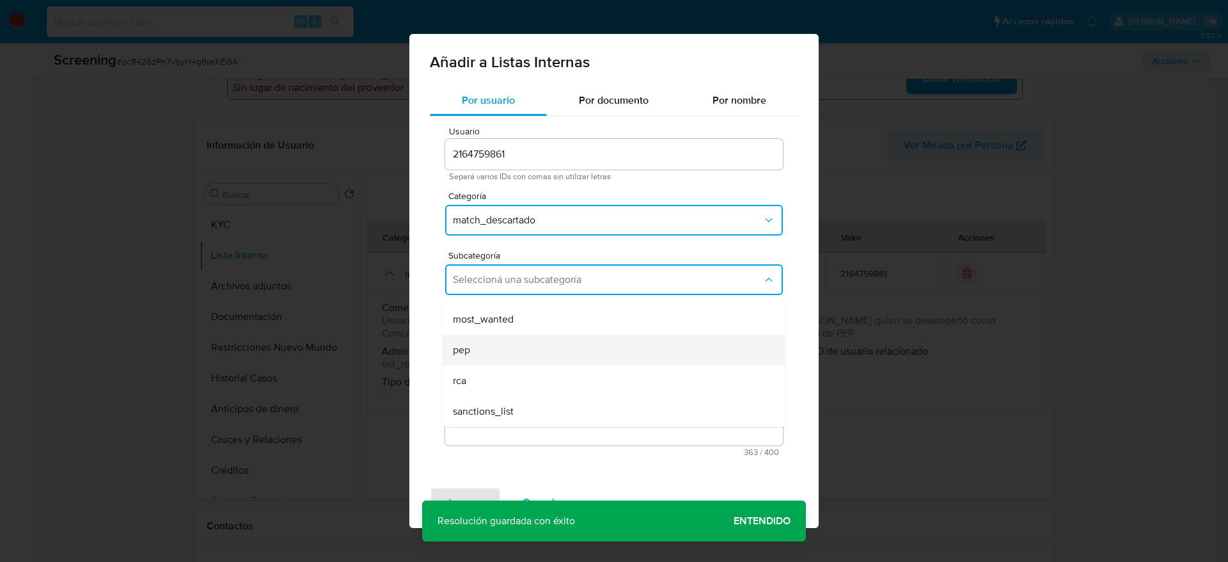
click at [504, 354] on div "pep" at bounding box center [610, 350] width 315 height 31
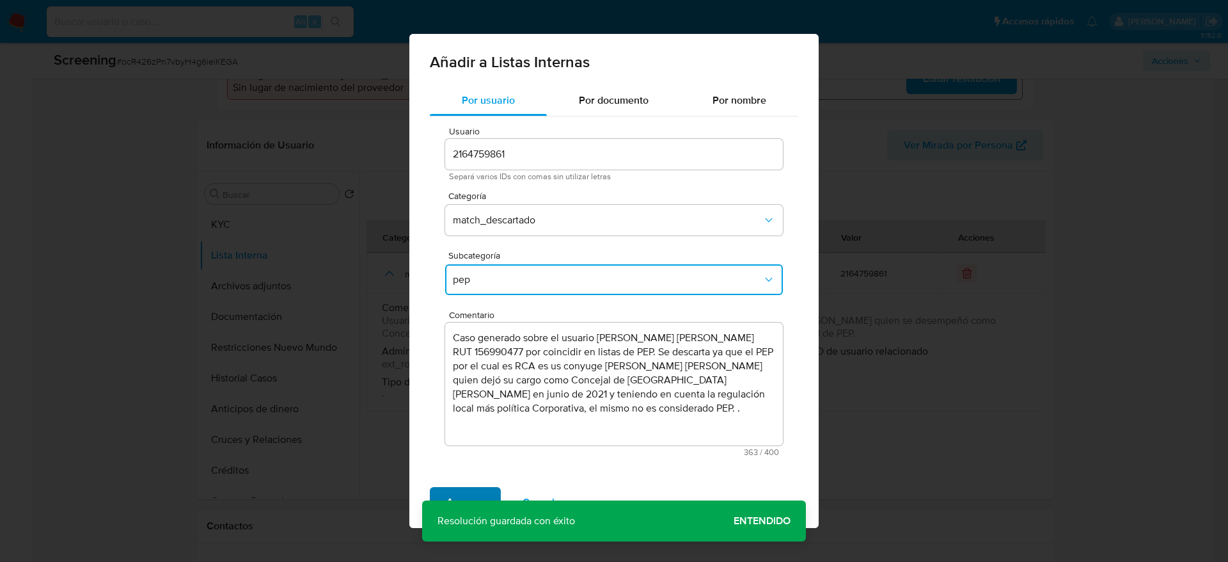
click at [463, 374] on span "Agregar" at bounding box center [466, 502] width 38 height 28
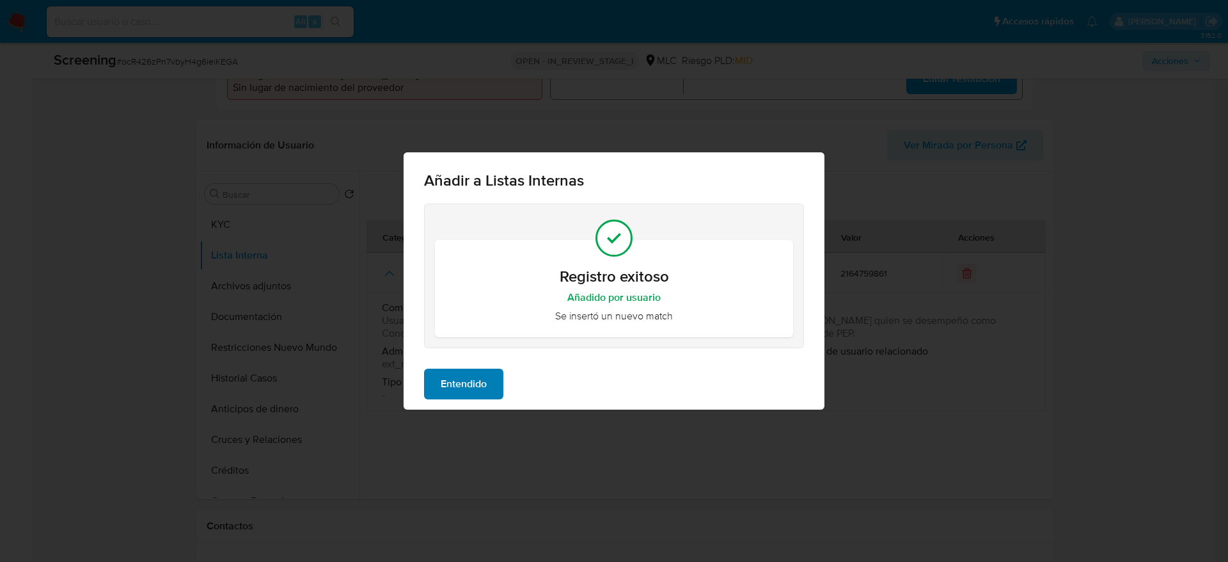
click at [459, 369] on div "Entendido" at bounding box center [614, 383] width 421 height 51
click at [392, 374] on div "Añadir a Listas Internas Registro exitoso Añadido por usuario Se insertó un nue…" at bounding box center [614, 281] width 1228 height 562
click at [416, 370] on div "Entendido" at bounding box center [614, 383] width 421 height 51
drag, startPoint x: 423, startPoint y: 369, endPoint x: 440, endPoint y: 375, distance: 17.6
click at [427, 369] on div "Entendido" at bounding box center [614, 383] width 421 height 51
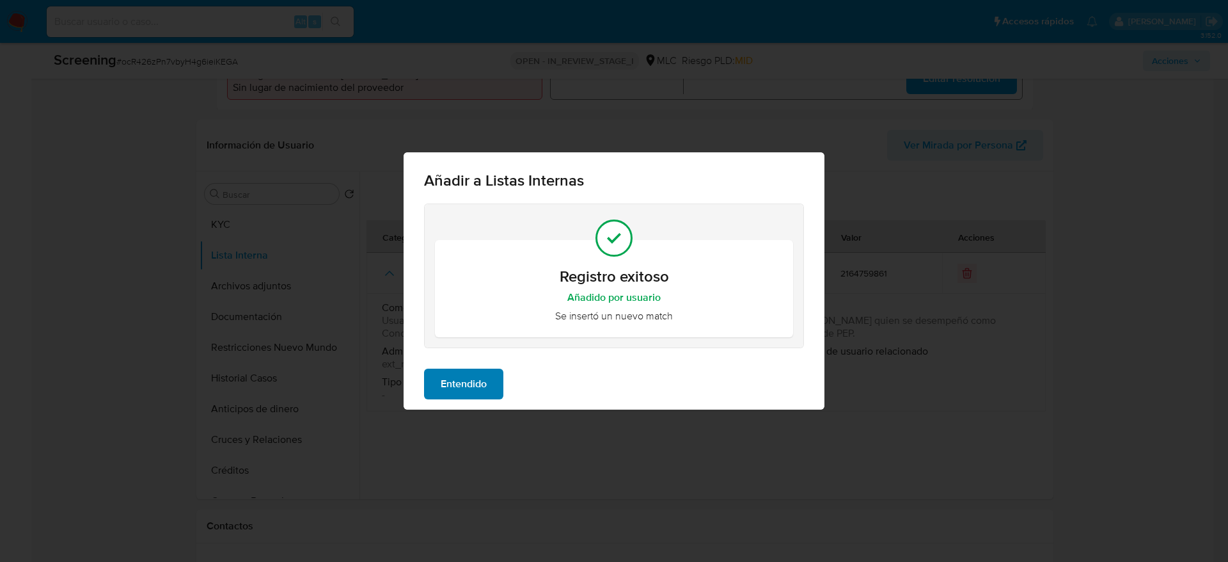
click at [450, 374] on span "Entendido" at bounding box center [464, 384] width 46 height 28
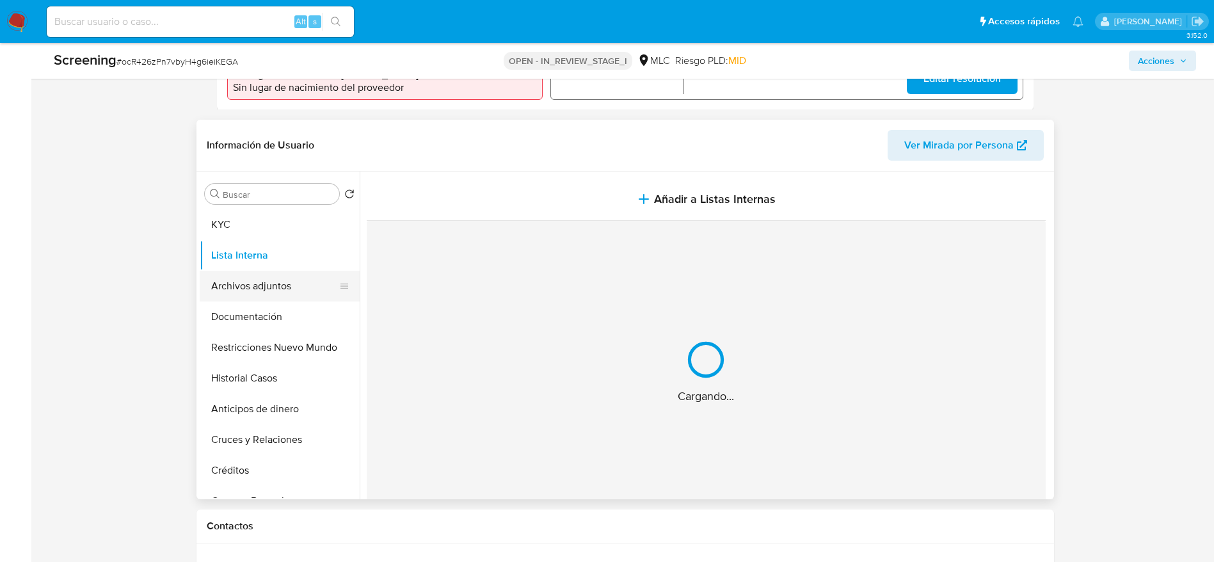
click at [286, 280] on button "Archivos adjuntos" at bounding box center [275, 286] width 150 height 31
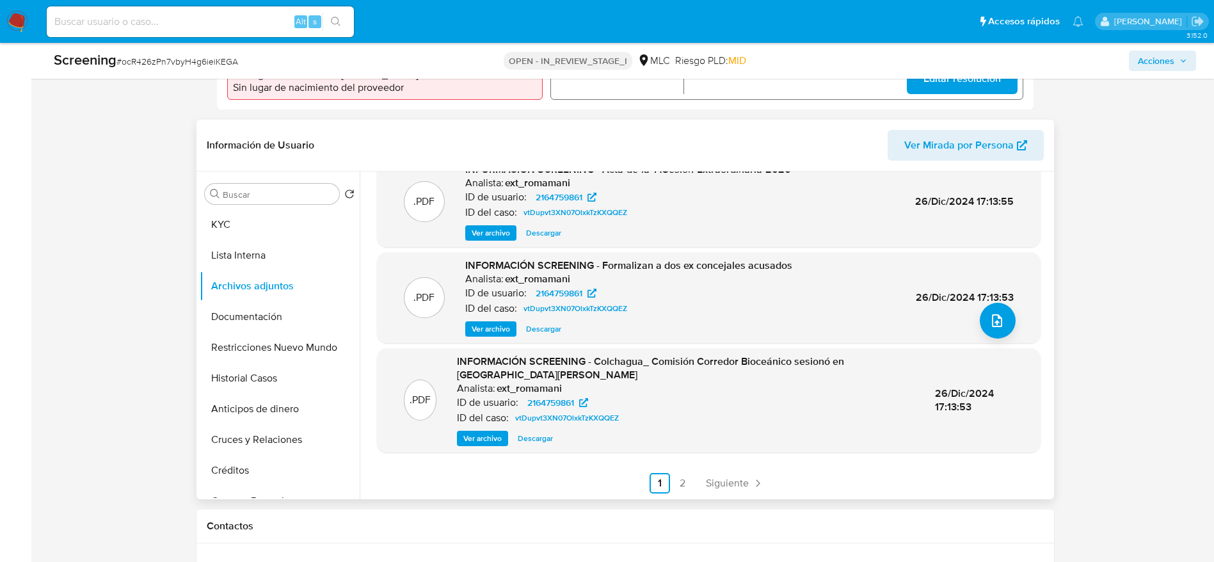
scroll to position [136, 0]
click at [277, 374] on button "Historial Casos" at bounding box center [275, 378] width 150 height 31
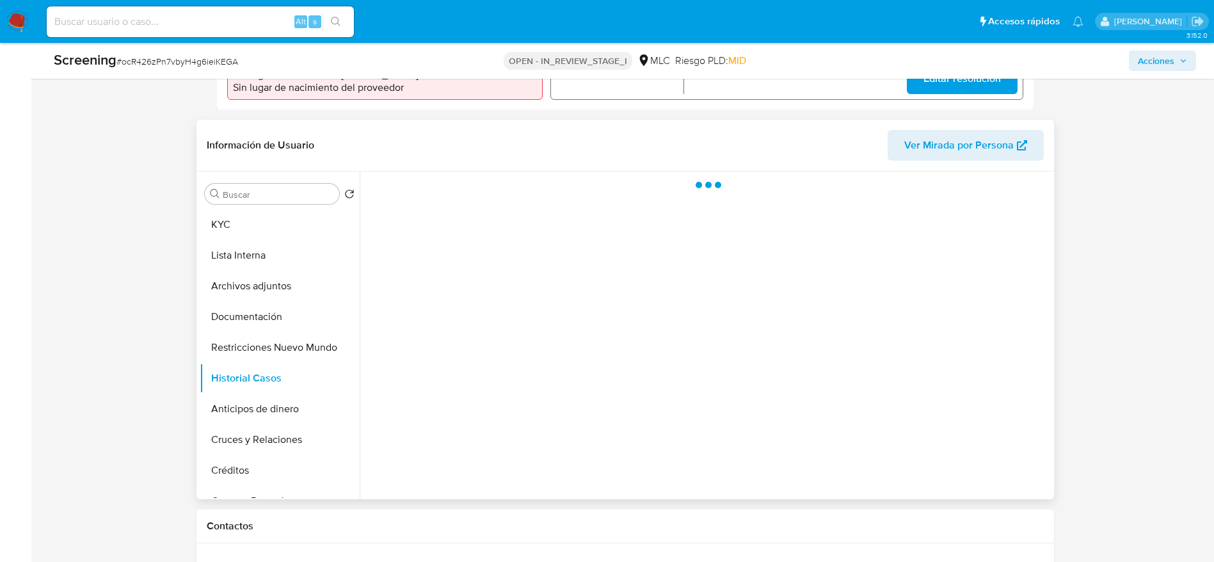
scroll to position [0, 0]
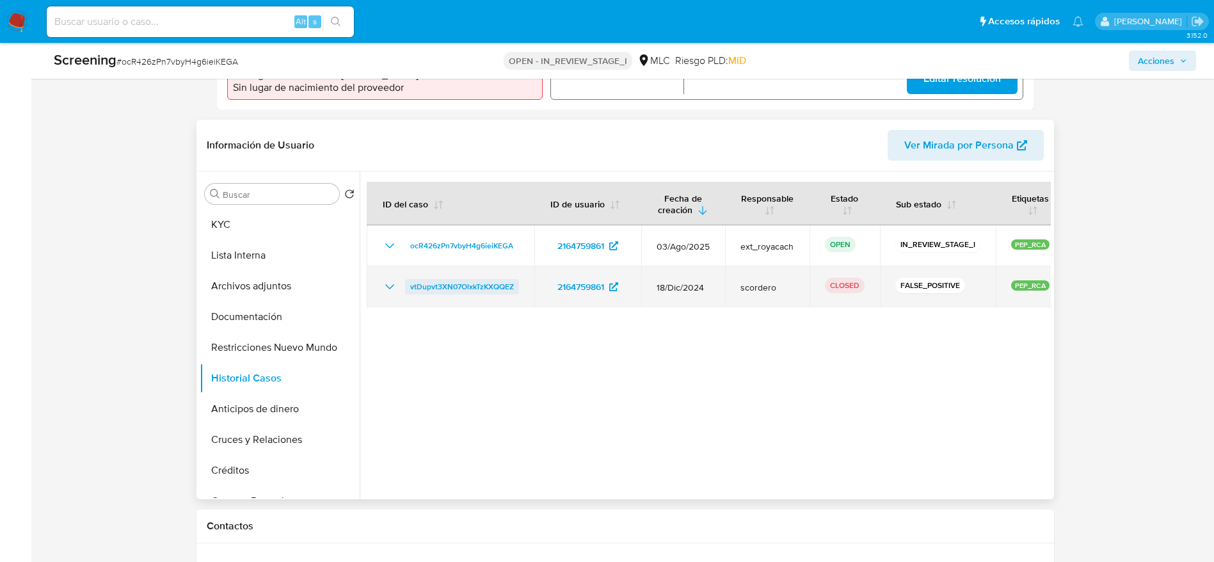
click at [500, 283] on span "vtDupvt3XN07OlxkTzKXQQEZ" at bounding box center [462, 286] width 104 height 15
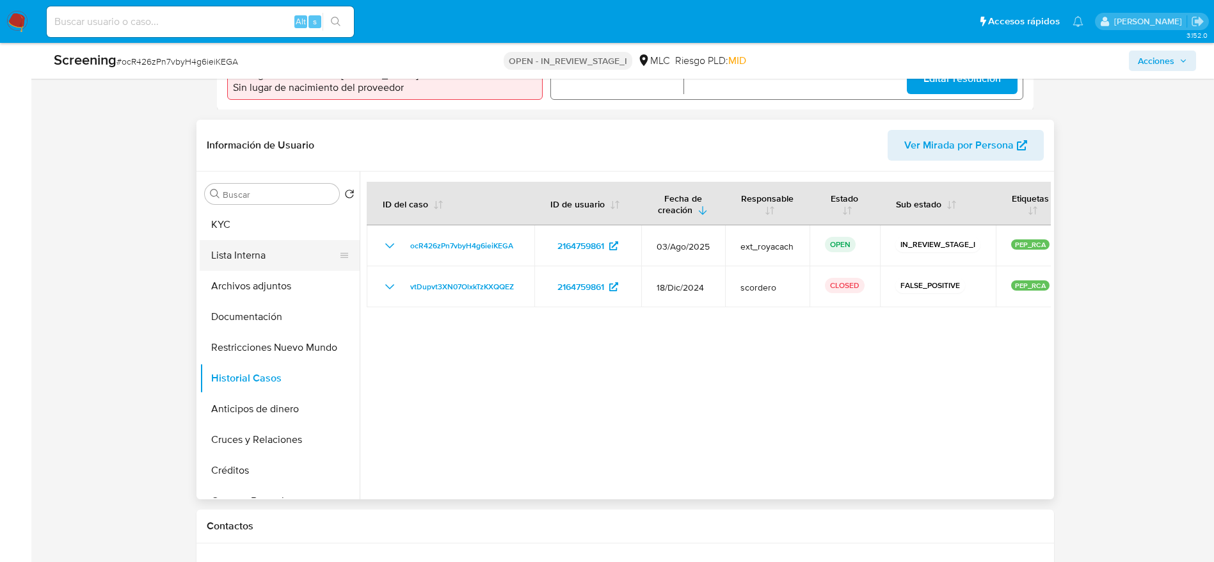
click at [295, 269] on button "Lista Interna" at bounding box center [275, 255] width 150 height 31
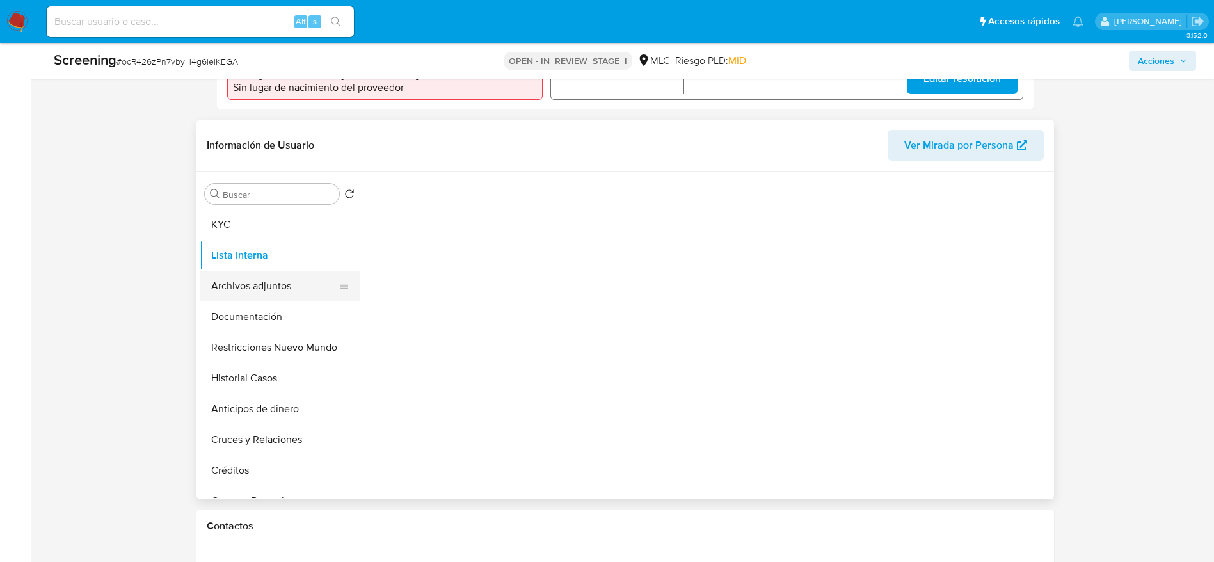
click at [296, 278] on button "Archivos adjuntos" at bounding box center [275, 286] width 150 height 31
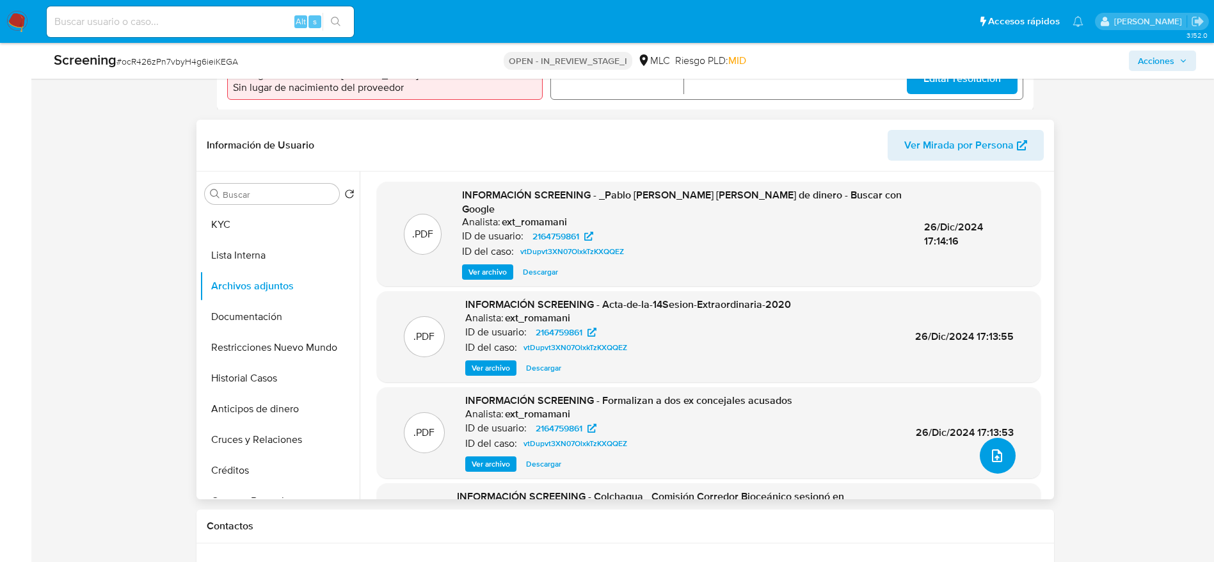
click at [818, 374] on button "upload-file" at bounding box center [997, 456] width 36 height 36
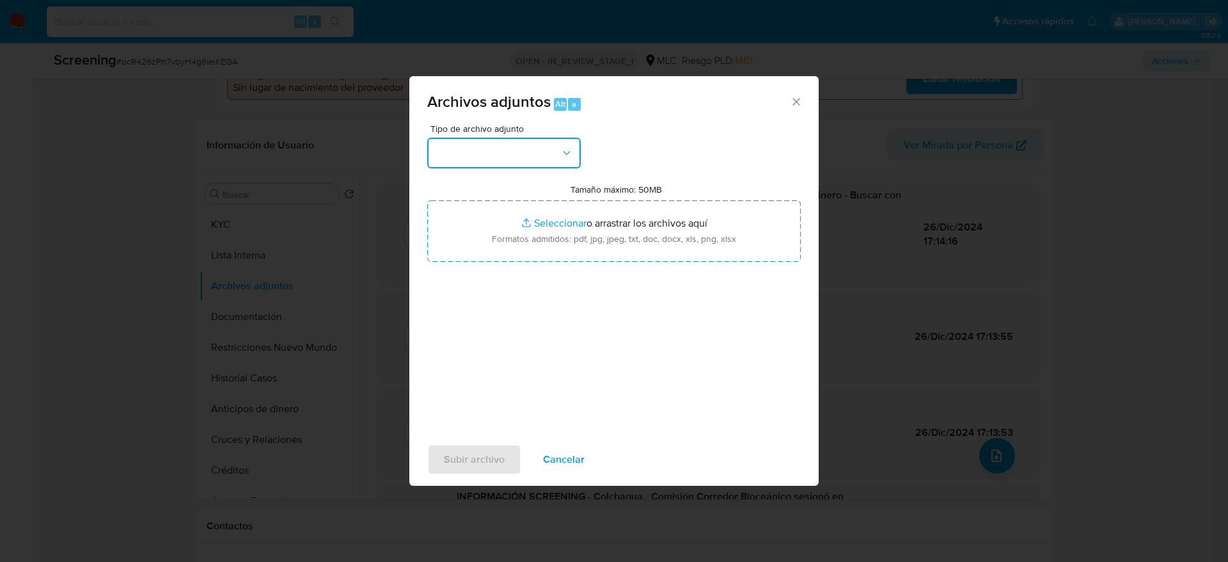
click at [539, 148] on button "button" at bounding box center [504, 153] width 154 height 31
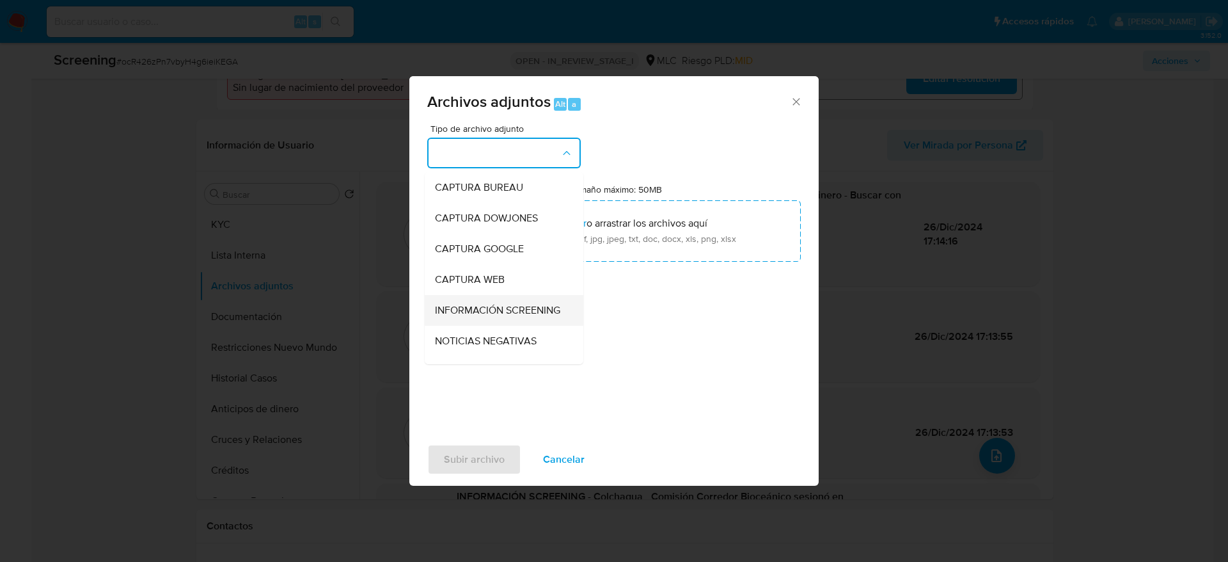
click at [523, 303] on div "INFORMACIÓN SCREENING" at bounding box center [500, 310] width 131 height 31
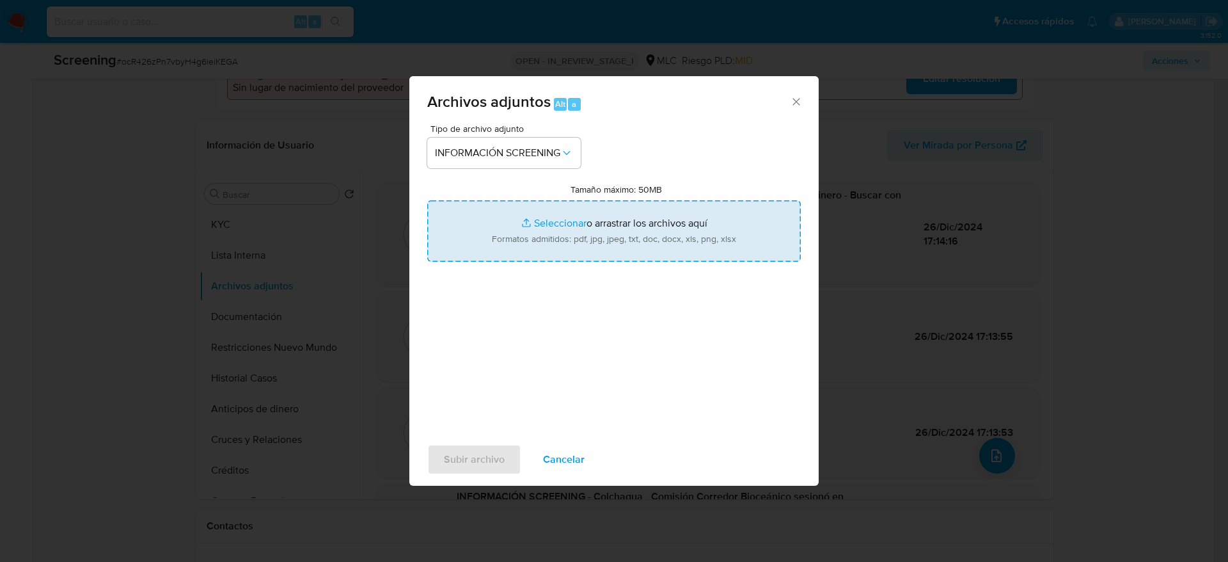
click at [538, 243] on input "Tamaño máximo: 50MB Seleccionar archivos" at bounding box center [614, 230] width 374 height 61
type input "C:\fakepath\_Pablo [PERSON_NAME] [PERSON_NAME] de dinero - Buscar con Google.pdf"
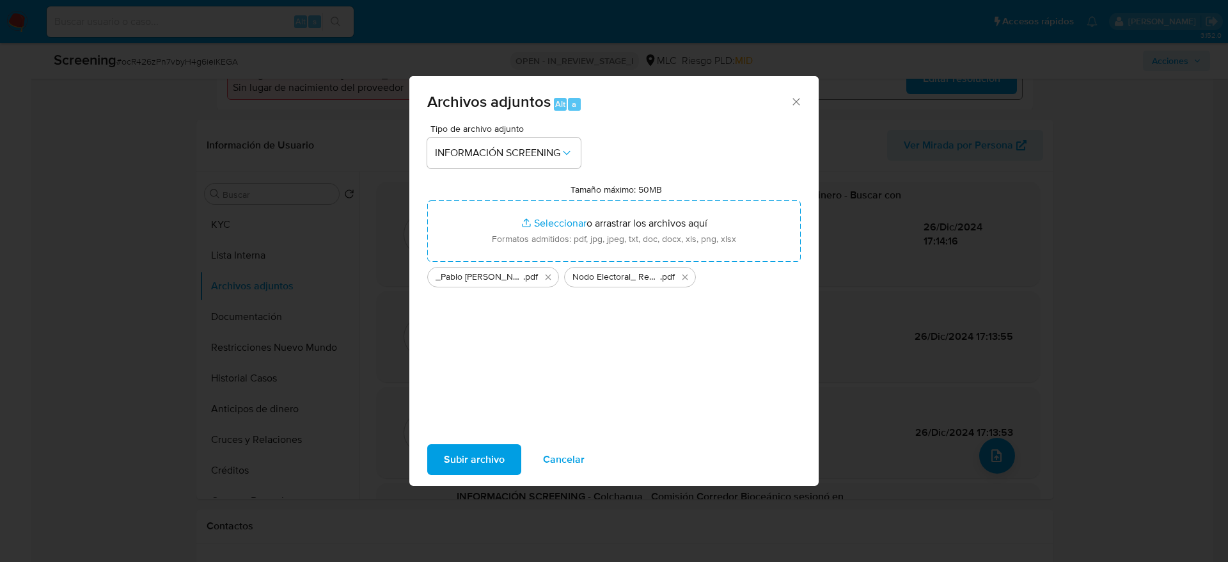
click at [495, 374] on span "Subir archivo" at bounding box center [474, 459] width 61 height 28
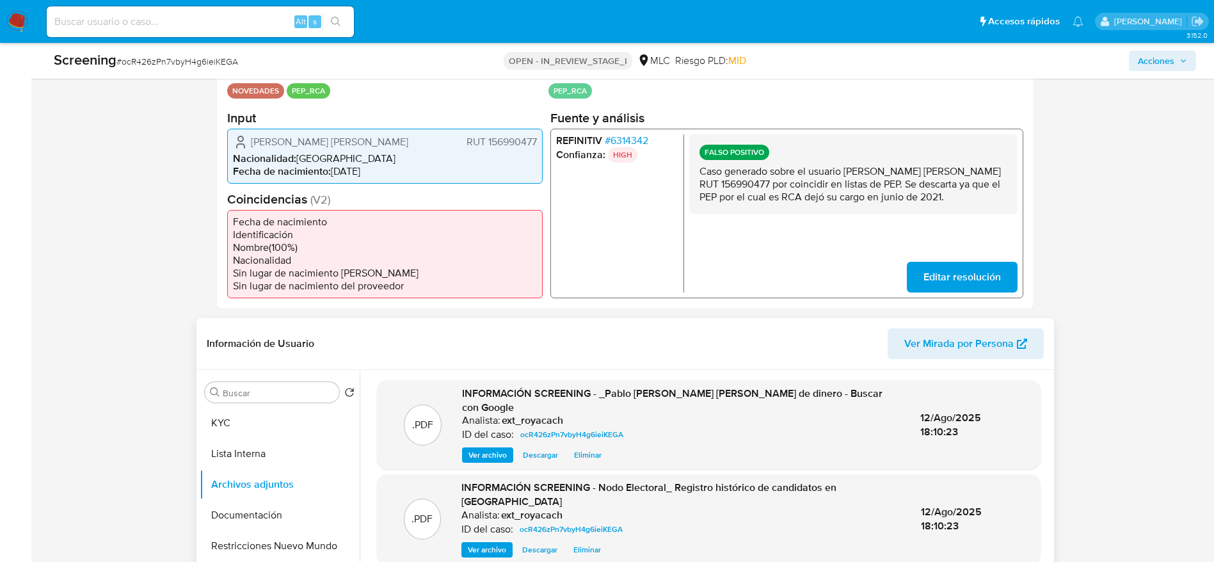
scroll to position [288, 0]
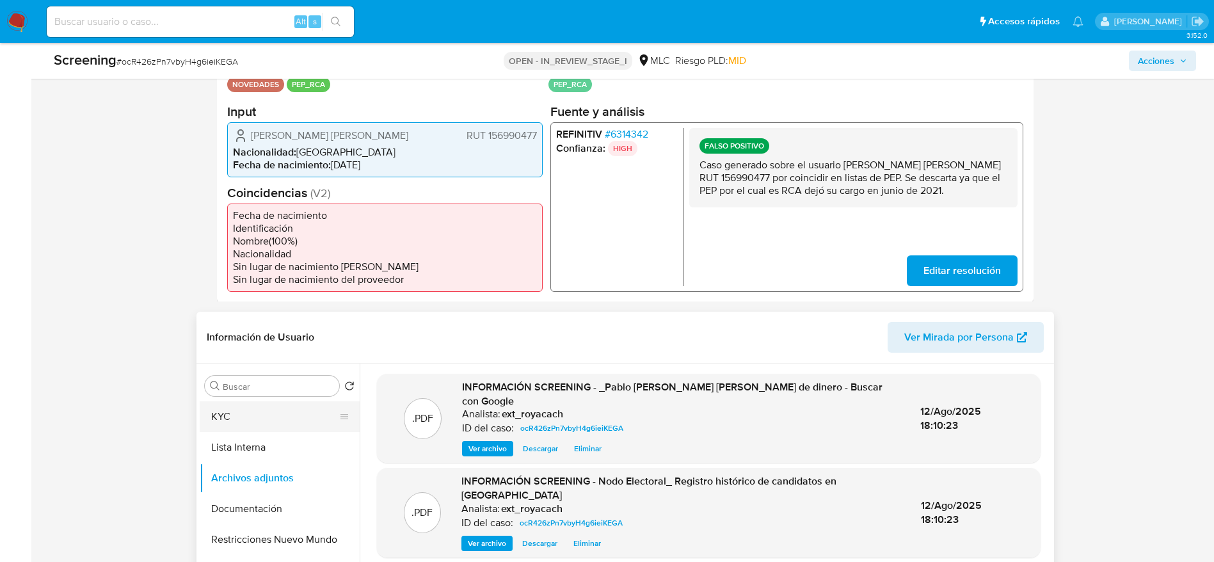
click at [255, 374] on button "KYC" at bounding box center [275, 416] width 150 height 31
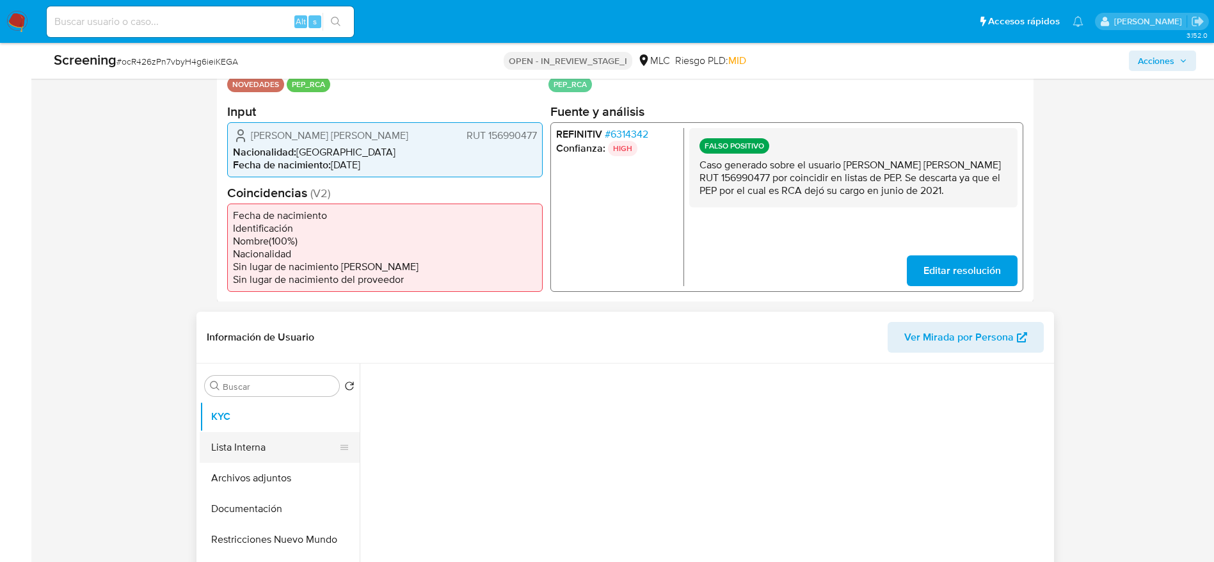
click at [253, 374] on button "Lista Interna" at bounding box center [275, 447] width 150 height 31
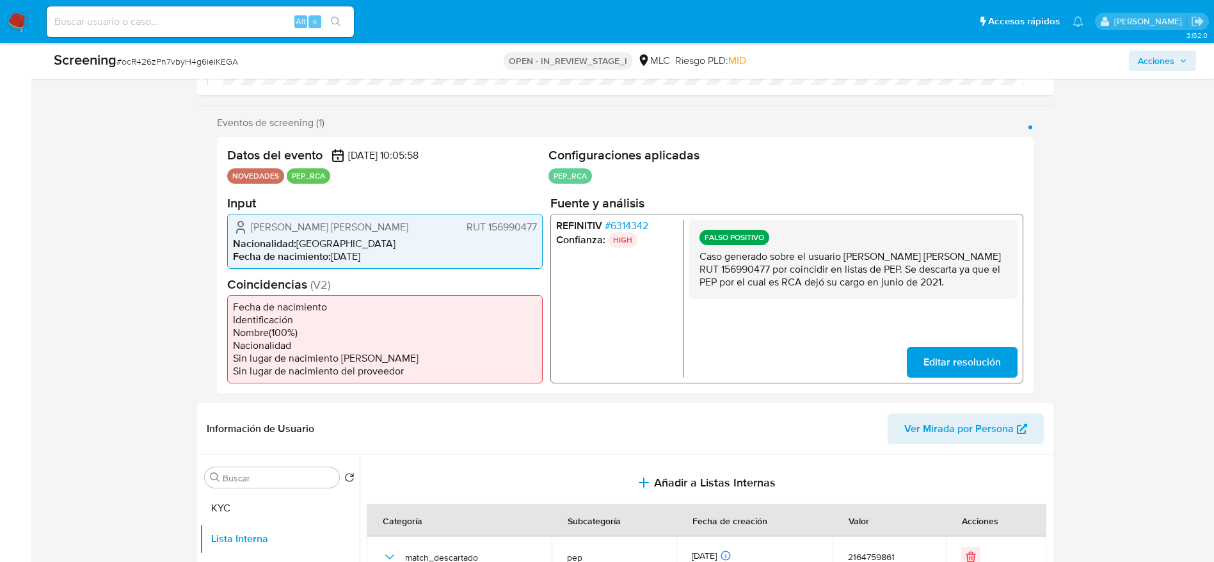
scroll to position [192, 0]
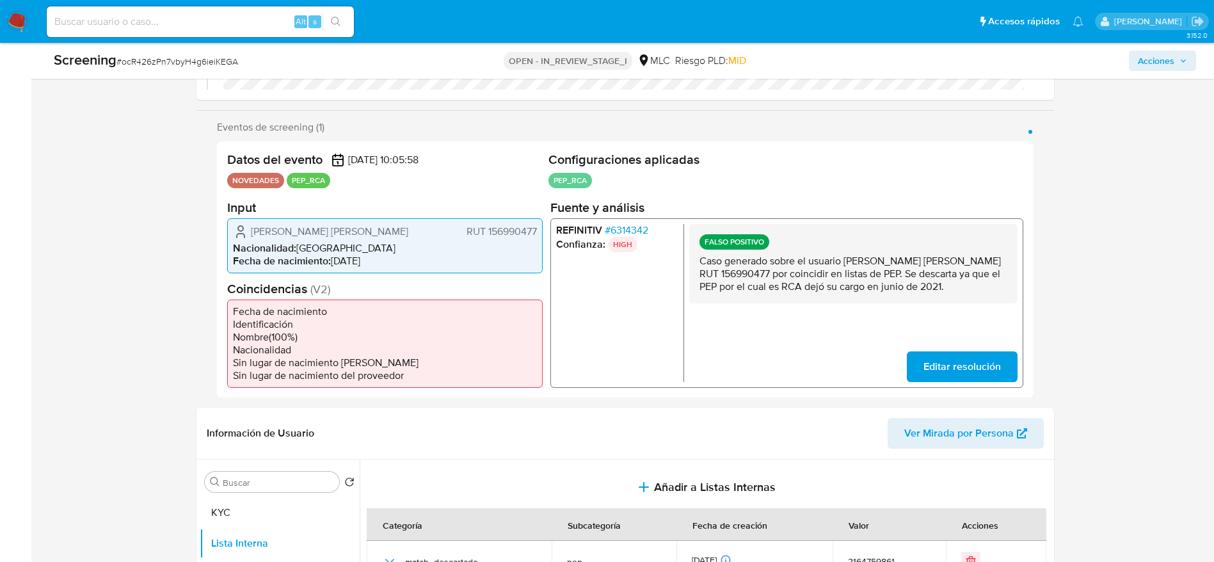
click at [609, 230] on span "# 6314342" at bounding box center [626, 229] width 44 height 13
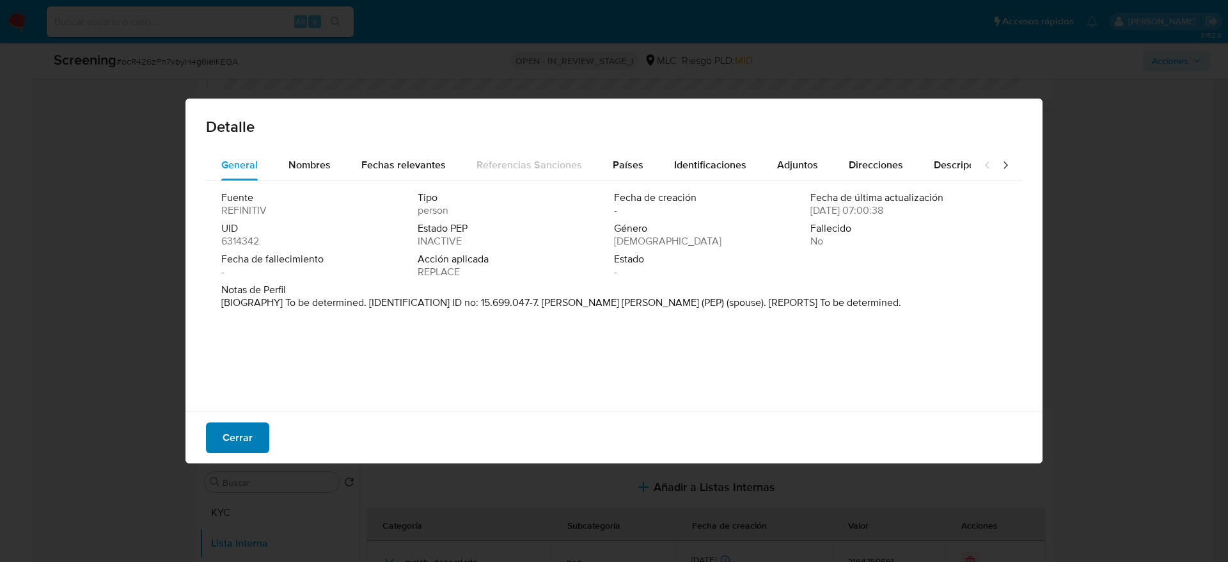
click at [251, 374] on span "Cerrar" at bounding box center [238, 438] width 30 height 28
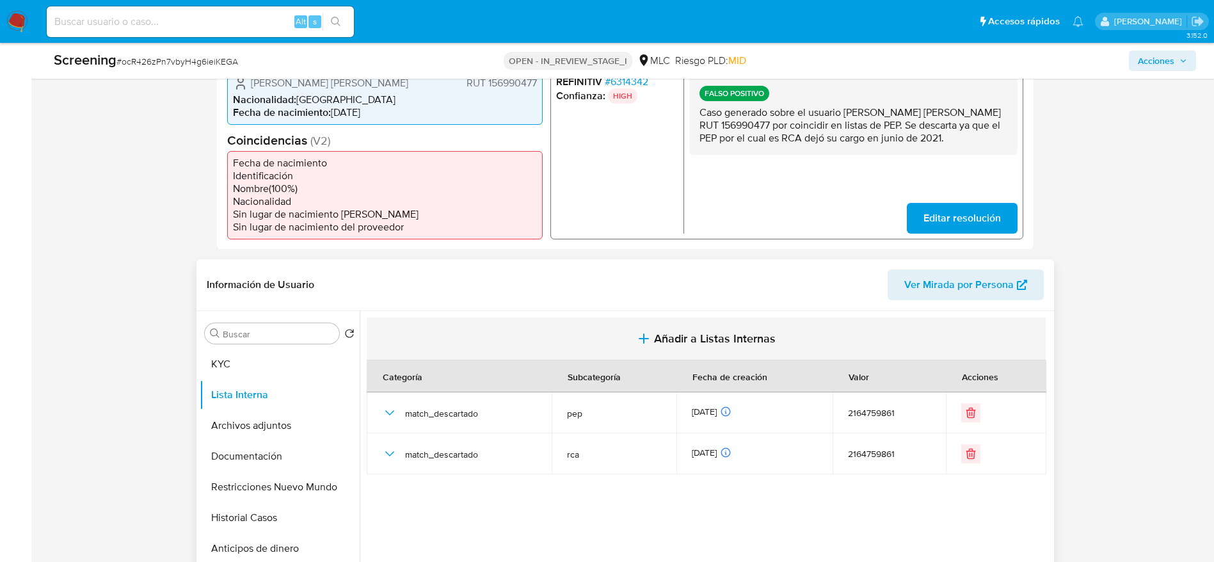
scroll to position [384, 0]
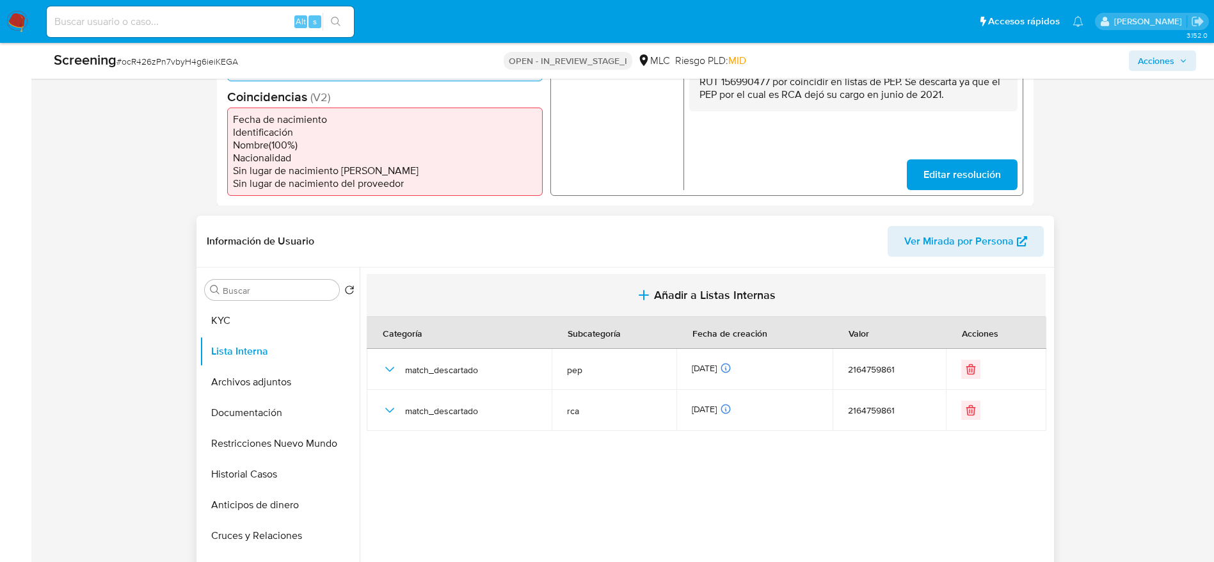
click at [724, 295] on span "Añadir a Listas Internas" at bounding box center [715, 295] width 122 height 14
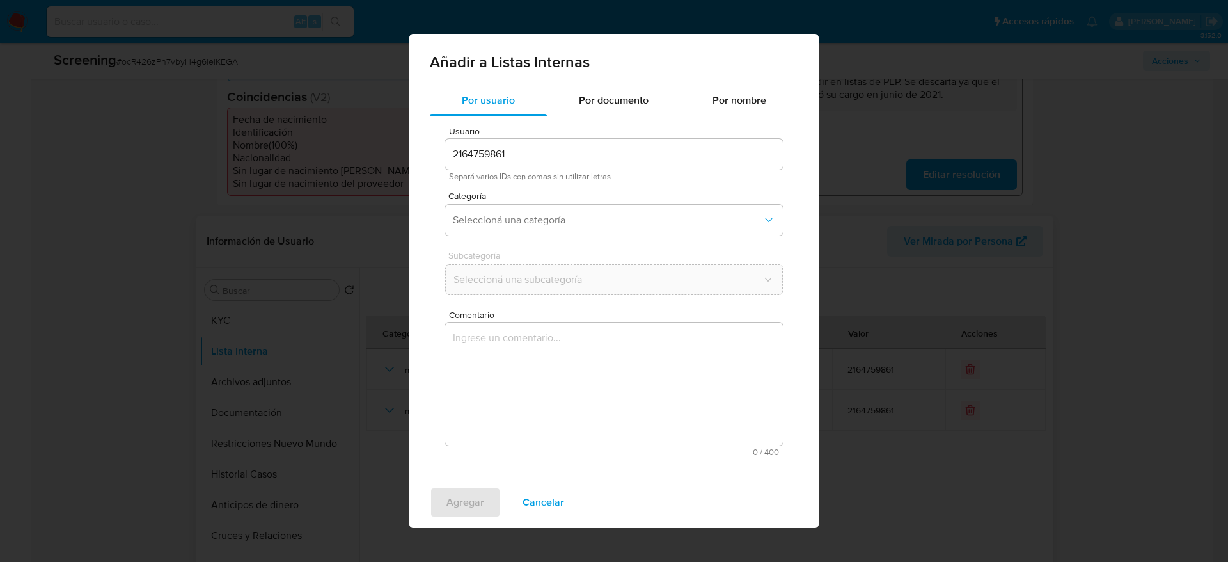
drag, startPoint x: 536, startPoint y: 499, endPoint x: 417, endPoint y: 406, distance: 150.9
click at [535, 374] on span "Cancelar" at bounding box center [544, 502] width 42 height 28
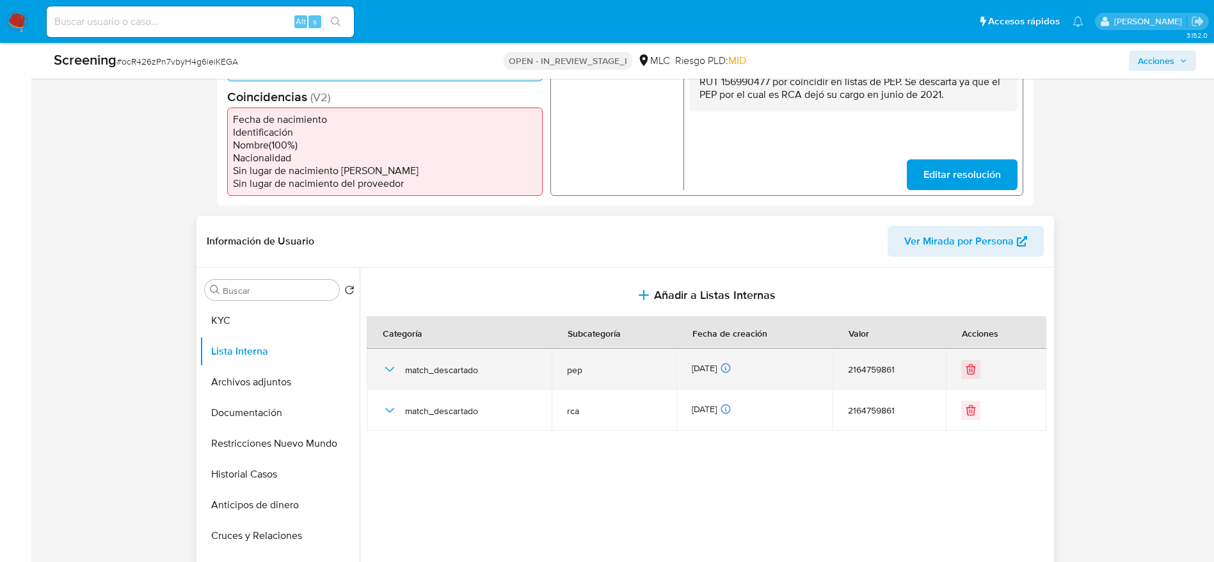
click at [386, 370] on icon "button" at bounding box center [389, 368] width 15 height 15
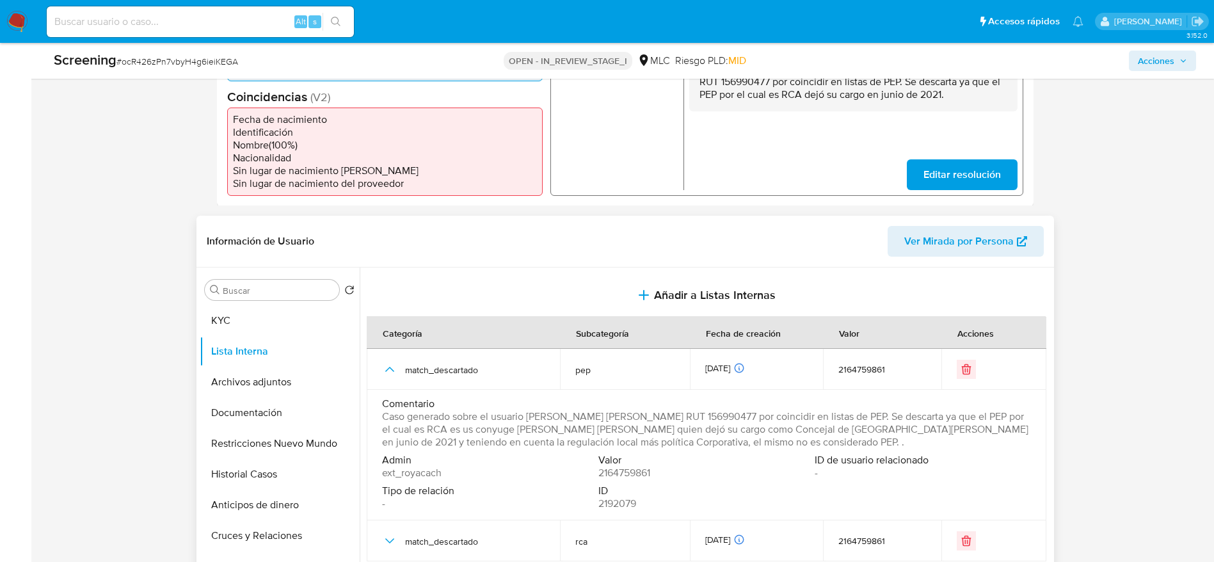
click at [523, 374] on span "Caso generado sobre el usuario [PERSON_NAME] [PERSON_NAME] RUT 156990477 por co…" at bounding box center [705, 429] width 646 height 38
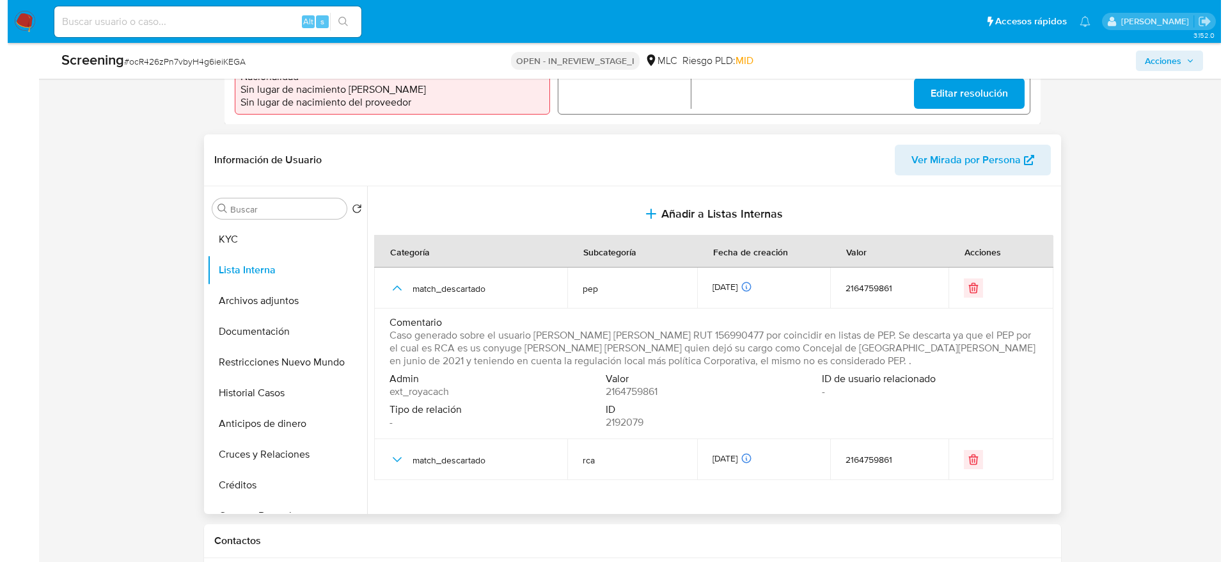
scroll to position [576, 0]
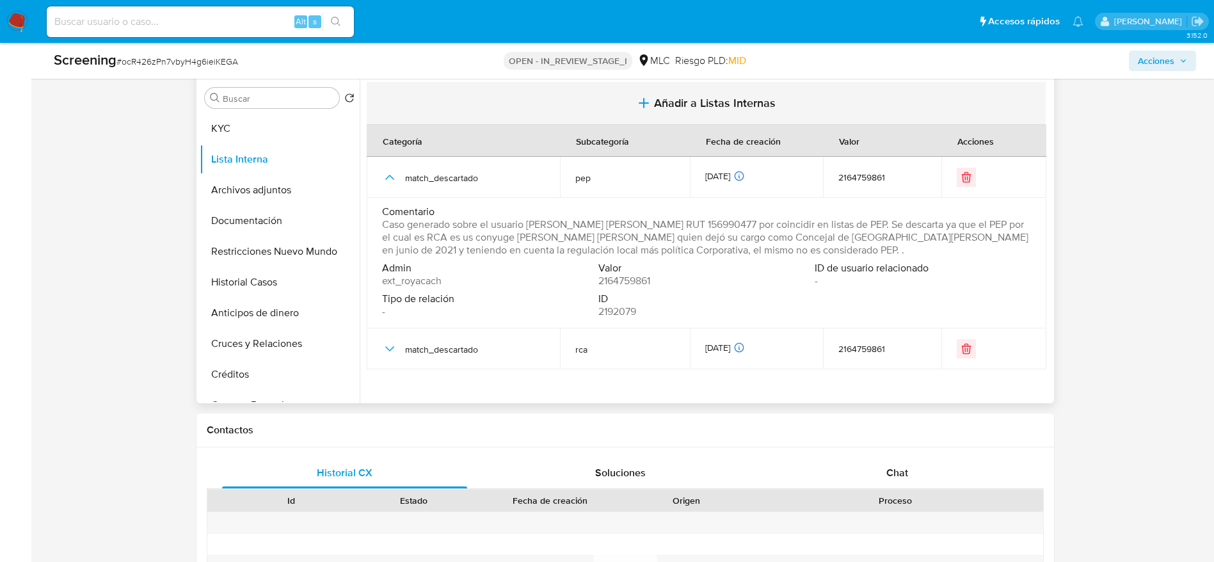
click at [687, 99] on span "Añadir a Listas Internas" at bounding box center [715, 103] width 122 height 14
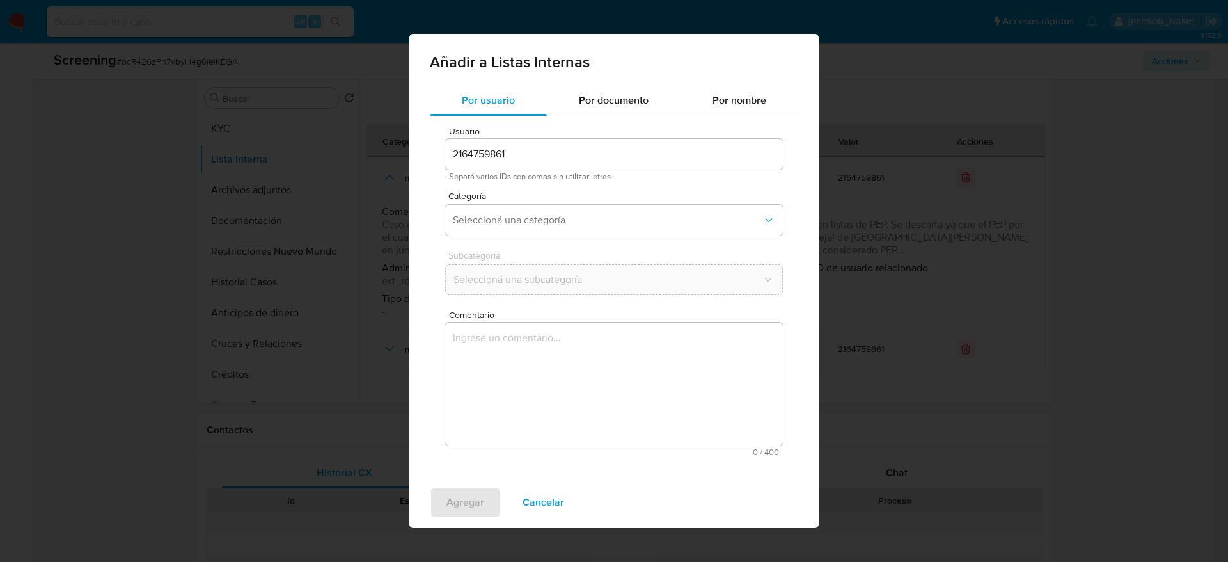
drag, startPoint x: 633, startPoint y: 356, endPoint x: 577, endPoint y: 247, distance: 123.0
click at [633, 357] on textarea "Comentario" at bounding box center [614, 383] width 338 height 123
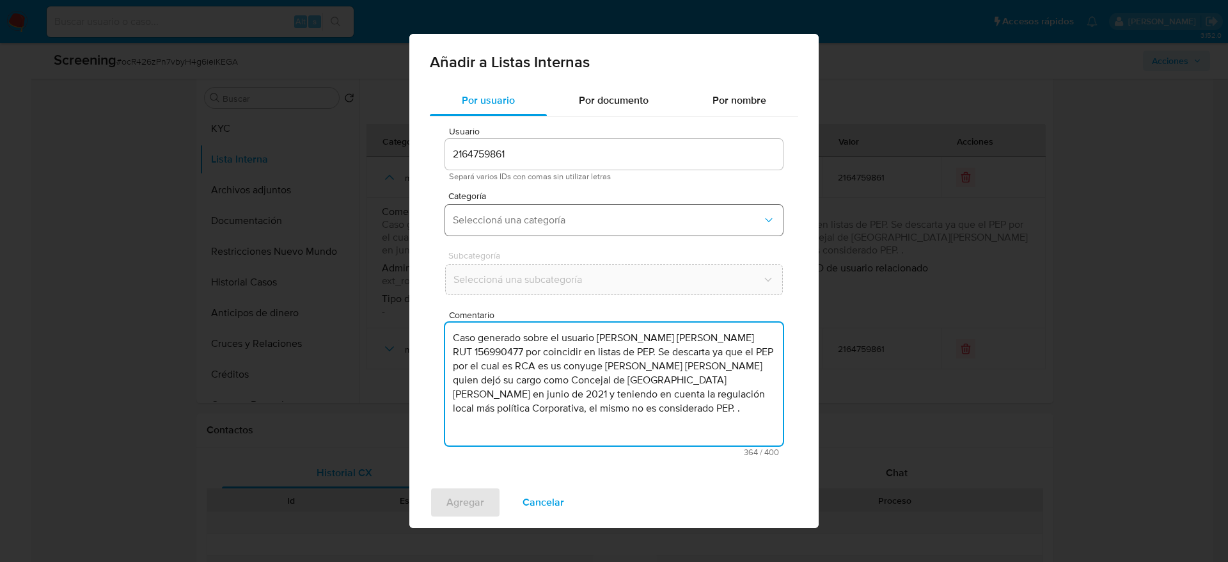
type textarea "Caso generado sobre el usuario [PERSON_NAME] [PERSON_NAME] RUT 156990477 por co…"
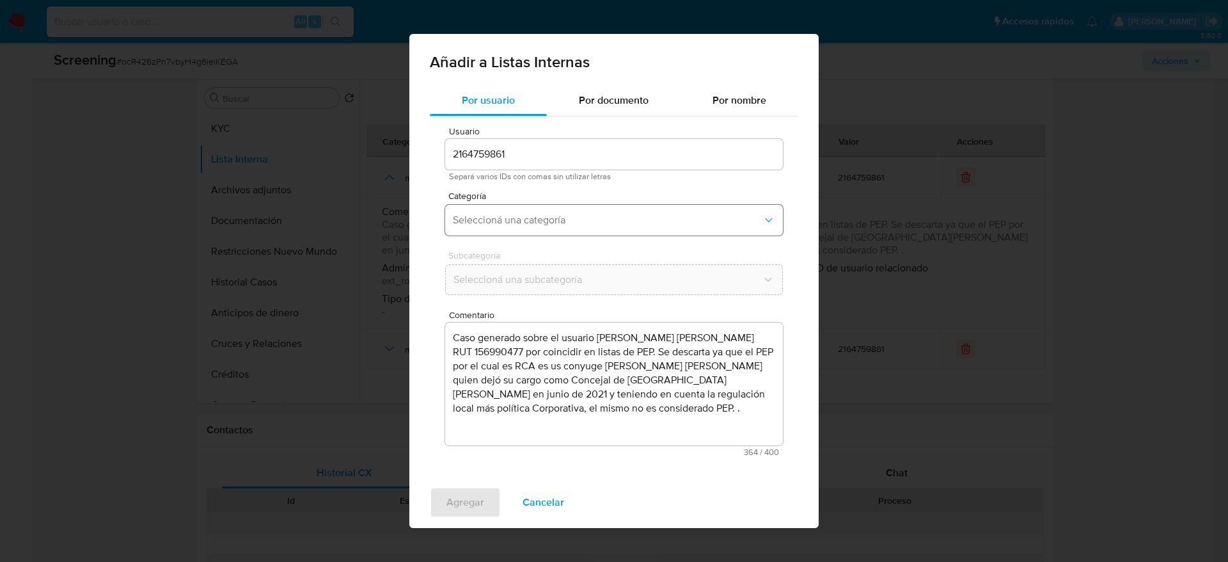
click at [577, 225] on button "Seleccioná una categoría" at bounding box center [614, 220] width 338 height 31
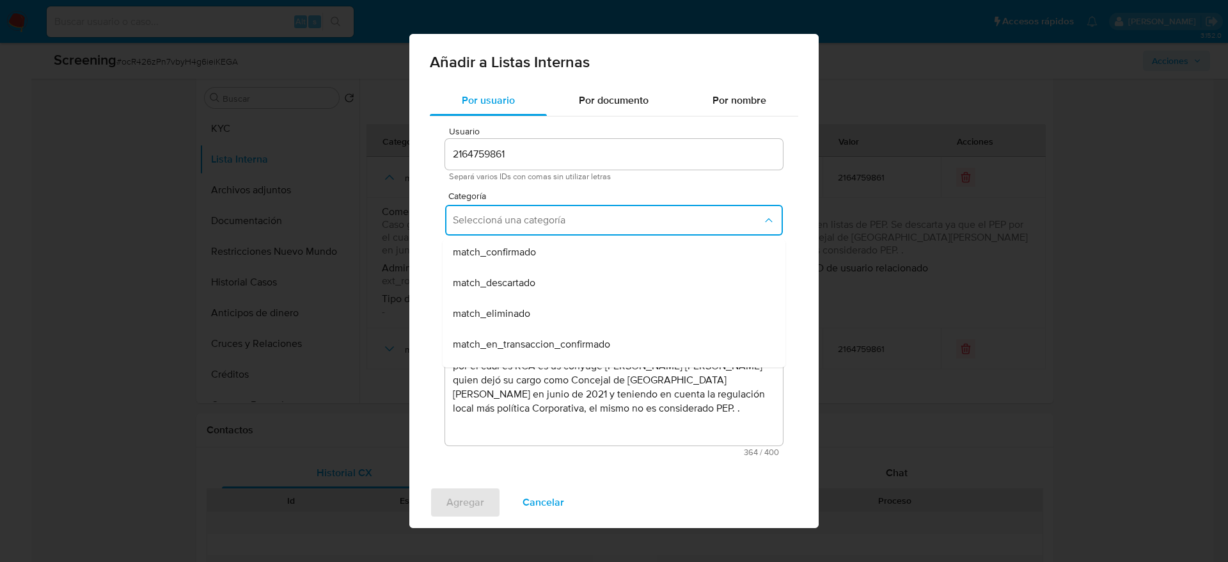
scroll to position [96, 0]
click at [518, 275] on span "match_descartado" at bounding box center [494, 281] width 83 height 13
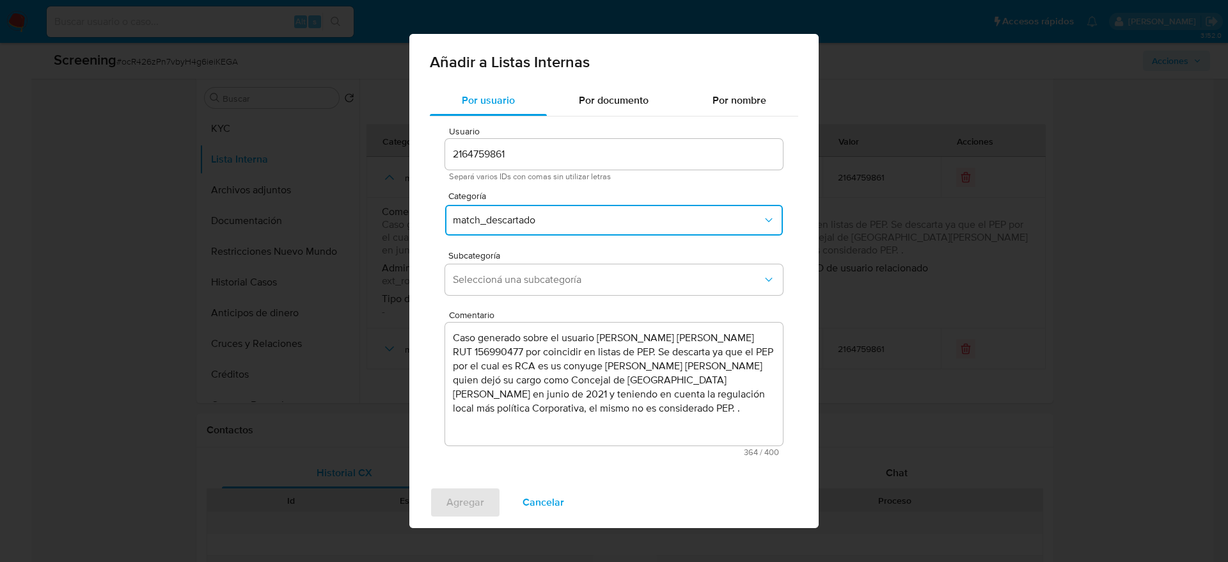
click at [518, 275] on span "Seleccioná una subcategoría" at bounding box center [608, 279] width 310 height 13
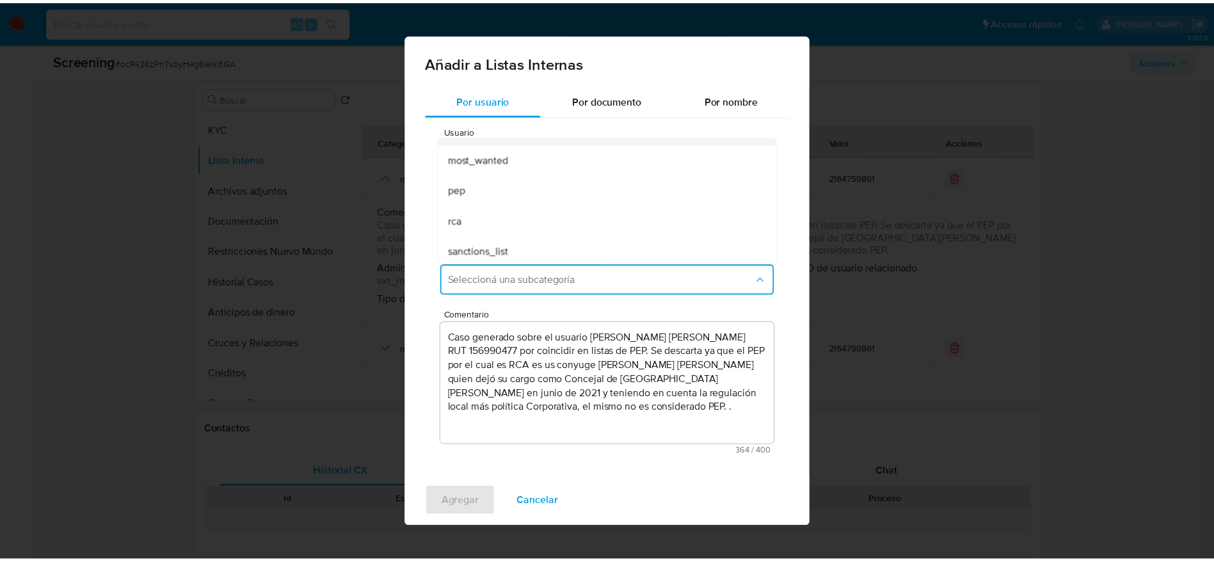
scroll to position [87, 0]
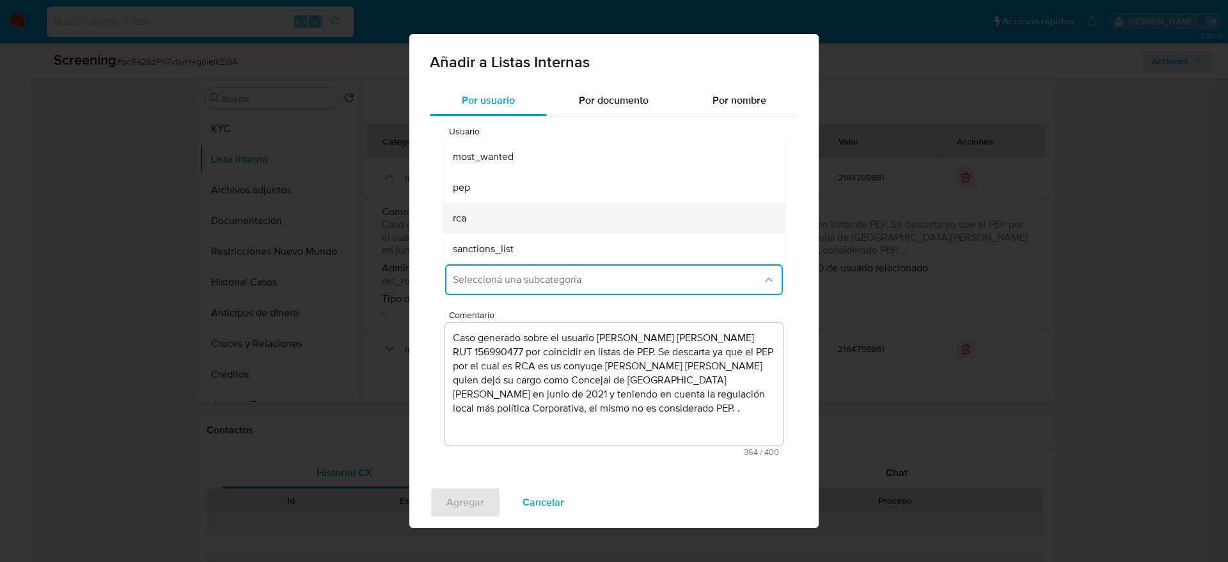
click at [519, 217] on div "rca" at bounding box center [610, 218] width 315 height 31
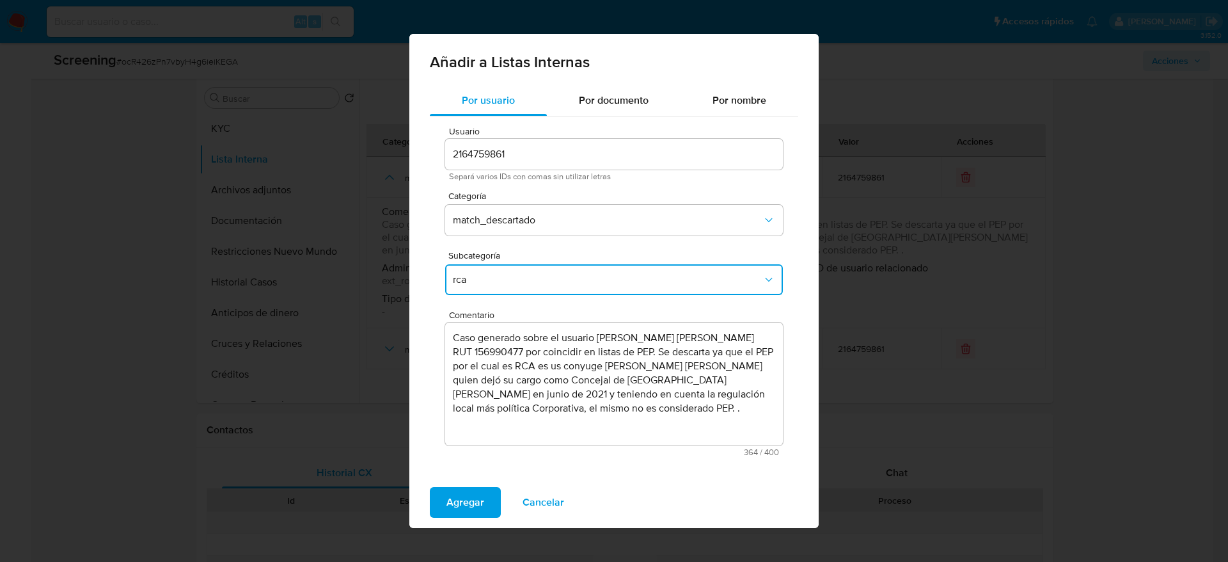
click at [470, 374] on span "Agregar" at bounding box center [466, 502] width 38 height 28
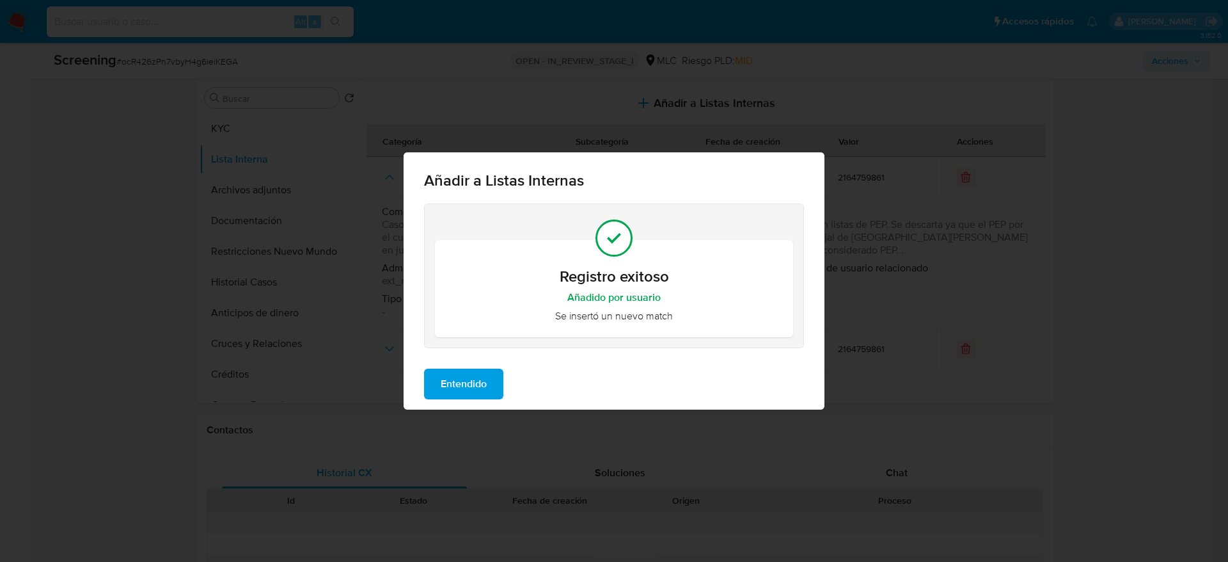
click at [487, 374] on div "Entendido" at bounding box center [614, 383] width 421 height 51
click at [487, 374] on span "Entendido" at bounding box center [464, 384] width 46 height 28
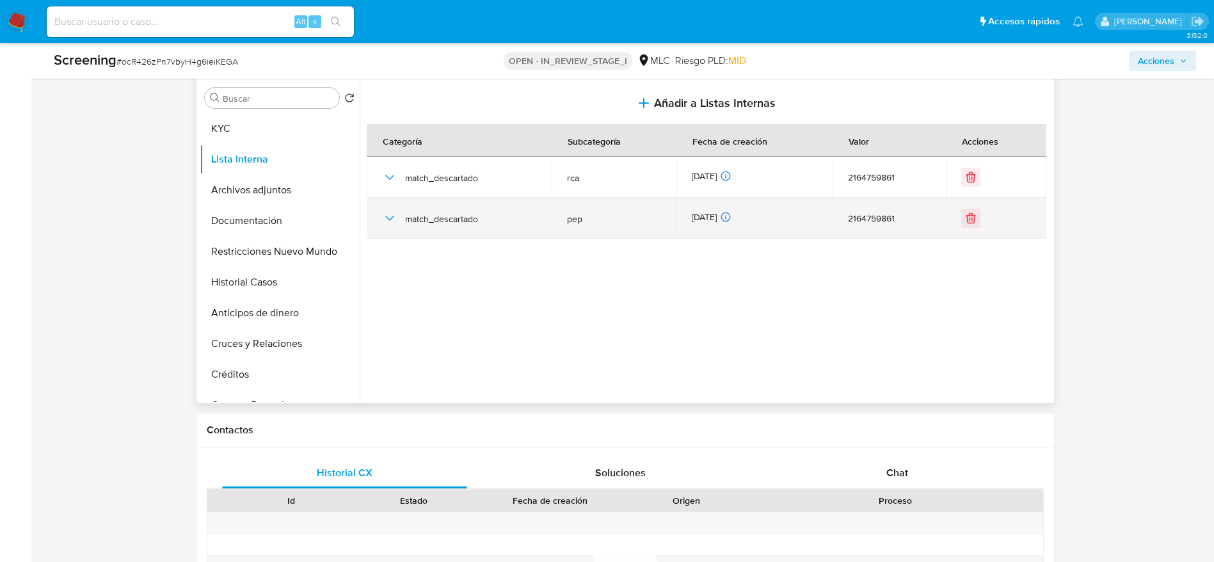
drag, startPoint x: 979, startPoint y: 177, endPoint x: 962, endPoint y: 206, distance: 33.9
click at [818, 178] on div at bounding box center [996, 177] width 70 height 19
click at [818, 210] on button "Eliminar" at bounding box center [970, 218] width 19 height 19
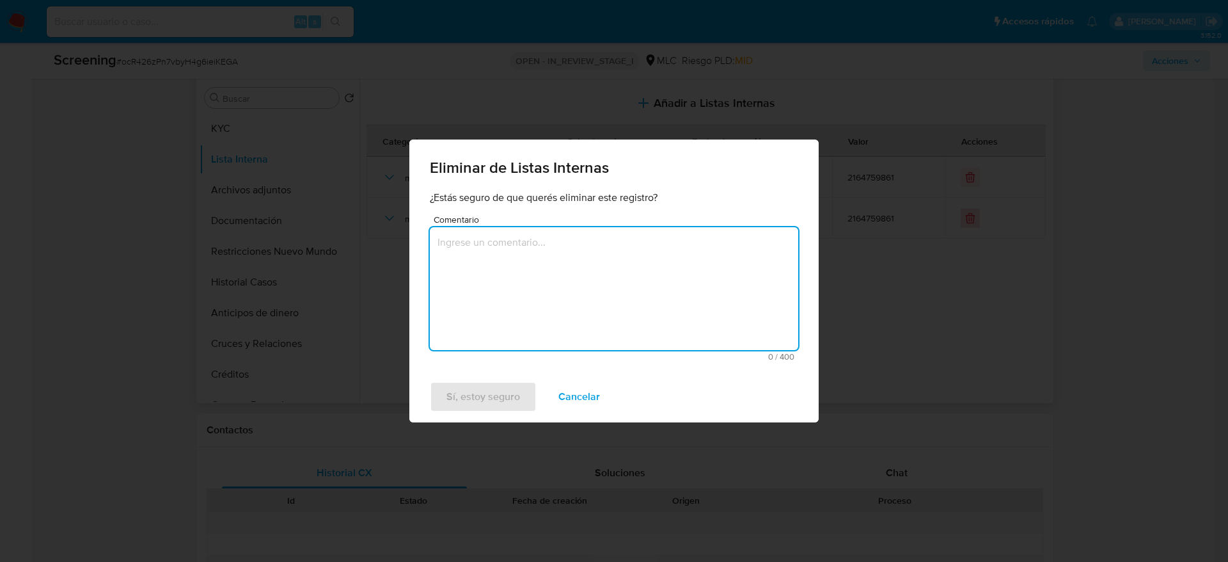
click at [576, 254] on textarea "Comentario" at bounding box center [614, 288] width 368 height 123
type textarea "error de tipeo"
click at [497, 374] on div "Sí, estoy seguro Cancelar" at bounding box center [613, 396] width 409 height 51
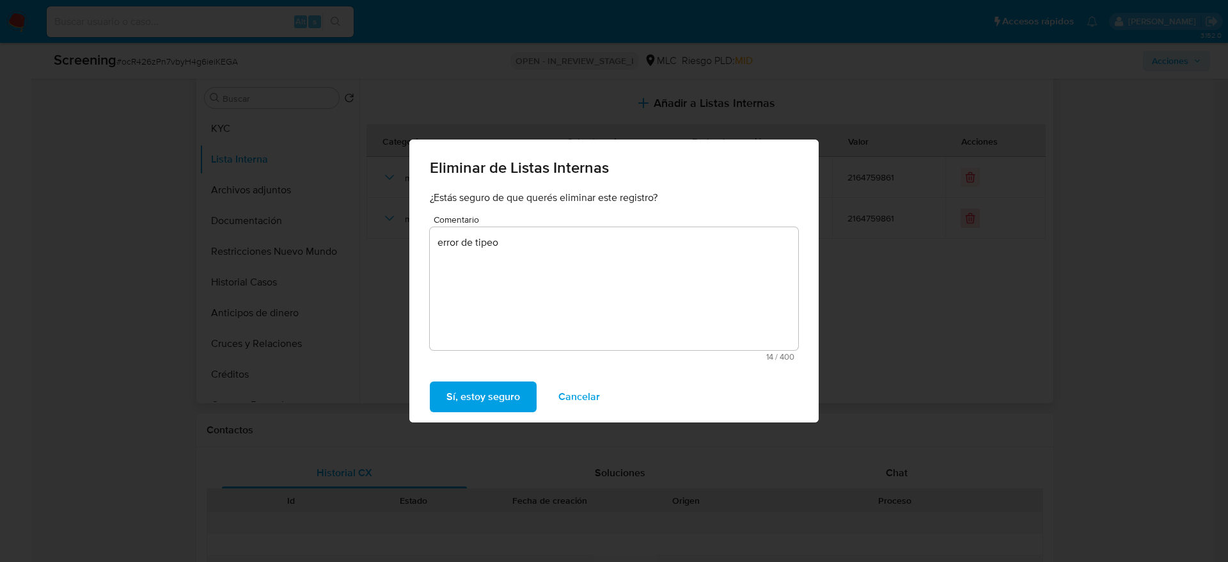
drag, startPoint x: 503, startPoint y: 386, endPoint x: 578, endPoint y: 38, distance: 356.1
click at [503, 374] on span "Sí, estoy seguro" at bounding box center [484, 397] width 74 height 28
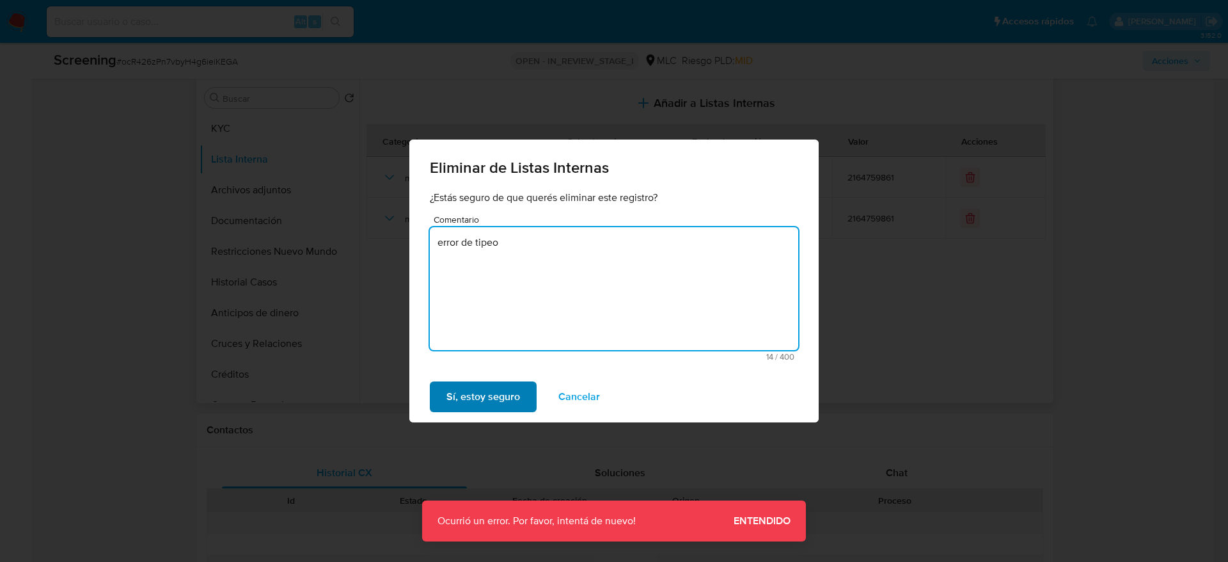
click at [497, 374] on span "Sí, estoy seguro" at bounding box center [484, 397] width 74 height 28
click at [605, 374] on button "Cancelar" at bounding box center [579, 396] width 75 height 31
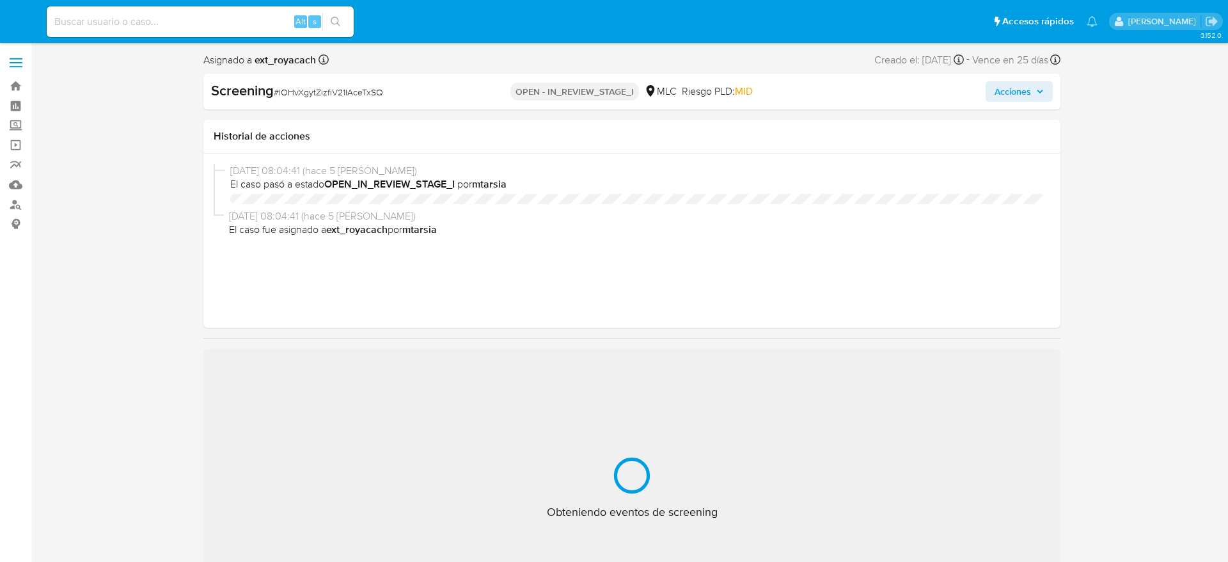
select select "10"
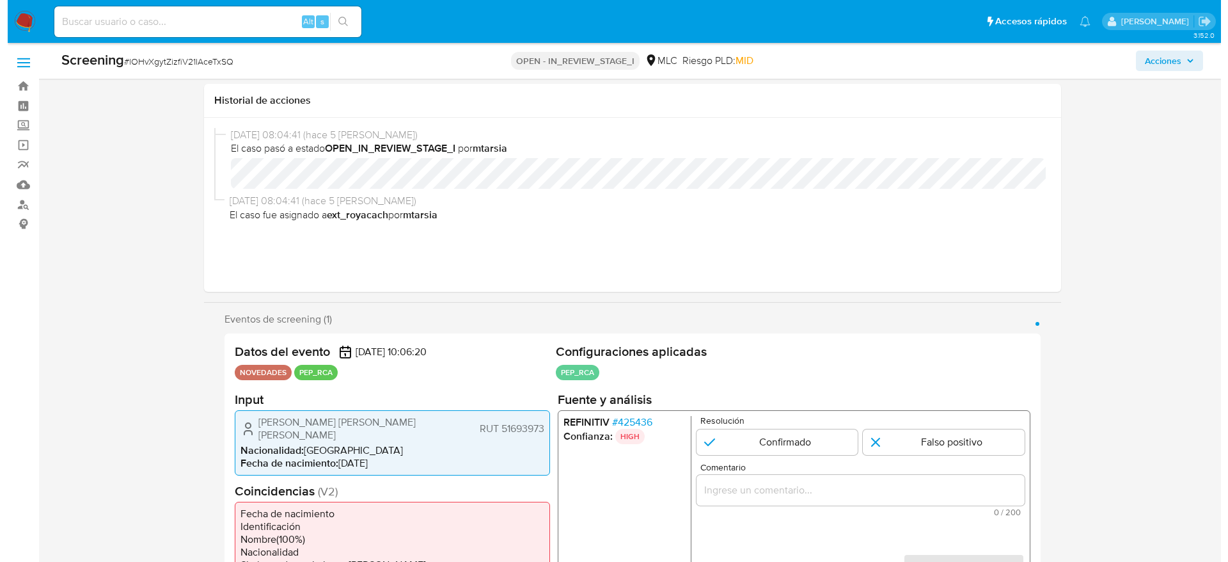
scroll to position [192, 0]
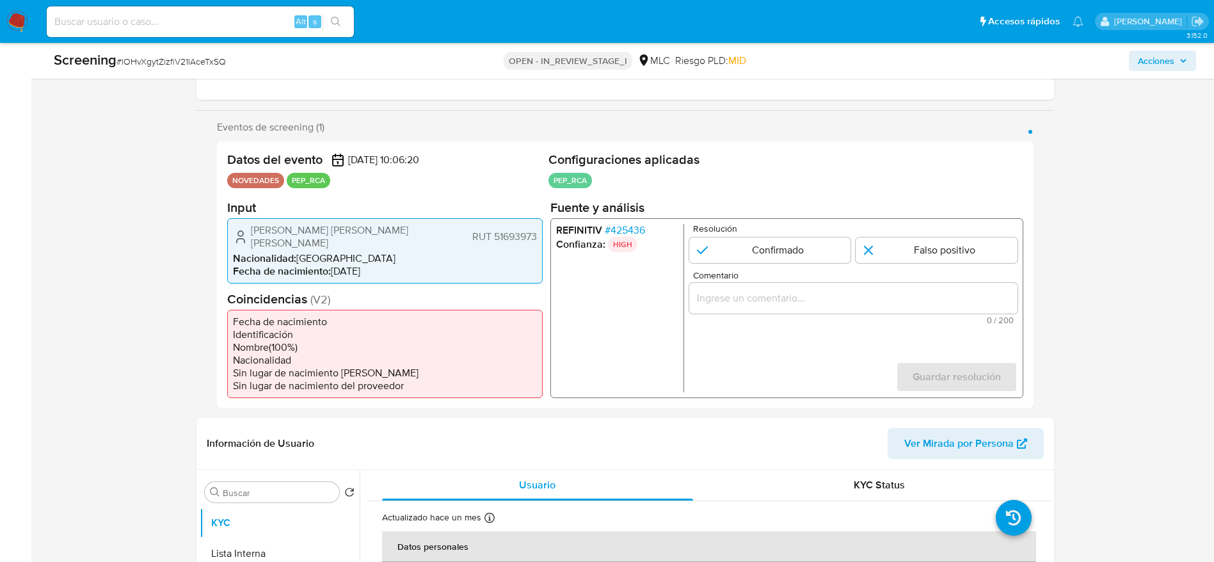
click at [632, 229] on span "# 425436" at bounding box center [624, 229] width 40 height 13
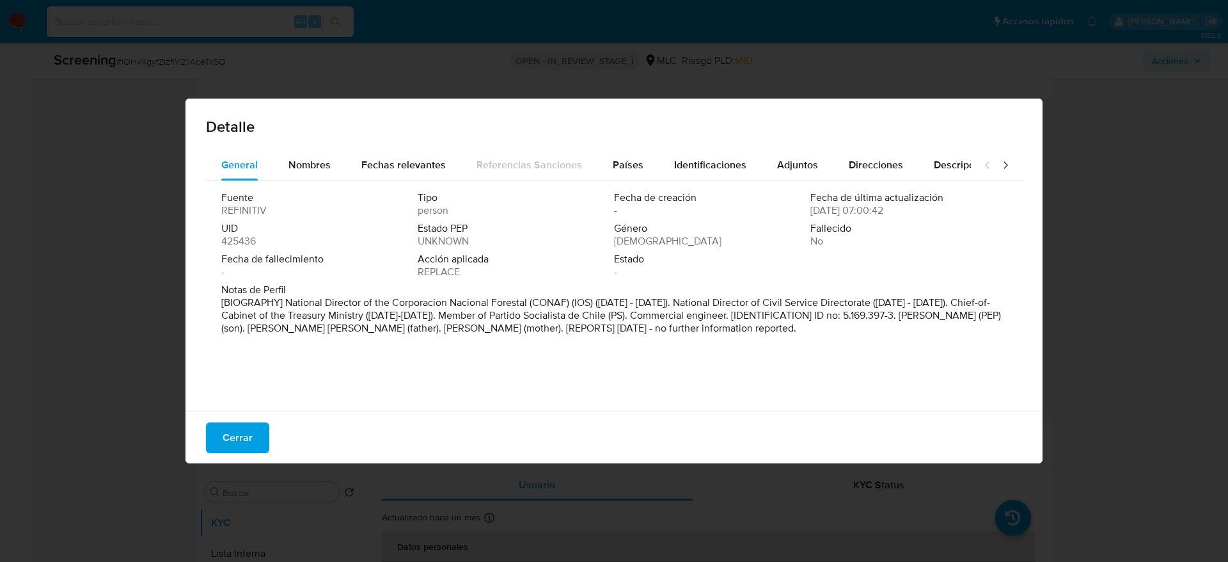
drag, startPoint x: 958, startPoint y: 319, endPoint x: 312, endPoint y: 363, distance: 648.3
click at [312, 363] on div "Fuente REFINITIV Tipo person Fecha de creación - Fecha de última actualización …" at bounding box center [614, 293] width 816 height 224
click at [619, 152] on div "Países" at bounding box center [628, 165] width 31 height 31
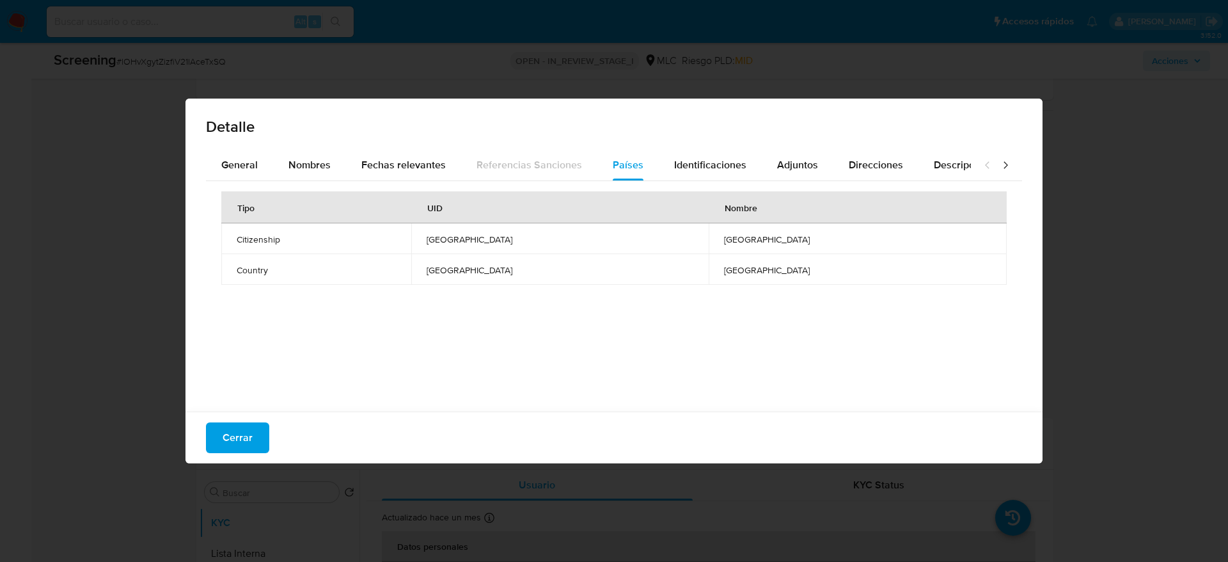
drag, startPoint x: 234, startPoint y: 159, endPoint x: 246, endPoint y: 190, distance: 33.0
click at [236, 159] on span "General" at bounding box center [239, 164] width 36 height 15
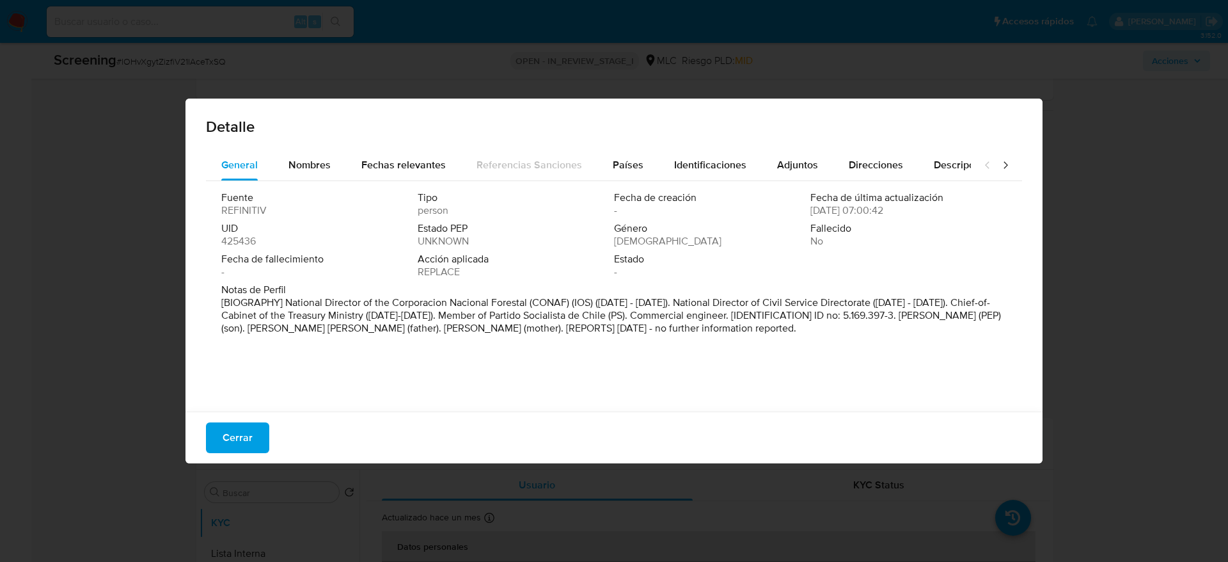
drag, startPoint x: 566, startPoint y: 307, endPoint x: 947, endPoint y: 308, distance: 381.9
click at [947, 308] on p "[BIOGRAPHY] National Director of the Corporacion Nacional Forestal (CONAF) (IOS…" at bounding box center [612, 315] width 783 height 38
click at [834, 335] on div "Notas de Perfil [BIOGRAPHY] National Director of the Corporacion Nacional Fores…" at bounding box center [614, 311] width 786 height 56
click at [247, 424] on span "Cerrar" at bounding box center [238, 438] width 30 height 28
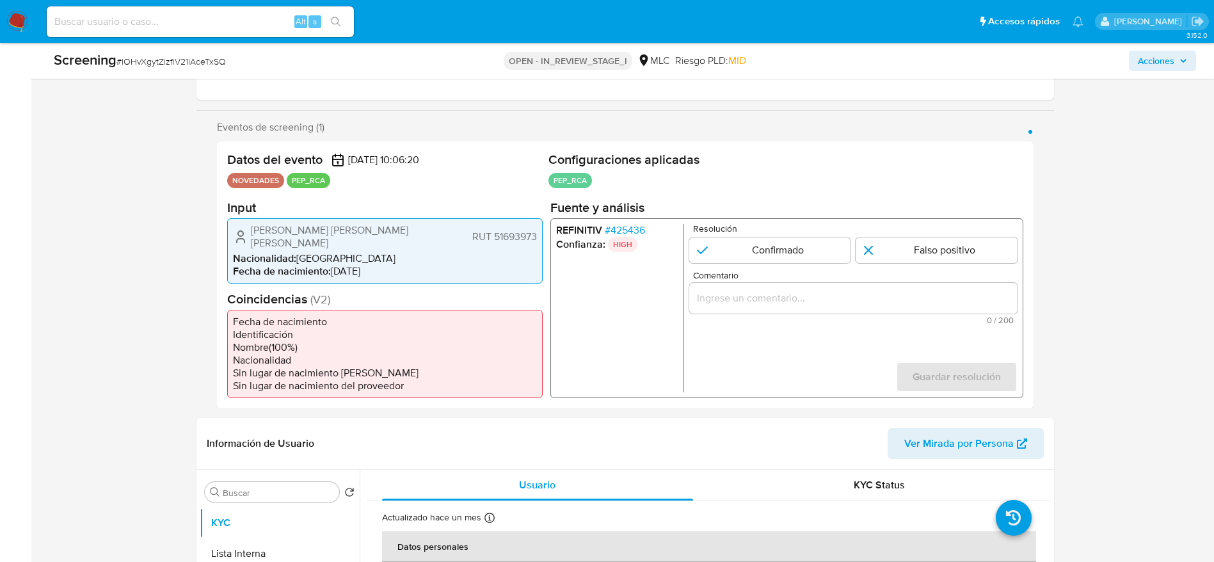
click at [293, 239] on div "María Catalina Bau Aedo RUT 51693973 Nacionalidad : Chile Fecha de nacimiento :…" at bounding box center [384, 250] width 315 height 65
click at [293, 238] on div "María Catalina Bau Aedo RUT 51693973 Nacionalidad : Chile Fecha de nacimiento :…" at bounding box center [384, 250] width 315 height 65
click at [296, 230] on span "María Catalina Bau Aedo" at bounding box center [331, 236] width 160 height 26
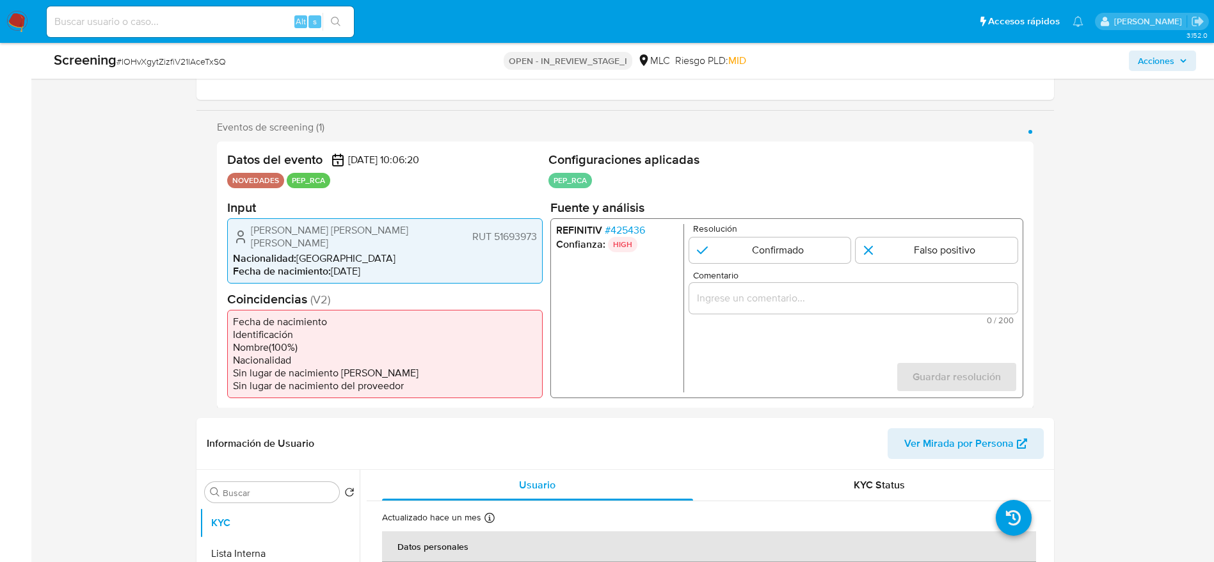
click at [296, 230] on span "María Catalina Bau Aedo" at bounding box center [331, 236] width 160 height 26
click at [616, 226] on span "# 425436" at bounding box center [624, 229] width 40 height 13
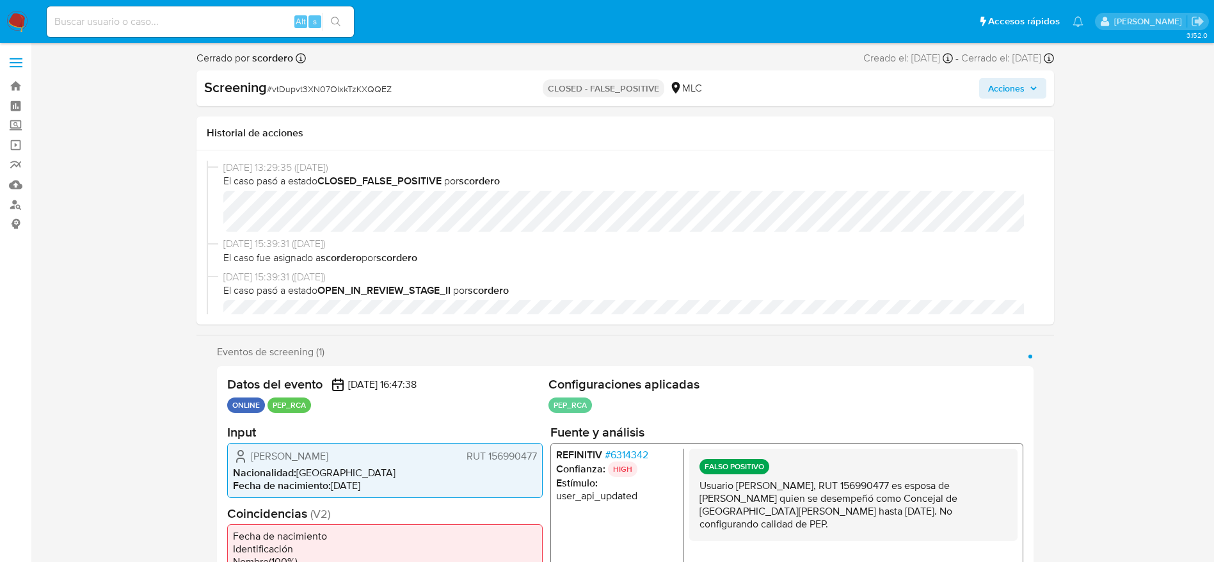
select select "10"
click at [320, 101] on div "Screening # vtDupvt3XN07OlxkTzKXQQEZ CLOSED - FALSE_POSITIVE MLC Acciones" at bounding box center [624, 88] width 857 height 36
click at [324, 90] on span "# vtDupvt3XN07OlxkTzKXQQEZ" at bounding box center [329, 89] width 125 height 13
copy span "vtDupvt3XN07OlxkTzKXQQEZ"
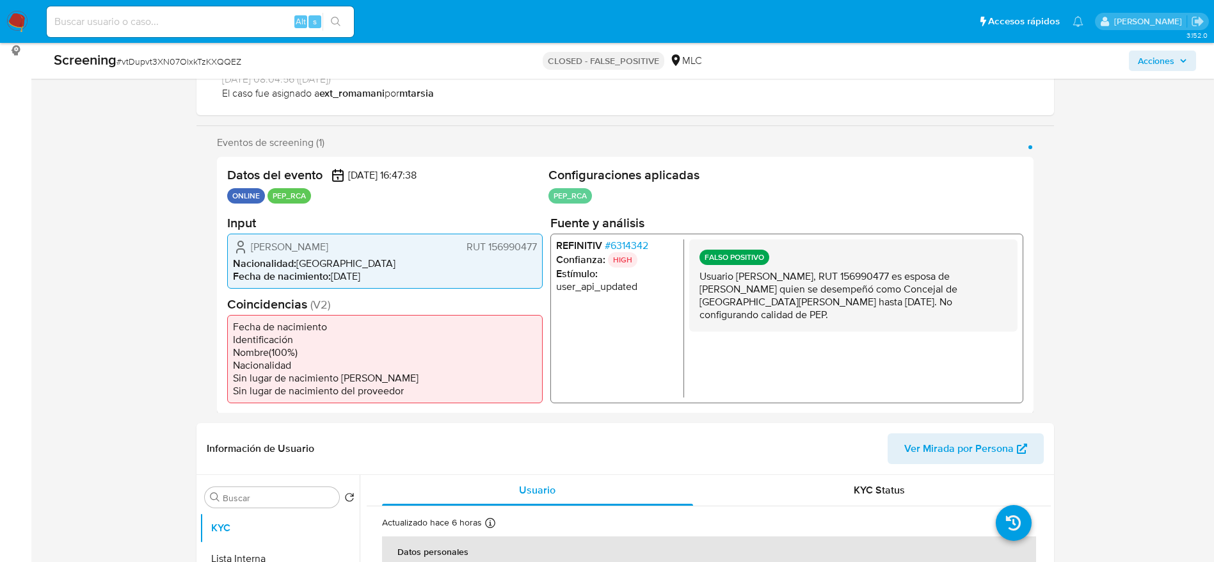
scroll to position [288, 0]
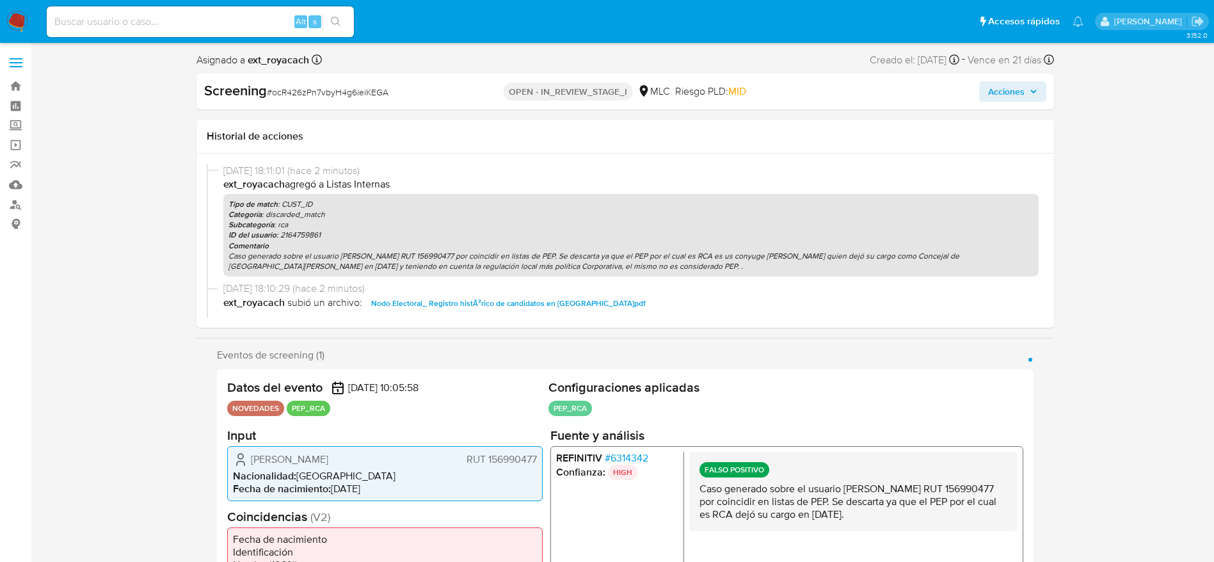
select select "10"
click at [1013, 84] on span "Acciones" at bounding box center [1006, 91] width 36 height 20
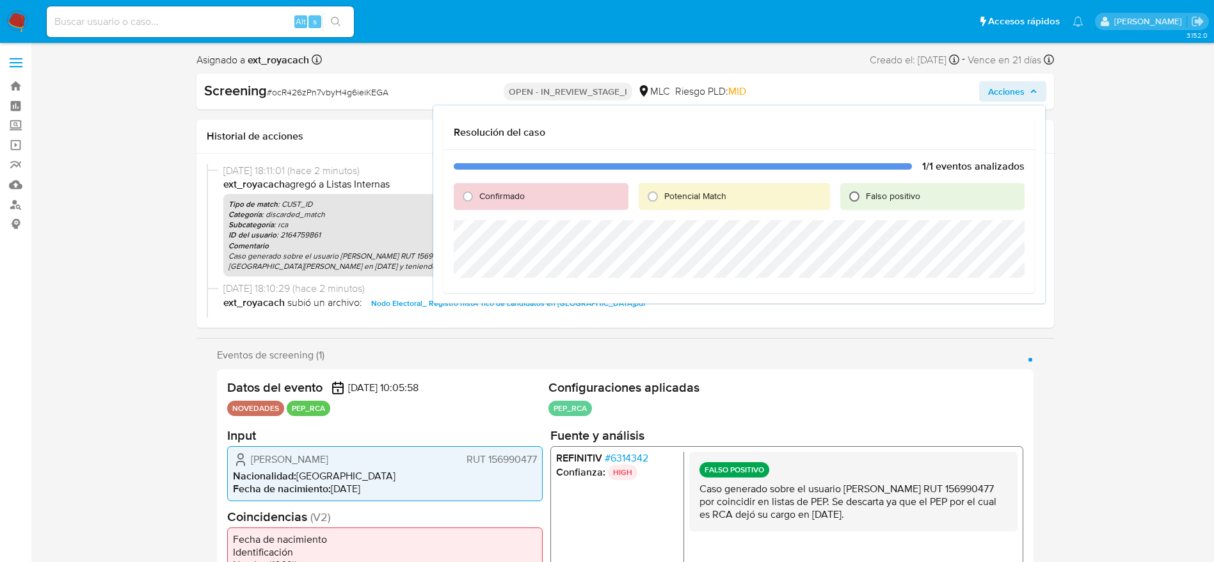
drag, startPoint x: 843, startPoint y: 196, endPoint x: 861, endPoint y: 196, distance: 17.9
click at [846, 196] on div "Falso positivo" at bounding box center [932, 196] width 184 height 27
click at [861, 196] on input "Falso positivo" at bounding box center [854, 196] width 20 height 20
radio input "true"
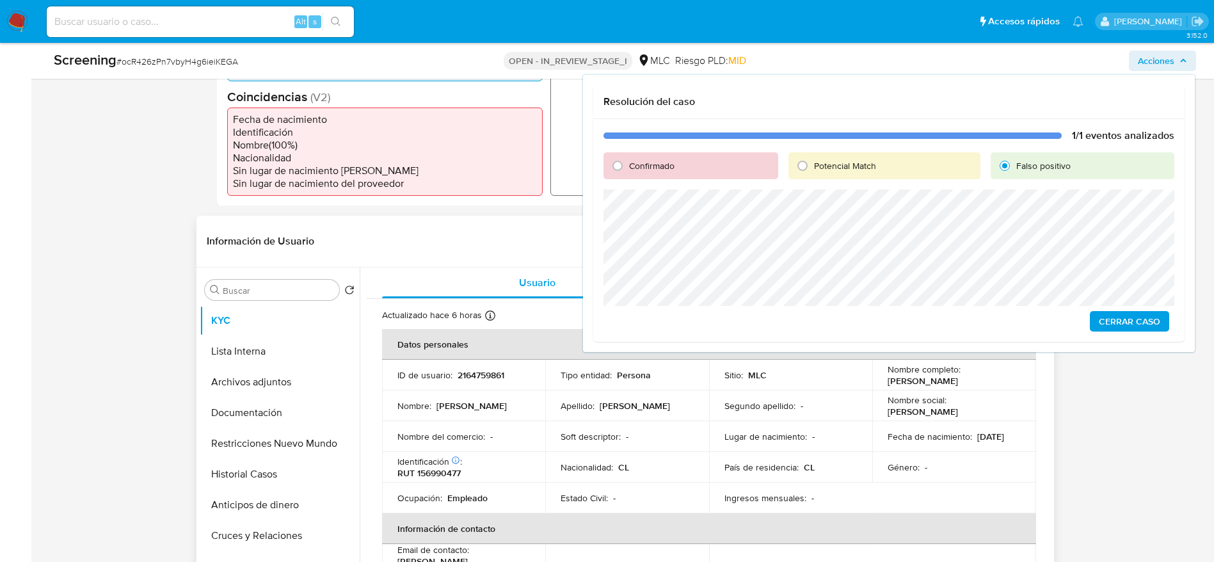
scroll to position [192, 0]
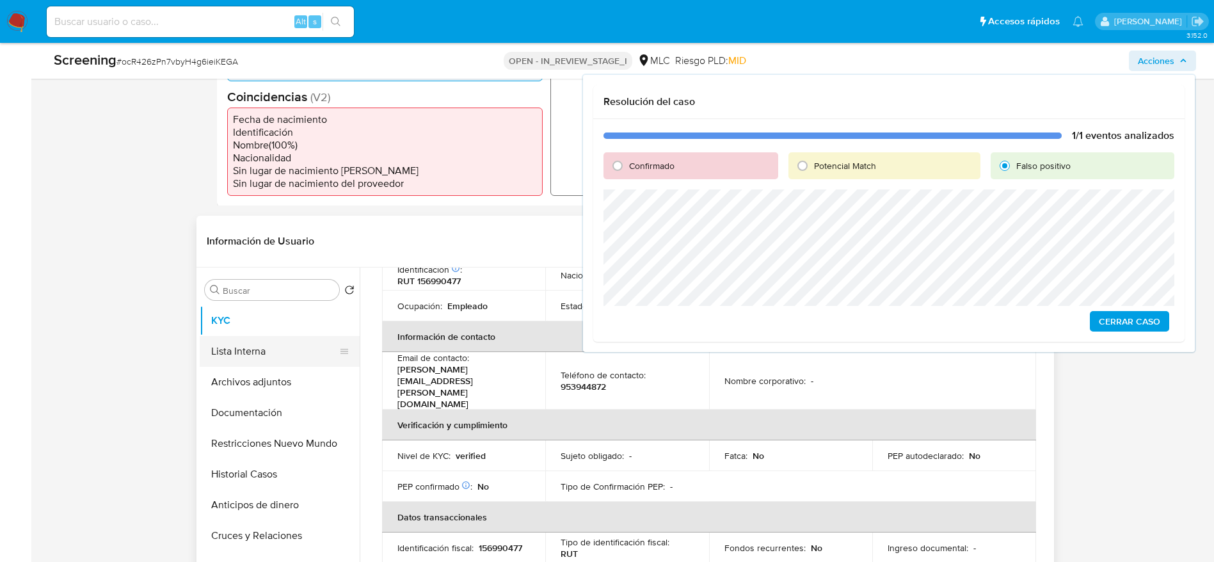
click at [278, 346] on button "Lista Interna" at bounding box center [275, 351] width 150 height 31
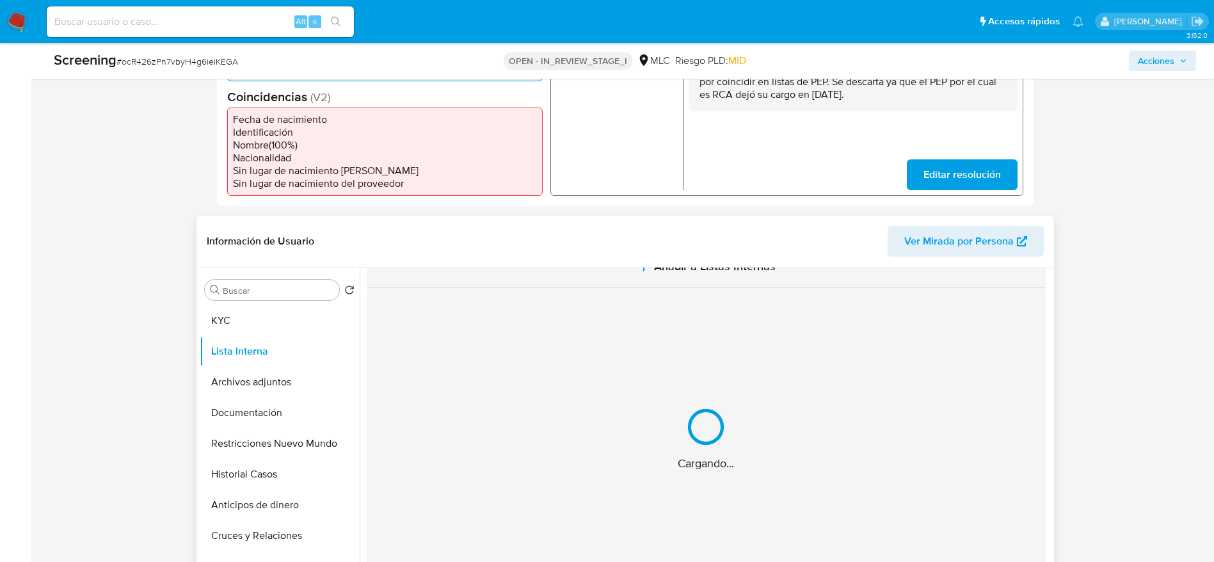
scroll to position [0, 0]
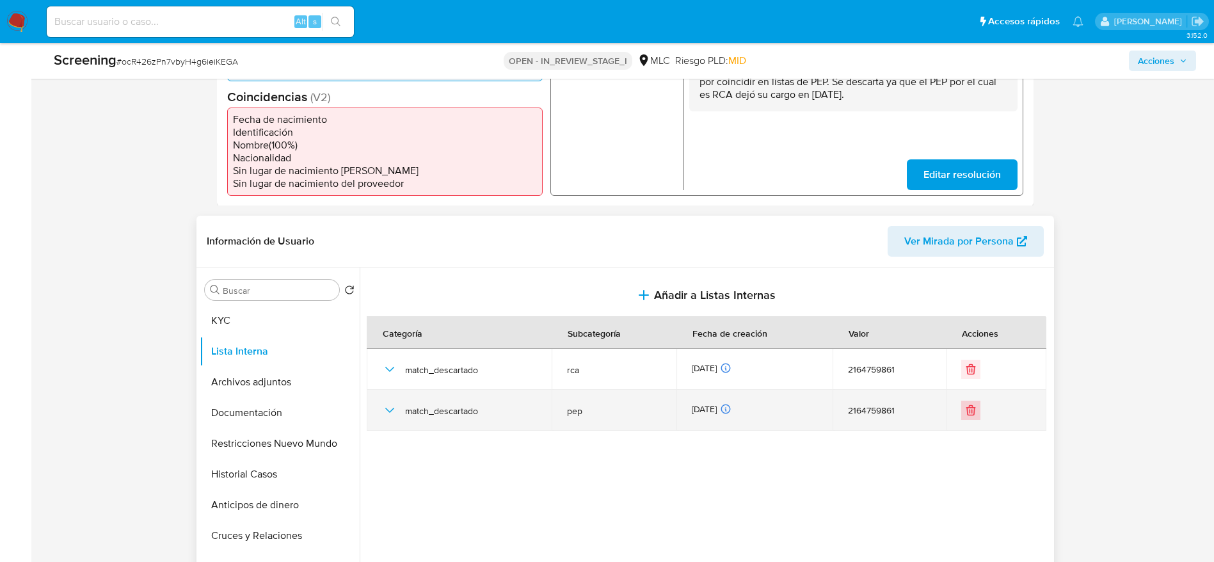
click at [969, 402] on button "Eliminar" at bounding box center [970, 409] width 19 height 19
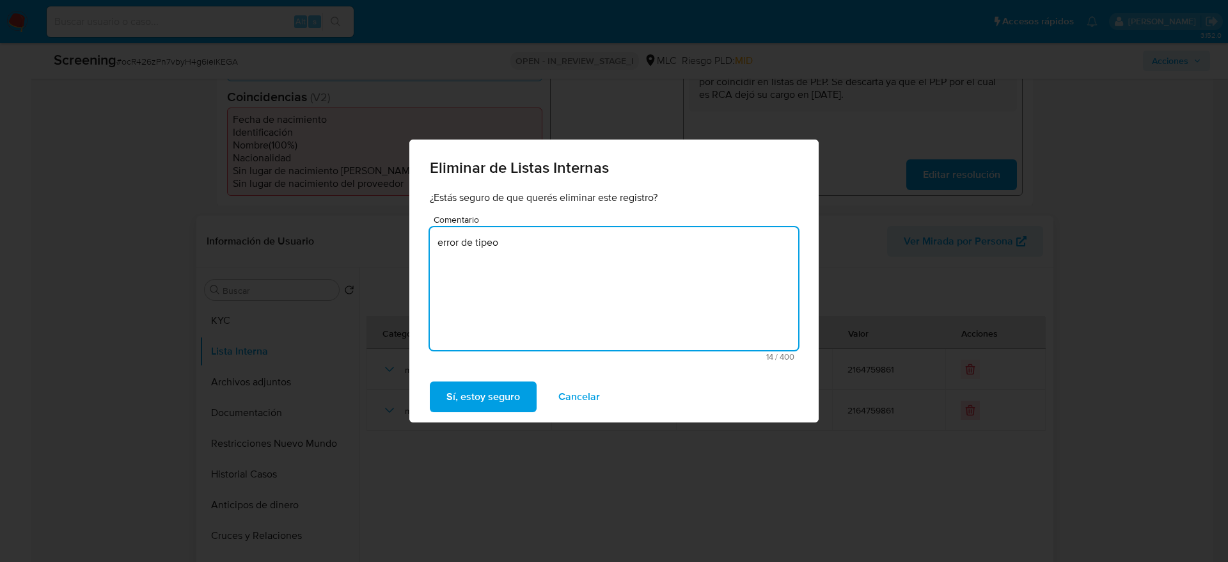
drag, startPoint x: 683, startPoint y: 311, endPoint x: 664, endPoint y: 386, distance: 77.3
type textarea "error de tipeo"
click at [498, 395] on span "Sí, estoy seguro" at bounding box center [484, 397] width 74 height 28
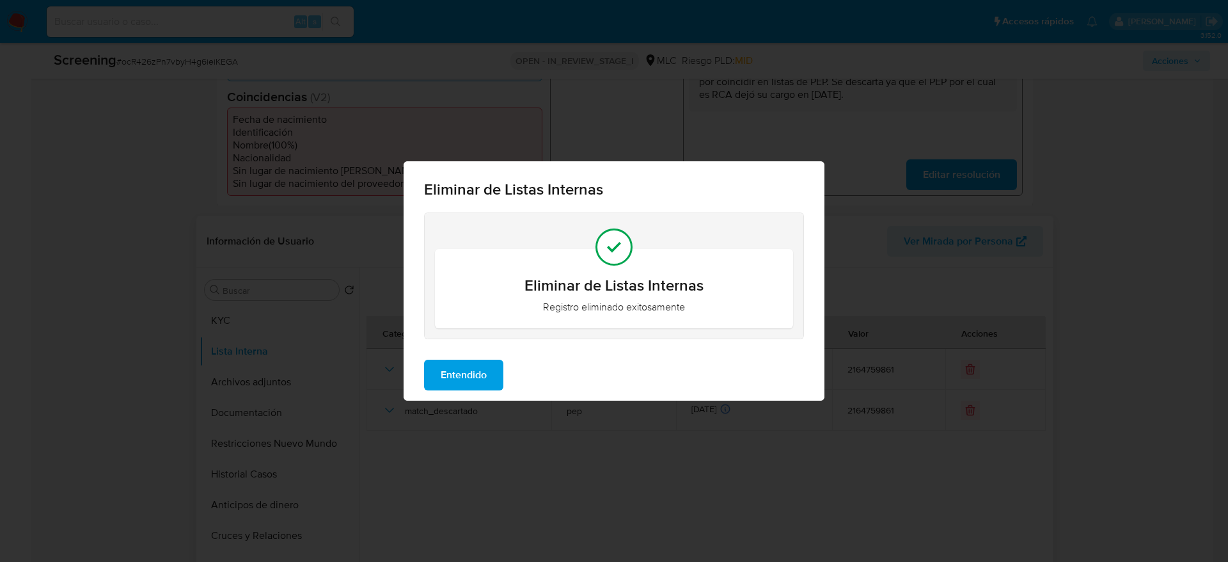
click at [451, 381] on span "Entendido" at bounding box center [464, 375] width 46 height 28
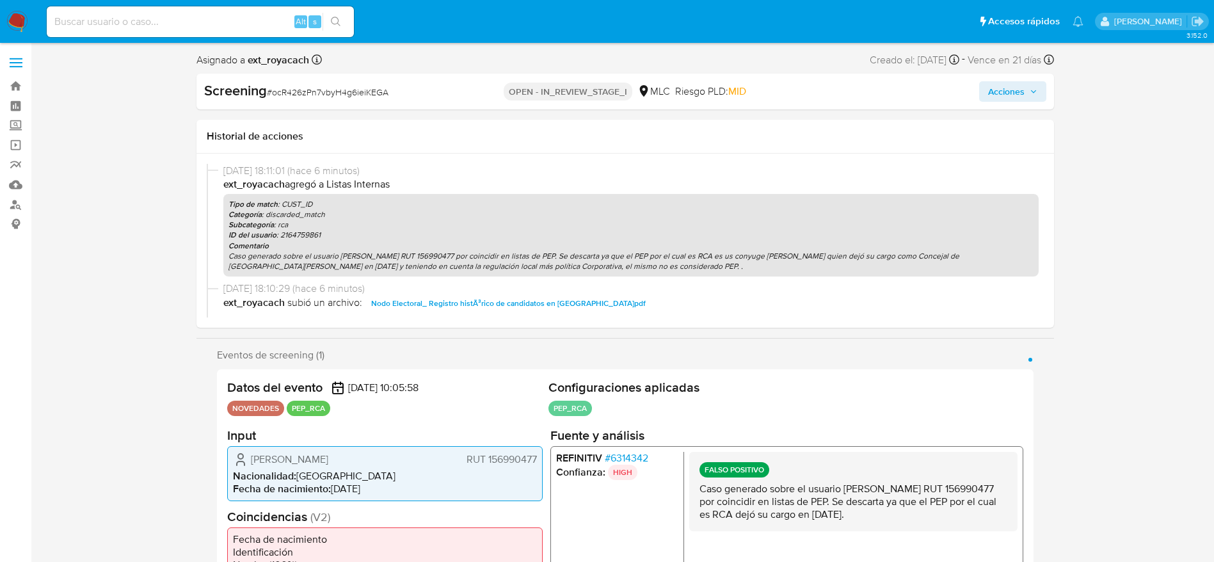
click at [1028, 96] on span "Acciones" at bounding box center [1012, 92] width 49 height 18
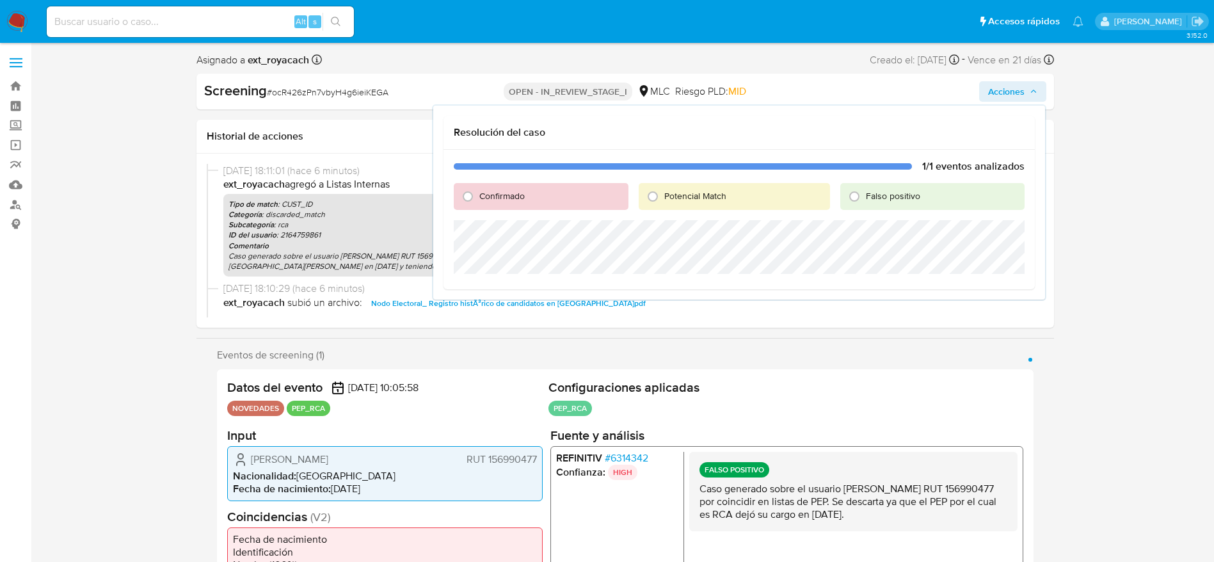
click at [857, 207] on div "Falso positivo" at bounding box center [932, 196] width 184 height 27
click at [857, 201] on input "Falso positivo" at bounding box center [854, 196] width 20 height 20
radio input "true"
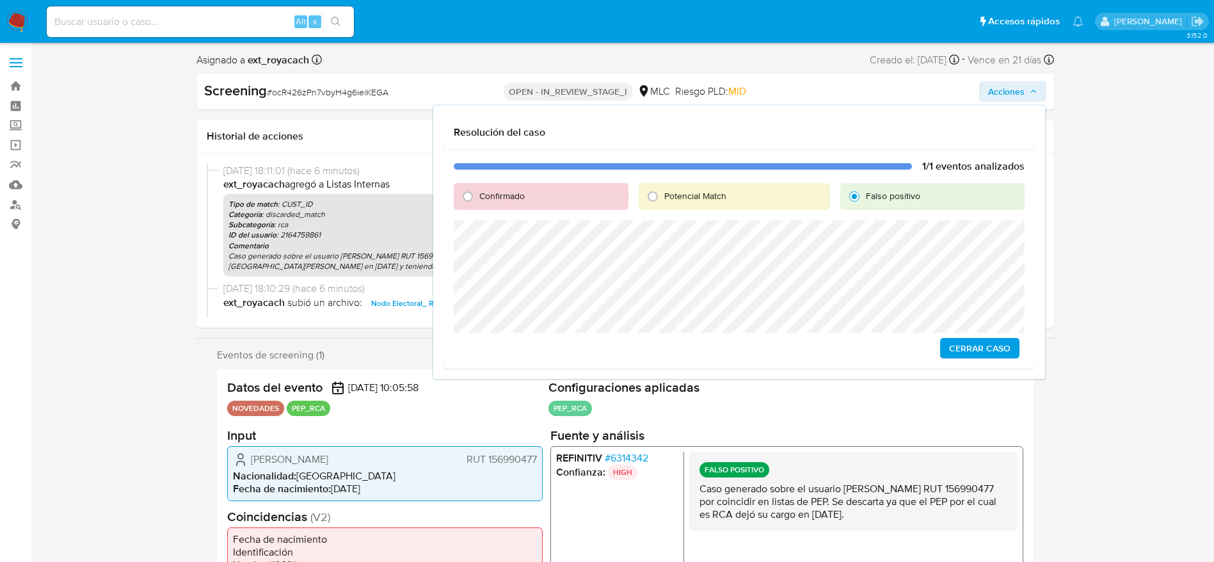
click at [1031, 360] on div "1/1 eventos analizados Confirmado Potencial Match Falso positivo Cerrar Caso" at bounding box center [738, 259] width 591 height 219
click at [999, 350] on span "Cerrar Caso" at bounding box center [979, 348] width 61 height 18
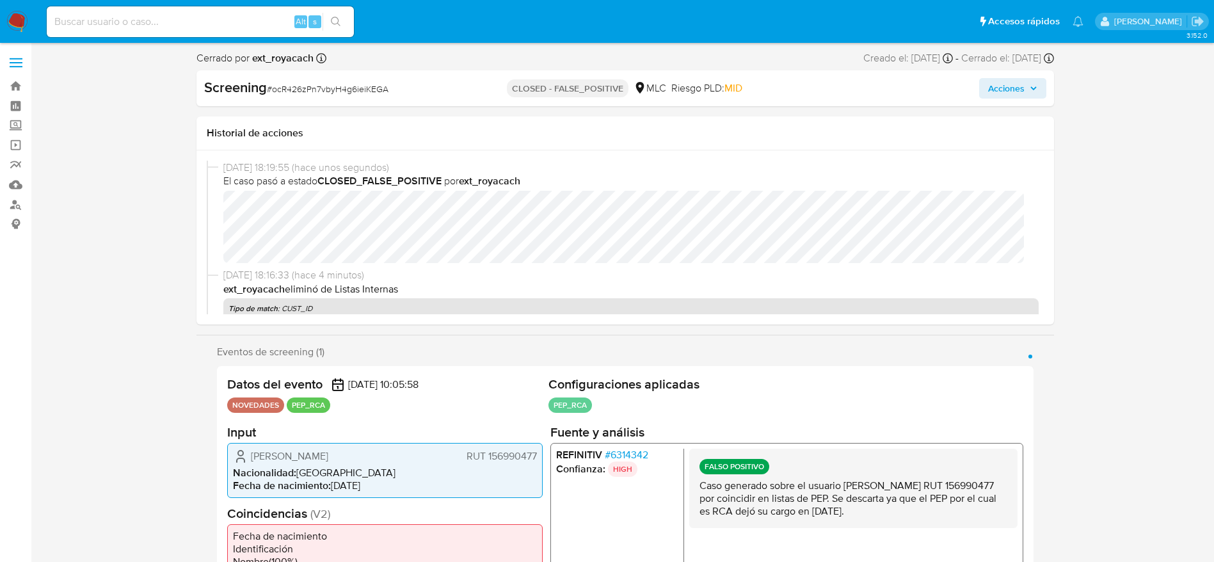
click at [334, 74] on div "Screening # ocR426zPn7vbyH4g6ieiKEGA CLOSED - FALSE_POSITIVE MLC Riesgo PLD: MI…" at bounding box center [624, 88] width 857 height 36
click at [334, 75] on div "Screening # ocR426zPn7vbyH4g6ieiKEGA CLOSED - FALSE_POSITIVE MLC Riesgo PLD: MI…" at bounding box center [624, 88] width 857 height 36
select select "10"
copy span "ocR426zPn7vbyH4g6ieiKEGA"
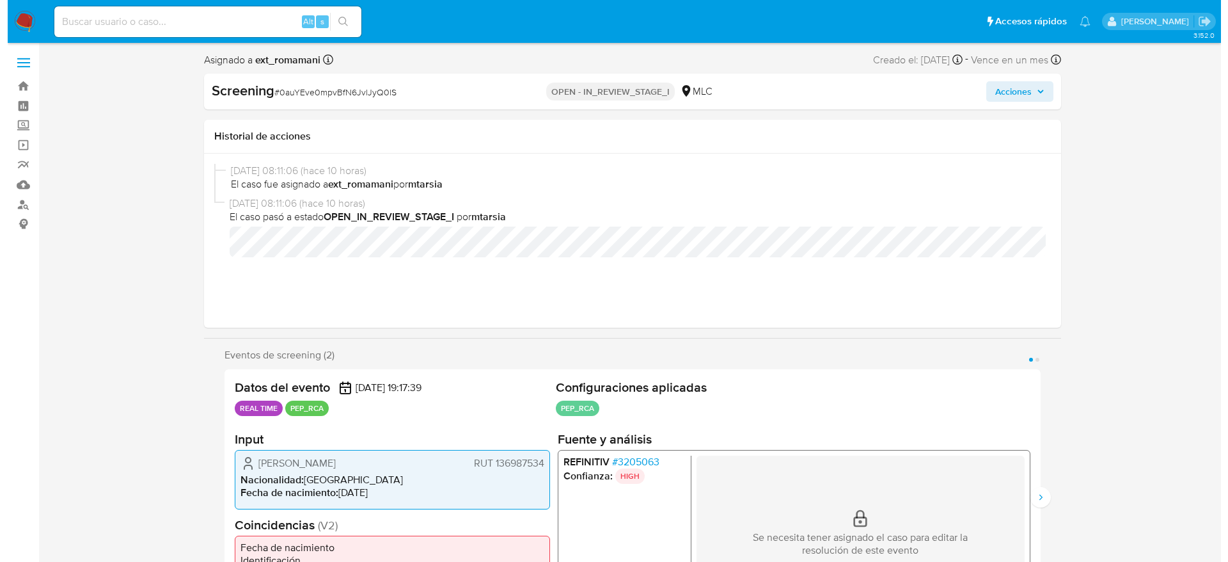
scroll to position [96, 0]
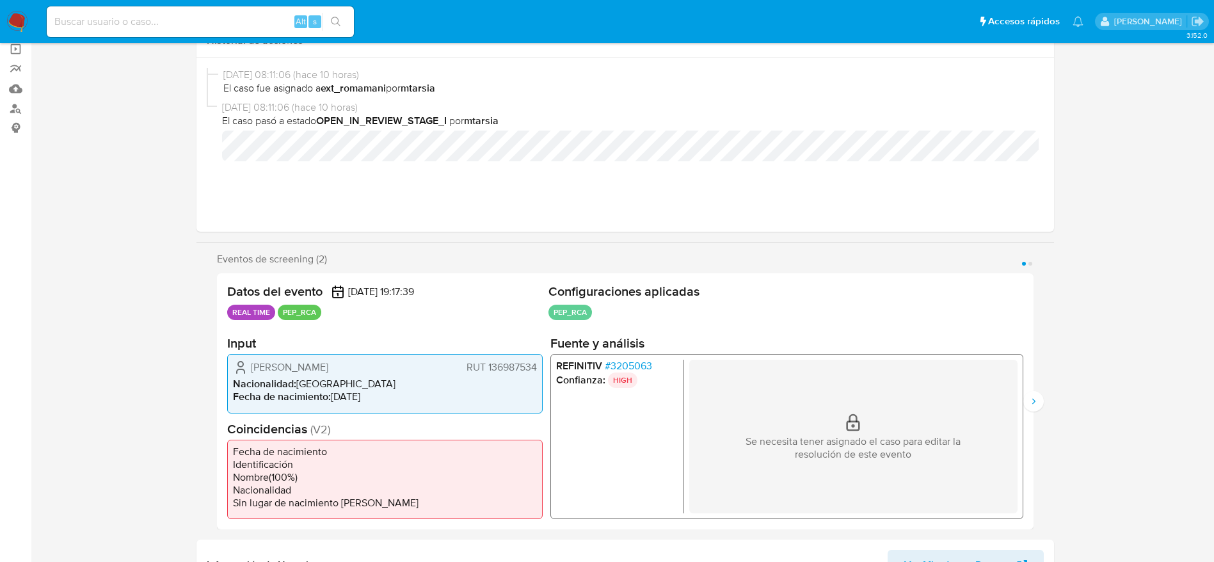
select select "10"
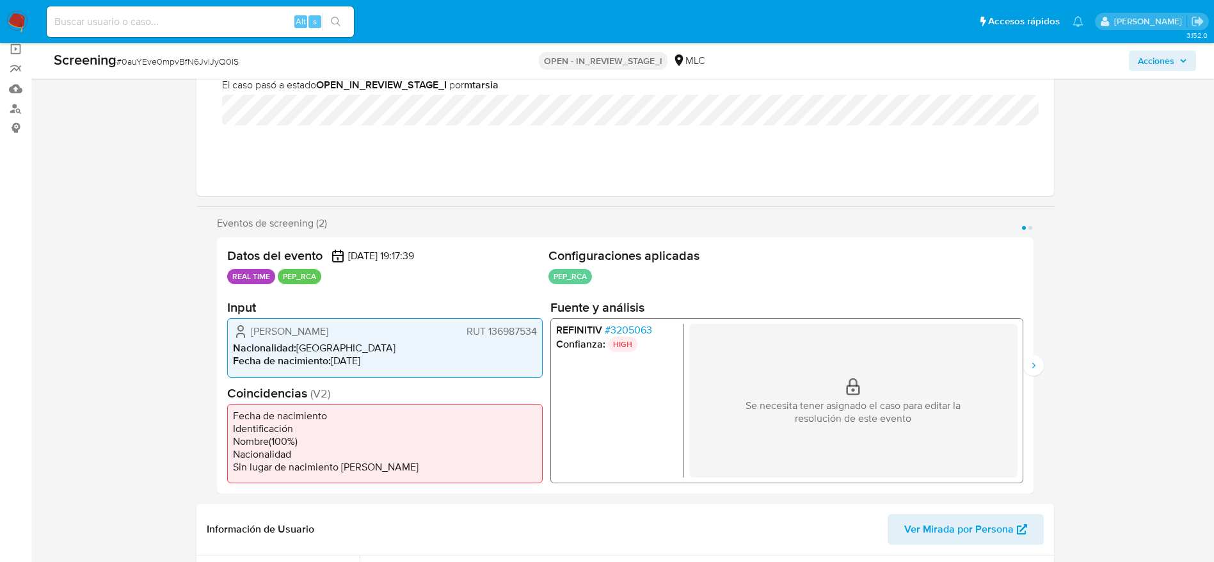
click at [623, 324] on span "# 3205063" at bounding box center [627, 330] width 47 height 13
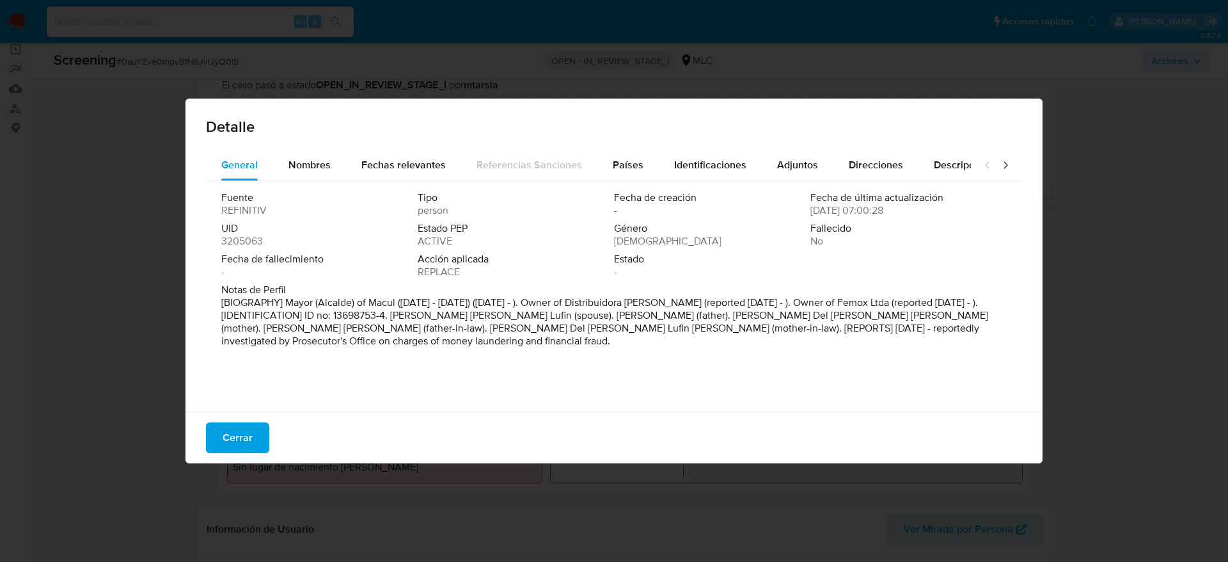
drag, startPoint x: 693, startPoint y: 299, endPoint x: 930, endPoint y: 357, distance: 243.6
click at [930, 357] on div "Fuente REFINITIV Tipo person Fecha de creación - Fecha de última actualización …" at bounding box center [614, 293] width 816 height 224
click at [849, 363] on div "Fuente REFINITIV Tipo person Fecha de creación - Fecha de última actualización …" at bounding box center [614, 293] width 816 height 224
